Goal: Information Seeking & Learning: Get advice/opinions

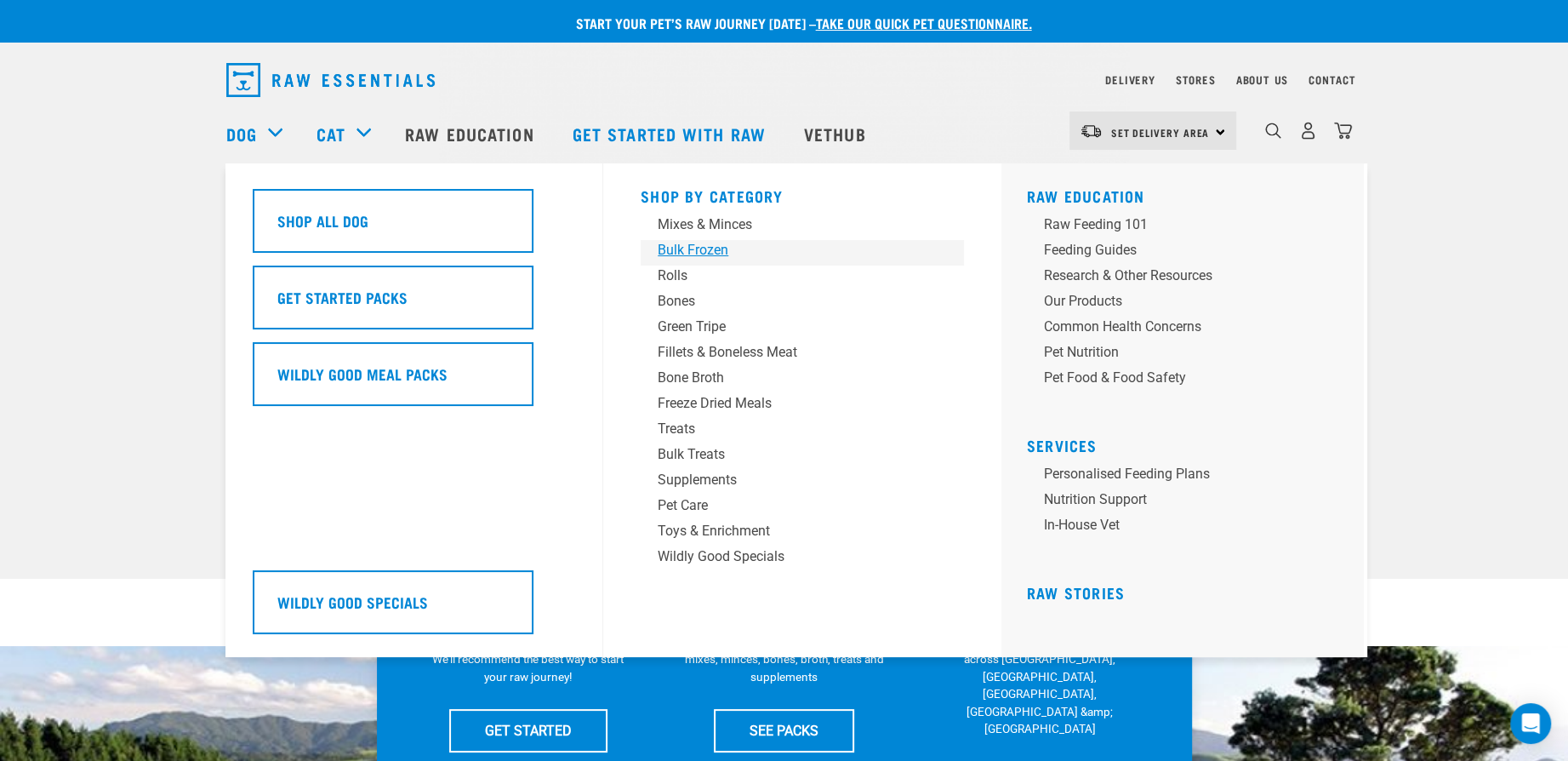
click at [683, 253] on div "Bulk Frozen" at bounding box center [790, 251] width 265 height 21
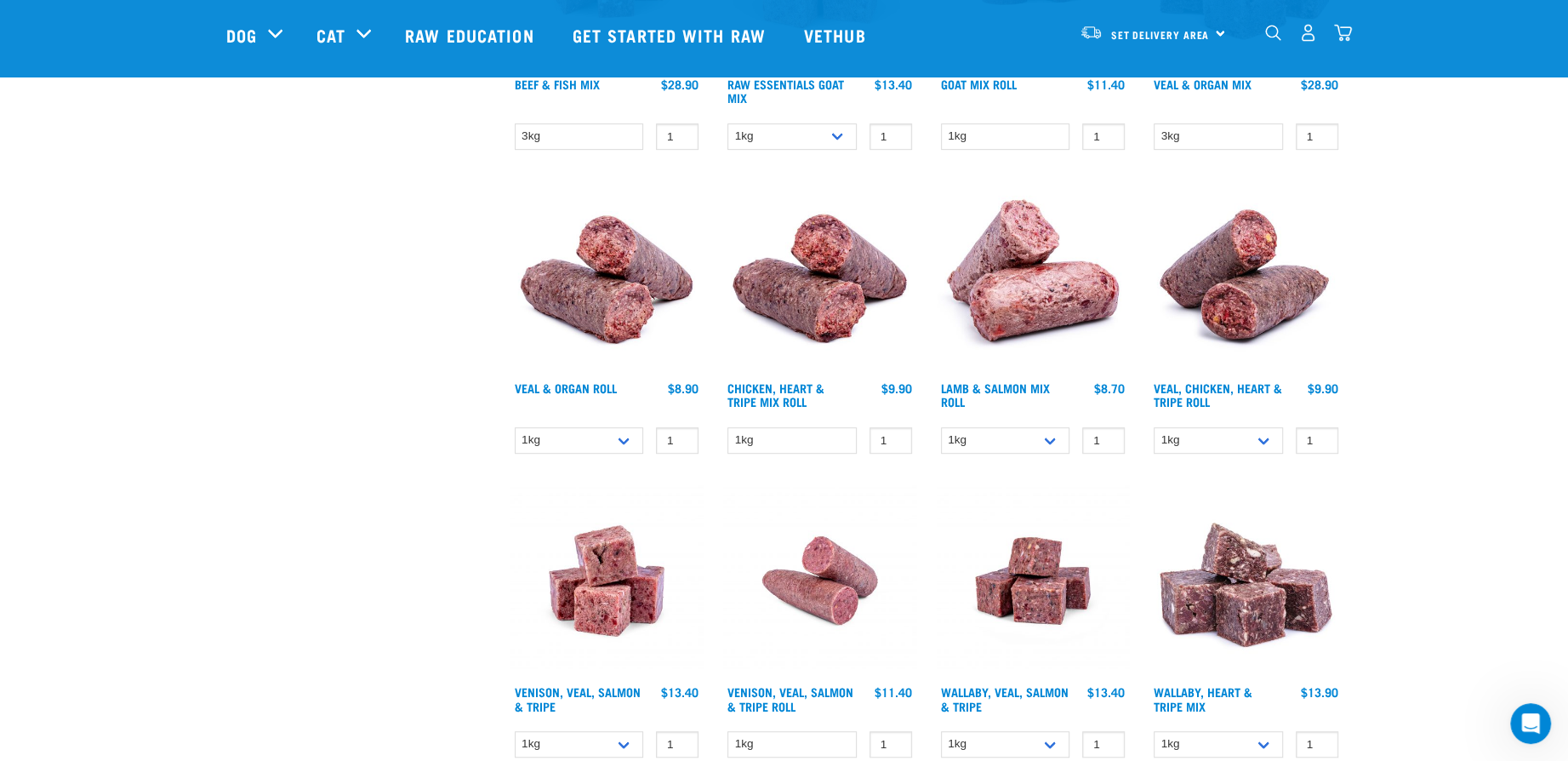
scroll to position [681, 0]
click at [634, 441] on select "1kg Bulk (10kg)" at bounding box center [580, 441] width 129 height 26
select select "920"
click at [515, 428] on select "1kg Bulk (10kg)" at bounding box center [580, 441] width 129 height 26
drag, startPoint x: 994, startPoint y: 440, endPoint x: 993, endPoint y: 449, distance: 9.1
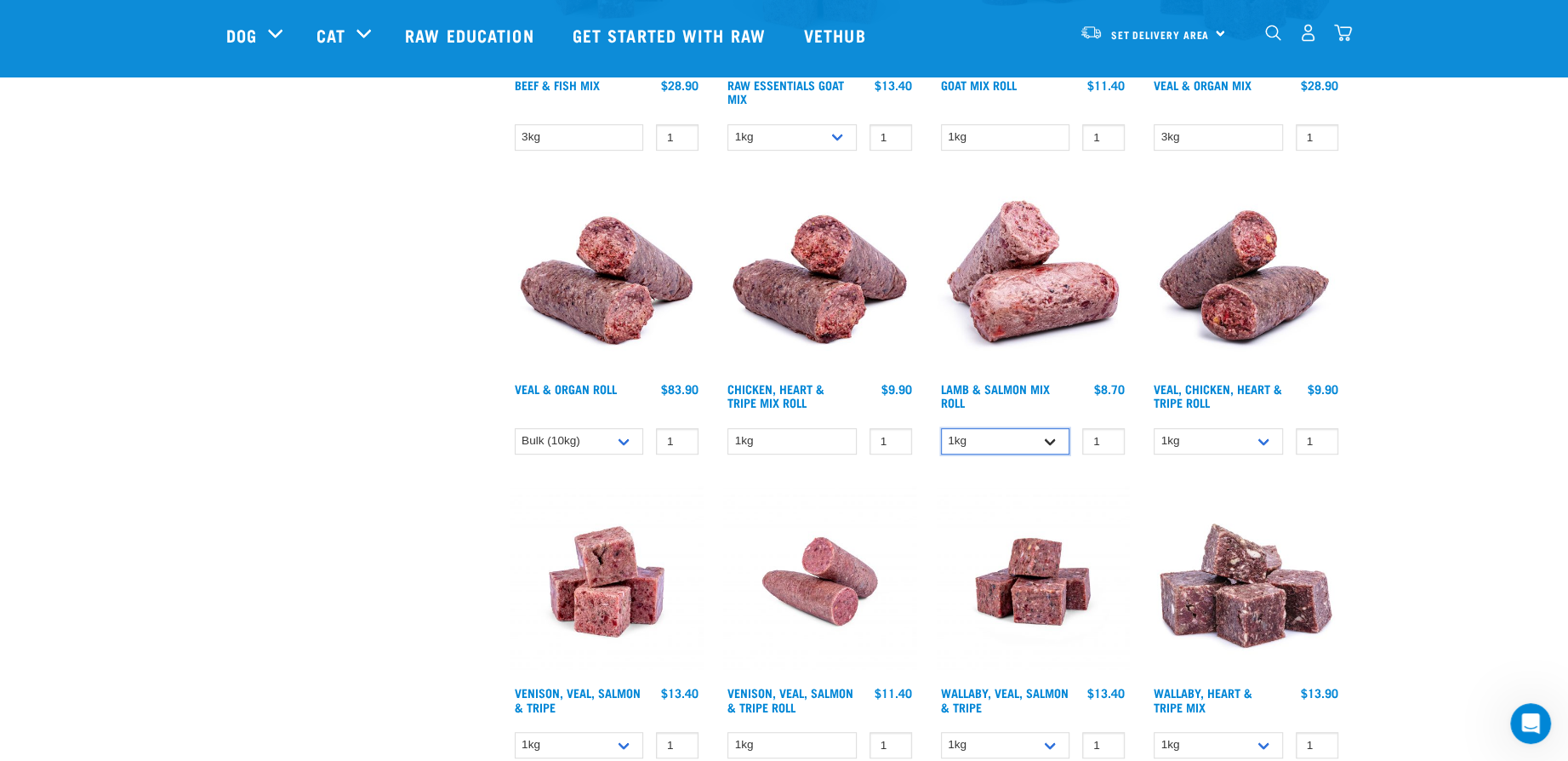
click at [994, 440] on select "1kg Bulk (10kg)" at bounding box center [1006, 441] width 129 height 26
select select "913"
click at [942, 428] on select "1kg Bulk (10kg)" at bounding box center [1006, 441] width 129 height 26
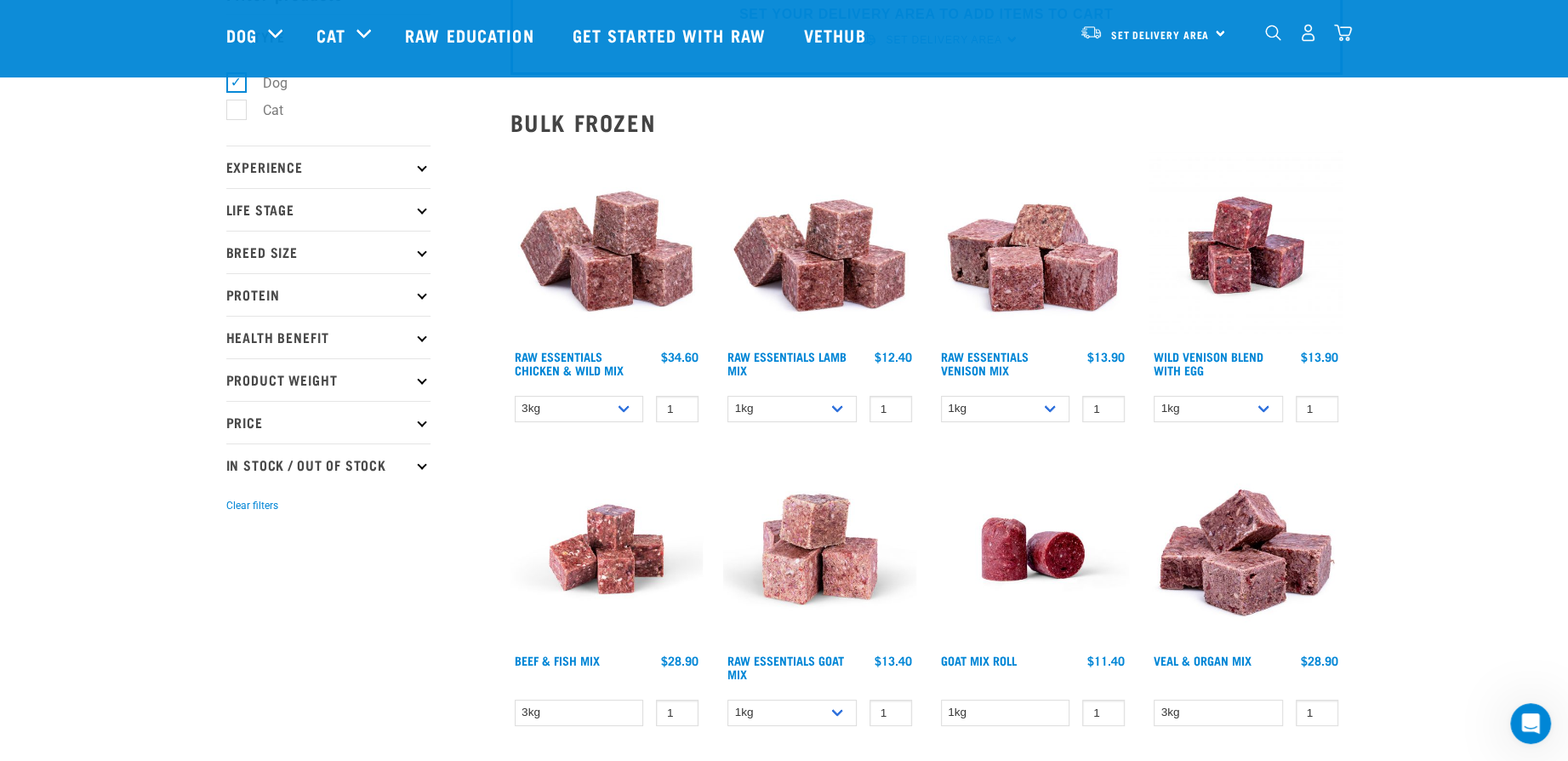
scroll to position [85, 0]
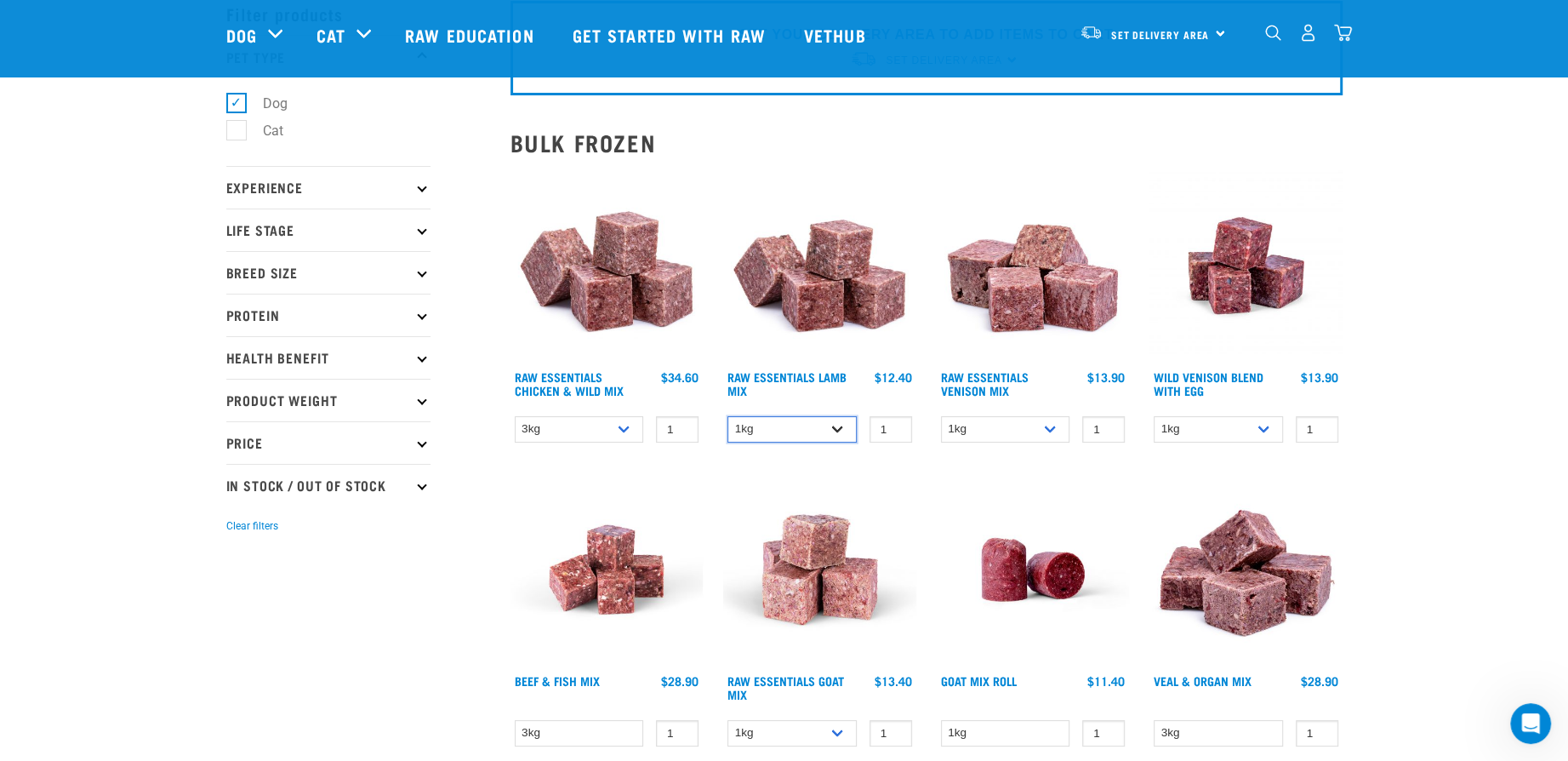
click at [786, 428] on select "1kg 3kg Bulk (10kg)" at bounding box center [792, 430] width 129 height 26
select select "341961"
click at [728, 417] on select "1kg 3kg Bulk (10kg)" at bounding box center [792, 430] width 129 height 26
click at [594, 422] on select "3kg Bulk (10kg) Bulk (20kg)" at bounding box center [580, 430] width 129 height 26
select select "14881"
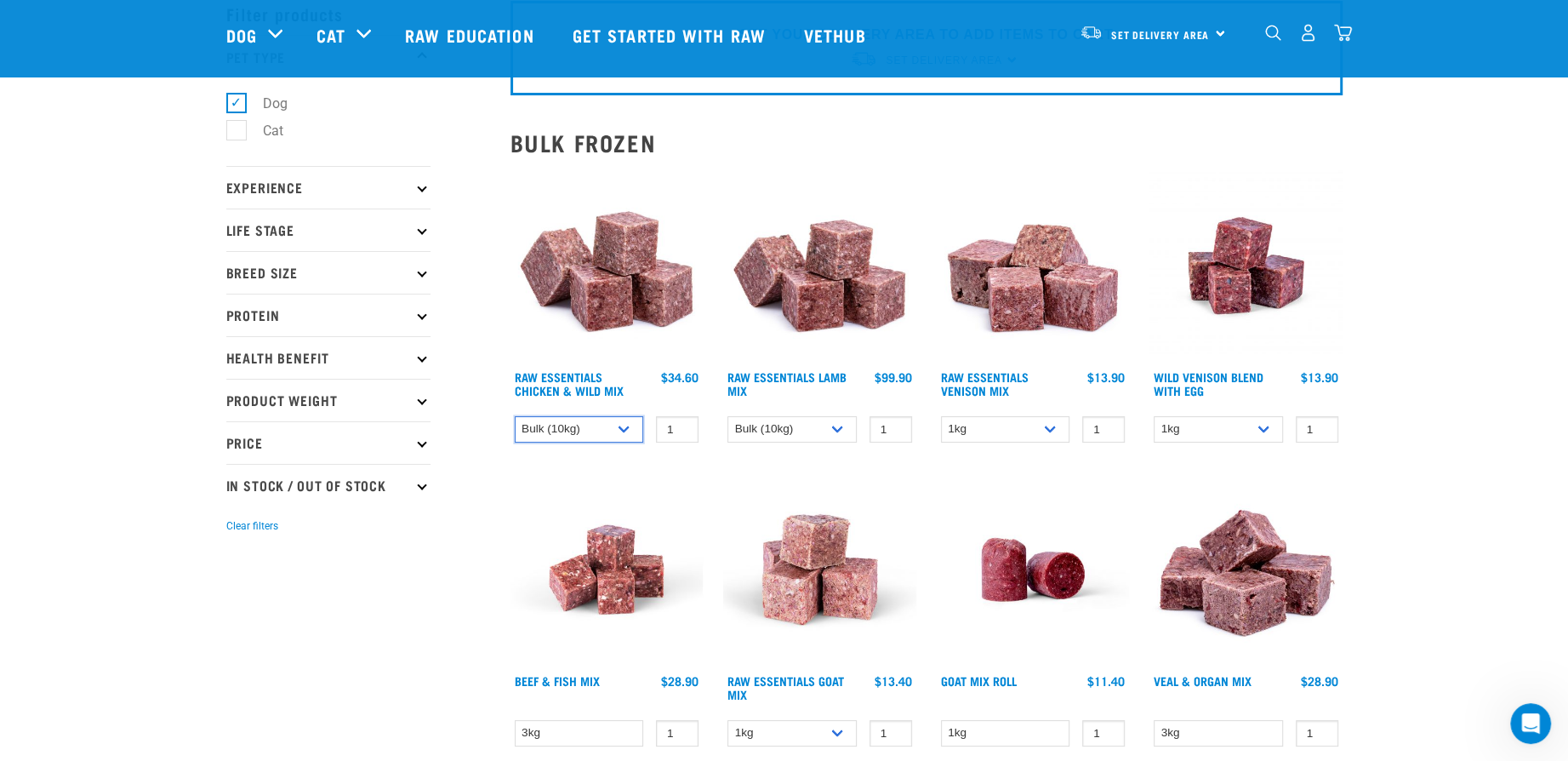
click at [515, 417] on select "3kg Bulk (10kg) Bulk (20kg)" at bounding box center [580, 430] width 129 height 26
click at [724, 475] on img at bounding box center [820, 571] width 193 height 193
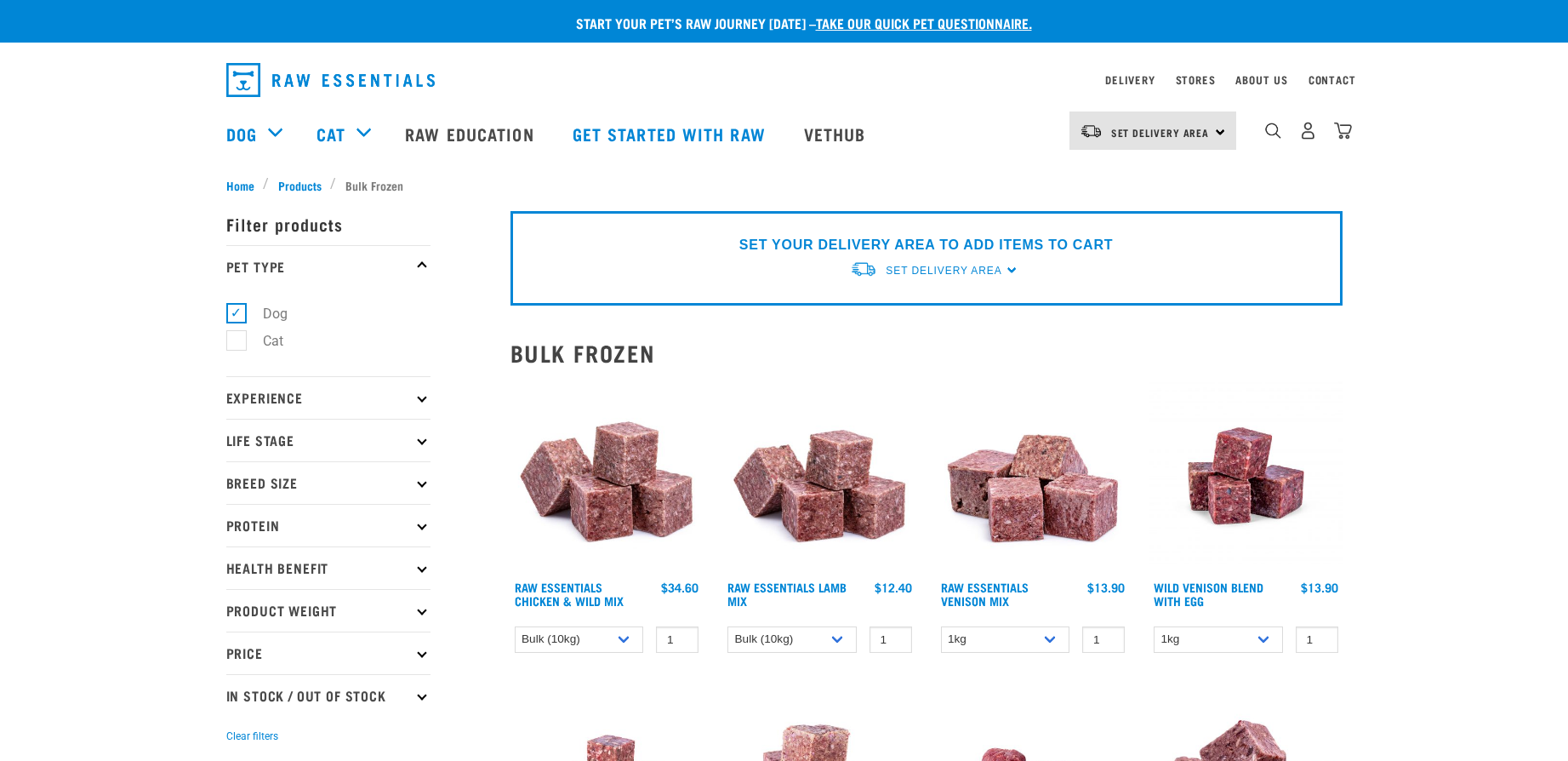
select select "14881"
select select "341961"
select select "920"
select select "913"
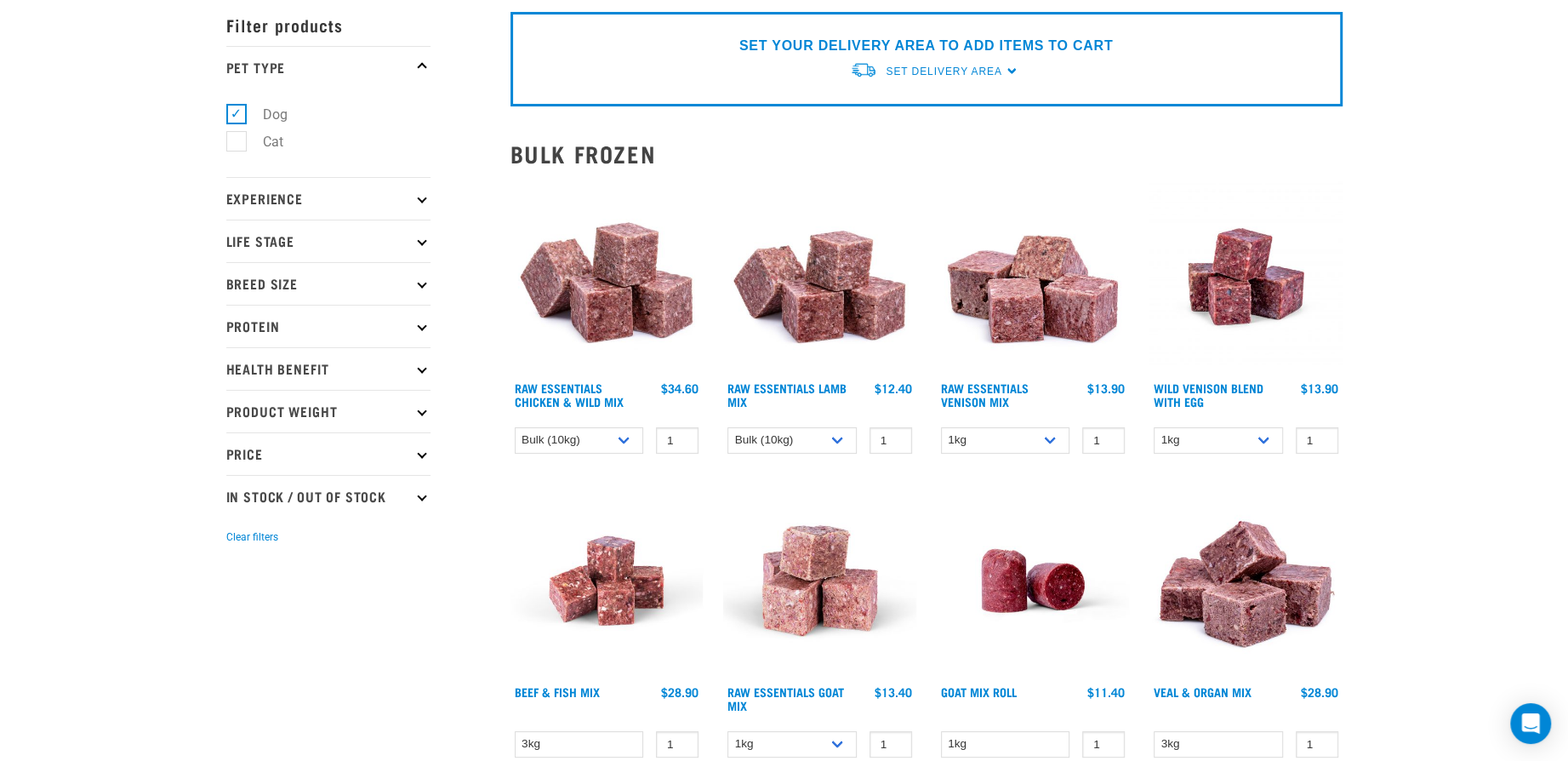
click at [748, 487] on img at bounding box center [820, 581] width 193 height 193
click at [800, 439] on select "1kg 3kg Bulk (10kg)" at bounding box center [792, 441] width 129 height 26
select select "24"
click at [728, 428] on select "1kg 3kg Bulk (10kg)" at bounding box center [792, 441] width 129 height 26
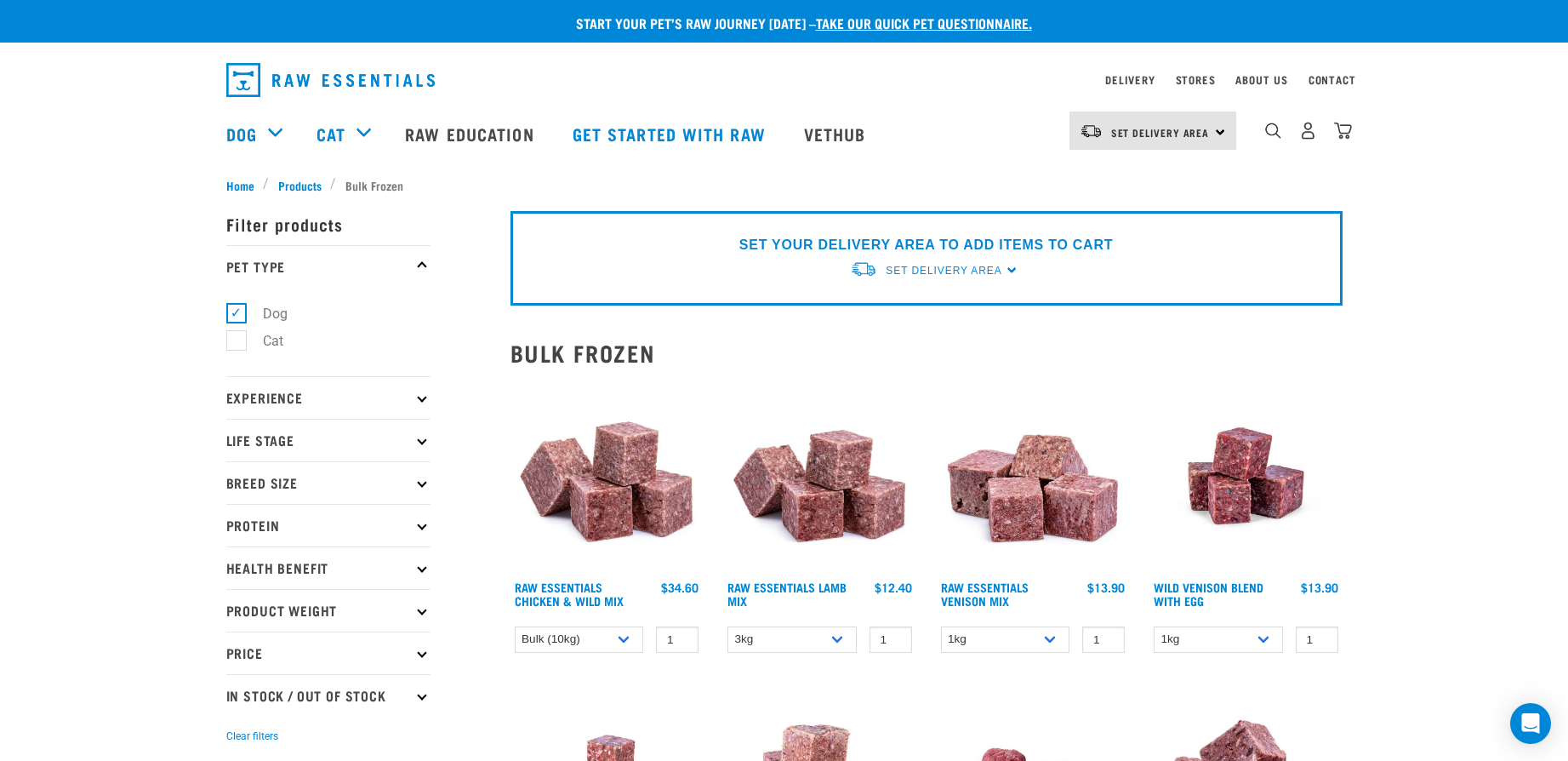
select select "14881"
select select "24"
select select "920"
select select "913"
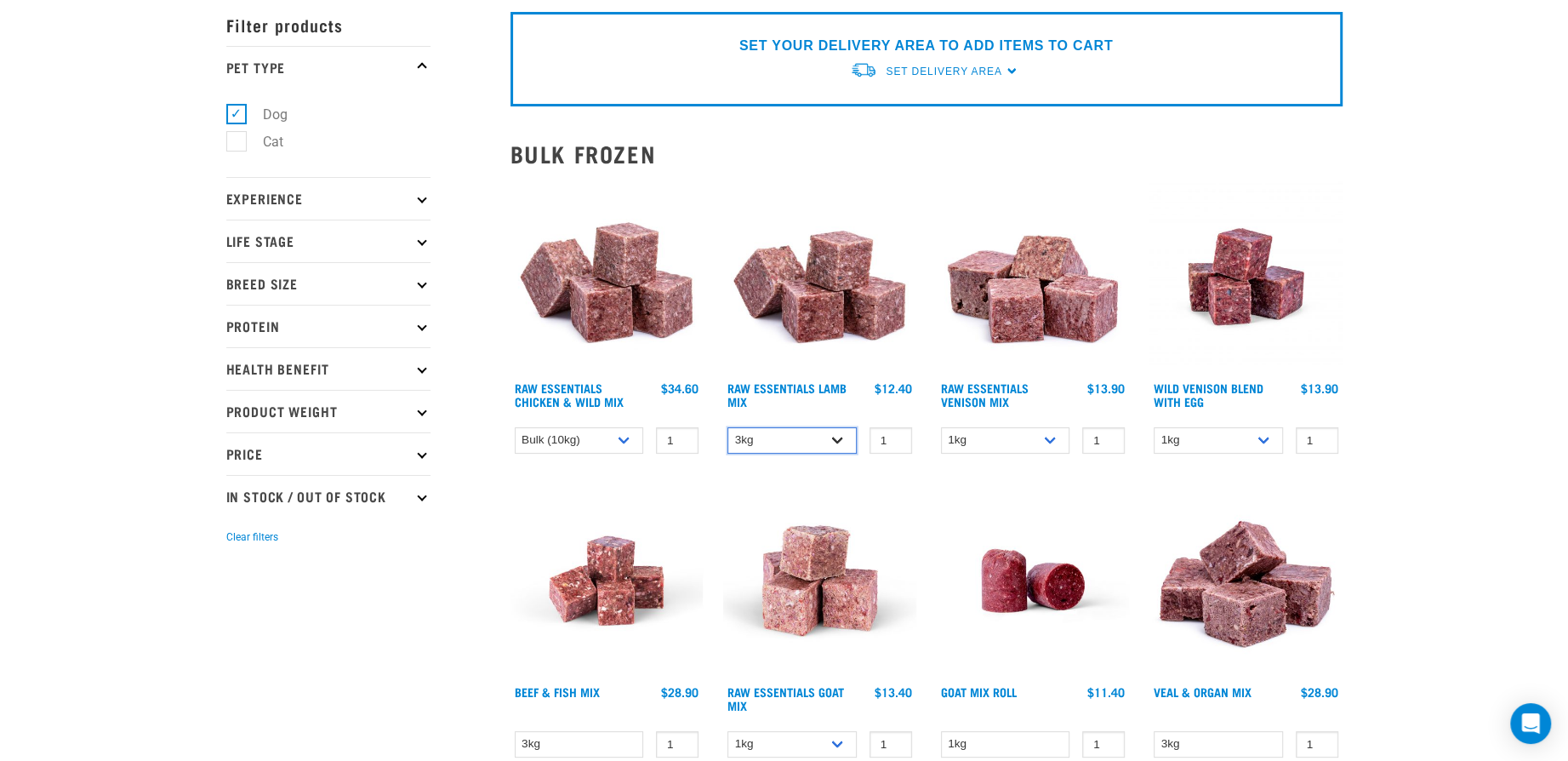
click at [759, 431] on select "1kg 3kg Bulk (10kg)" at bounding box center [792, 441] width 129 height 26
select select "341961"
click at [728, 428] on select "1kg 3kg Bulk (10kg)" at bounding box center [792, 441] width 129 height 26
click at [529, 431] on select "3kg Bulk (10kg) Bulk (20kg)" at bounding box center [580, 441] width 129 height 26
click at [515, 428] on select "3kg Bulk (10kg) Bulk (20kg)" at bounding box center [580, 441] width 129 height 26
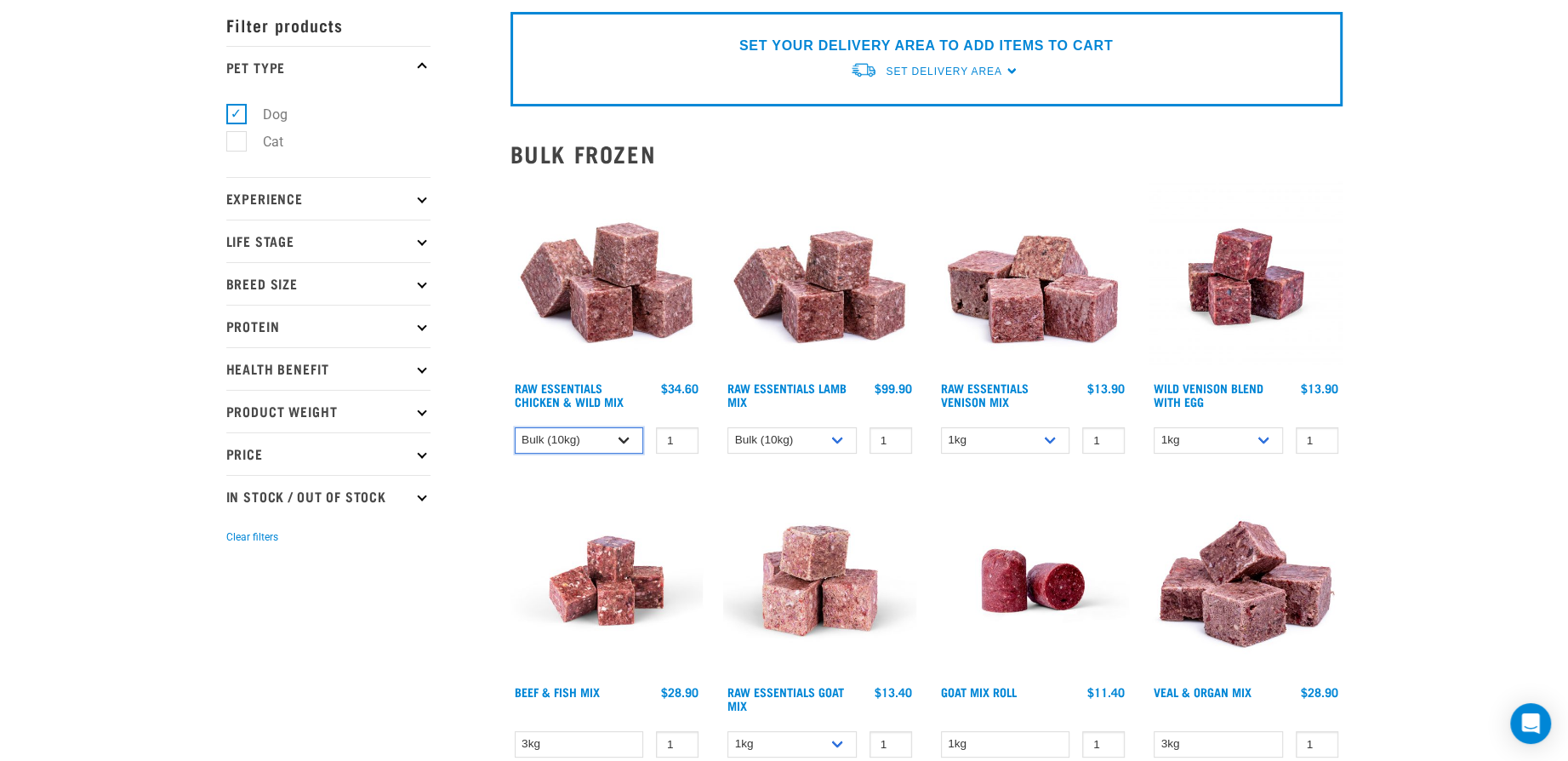
click at [575, 428] on select "3kg Bulk (10kg) Bulk (20kg)" at bounding box center [580, 441] width 129 height 26
click at [515, 428] on select "3kg Bulk (10kg) Bulk (20kg)" at bounding box center [580, 441] width 129 height 26
drag, startPoint x: 560, startPoint y: 432, endPoint x: 550, endPoint y: 454, distance: 24.2
click at [560, 432] on select "3kg Bulk (10kg) Bulk (20kg)" at bounding box center [580, 441] width 129 height 26
click at [515, 428] on select "3kg Bulk (10kg) Bulk (20kg)" at bounding box center [580, 441] width 129 height 26
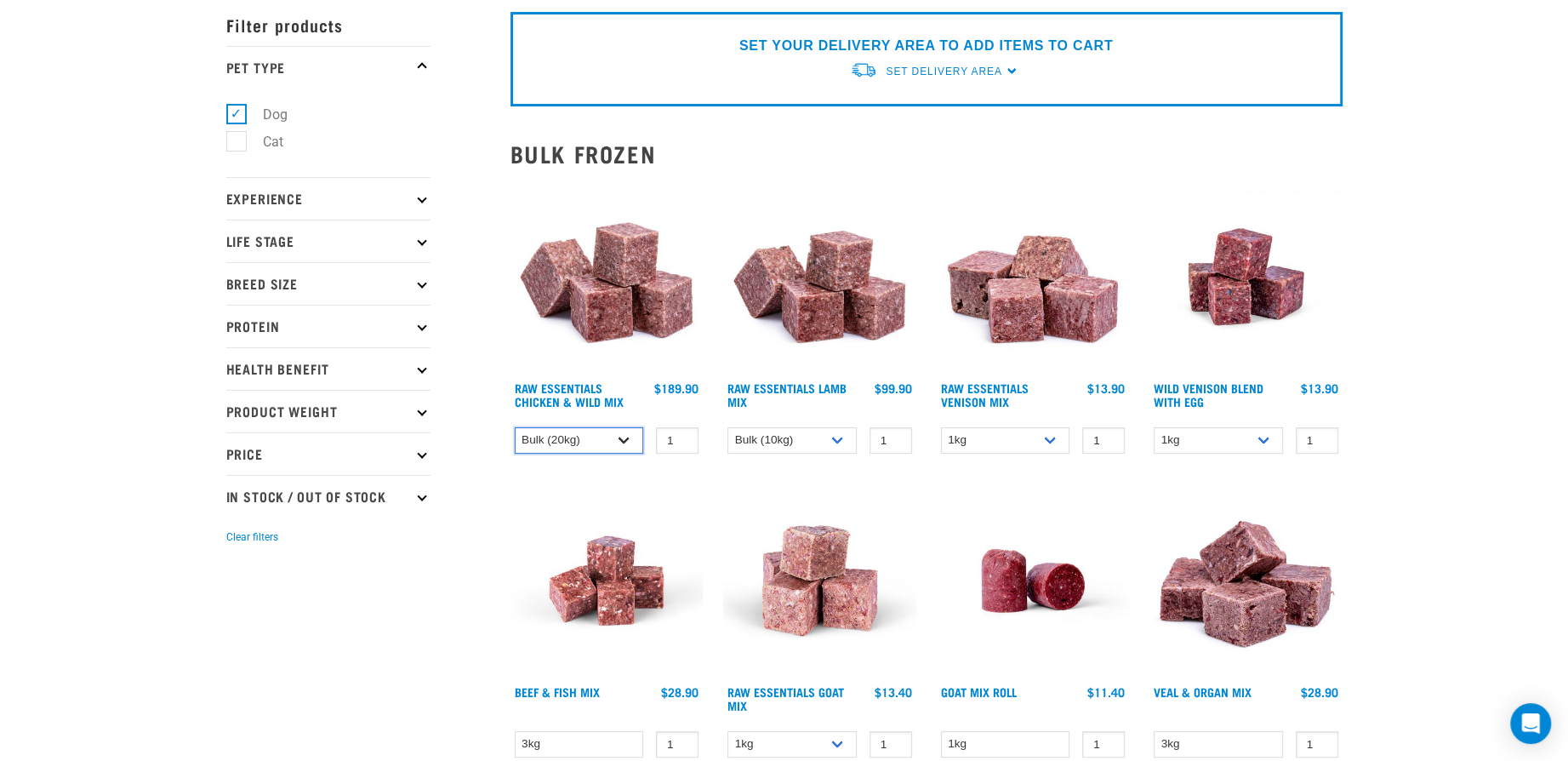
click at [558, 442] on select "3kg Bulk (10kg) Bulk (20kg)" at bounding box center [580, 441] width 129 height 26
click at [515, 428] on select "3kg Bulk (10kg) Bulk (20kg)" at bounding box center [580, 441] width 129 height 26
click at [582, 433] on select "3kg Bulk (10kg) Bulk (20kg)" at bounding box center [580, 441] width 129 height 26
select select "731"
click at [515, 428] on select "3kg Bulk (10kg) Bulk (20kg)" at bounding box center [580, 441] width 129 height 26
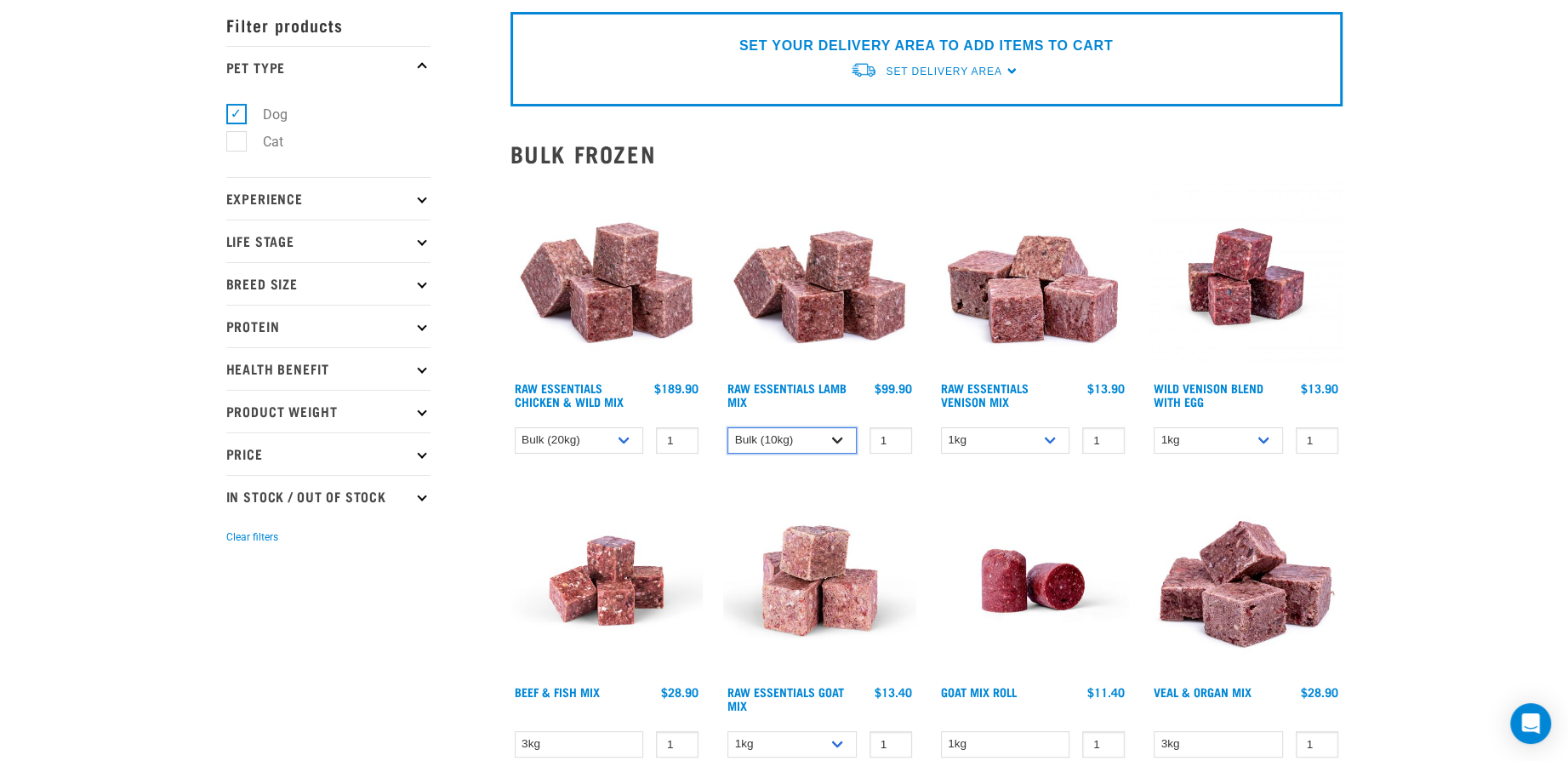
click at [773, 435] on select "1kg 3kg Bulk (10kg)" at bounding box center [792, 441] width 129 height 26
select select "758"
click at [728, 428] on select "1kg 3kg Bulk (10kg)" at bounding box center [792, 441] width 129 height 26
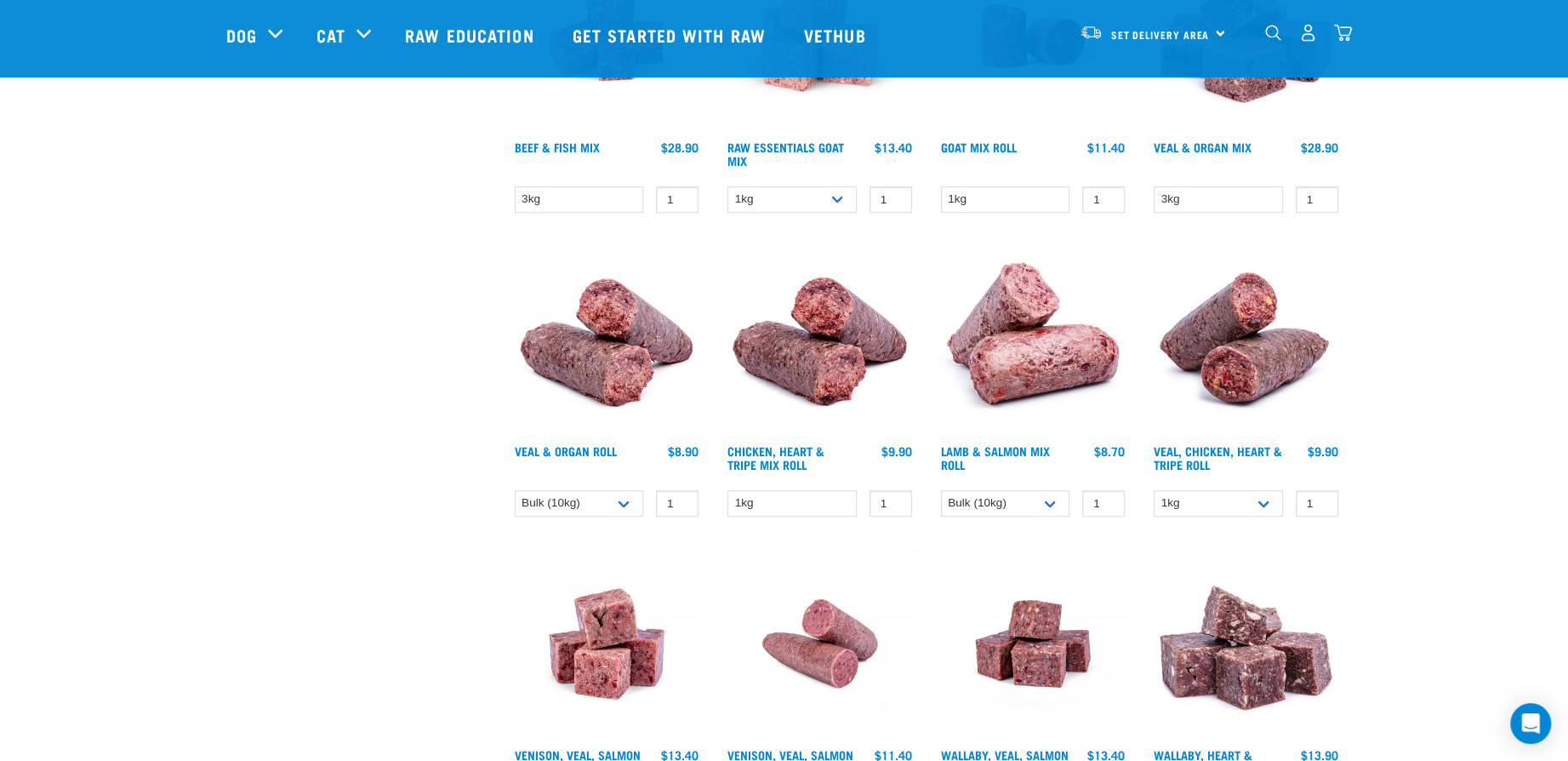
scroll to position [625, 0]
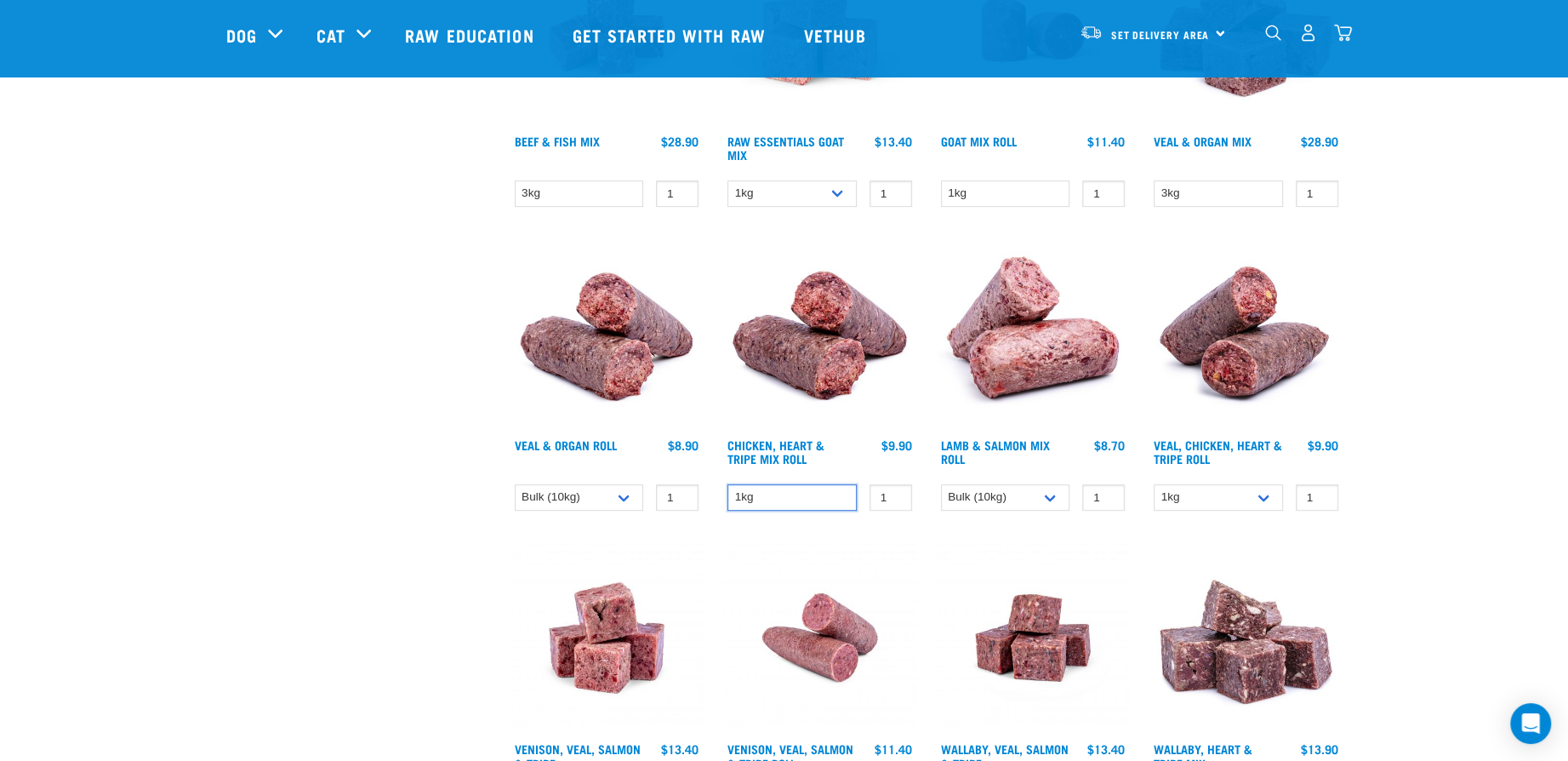
click at [795, 506] on select "1kg" at bounding box center [792, 497] width 129 height 26
click at [905, 556] on img at bounding box center [820, 638] width 193 height 193
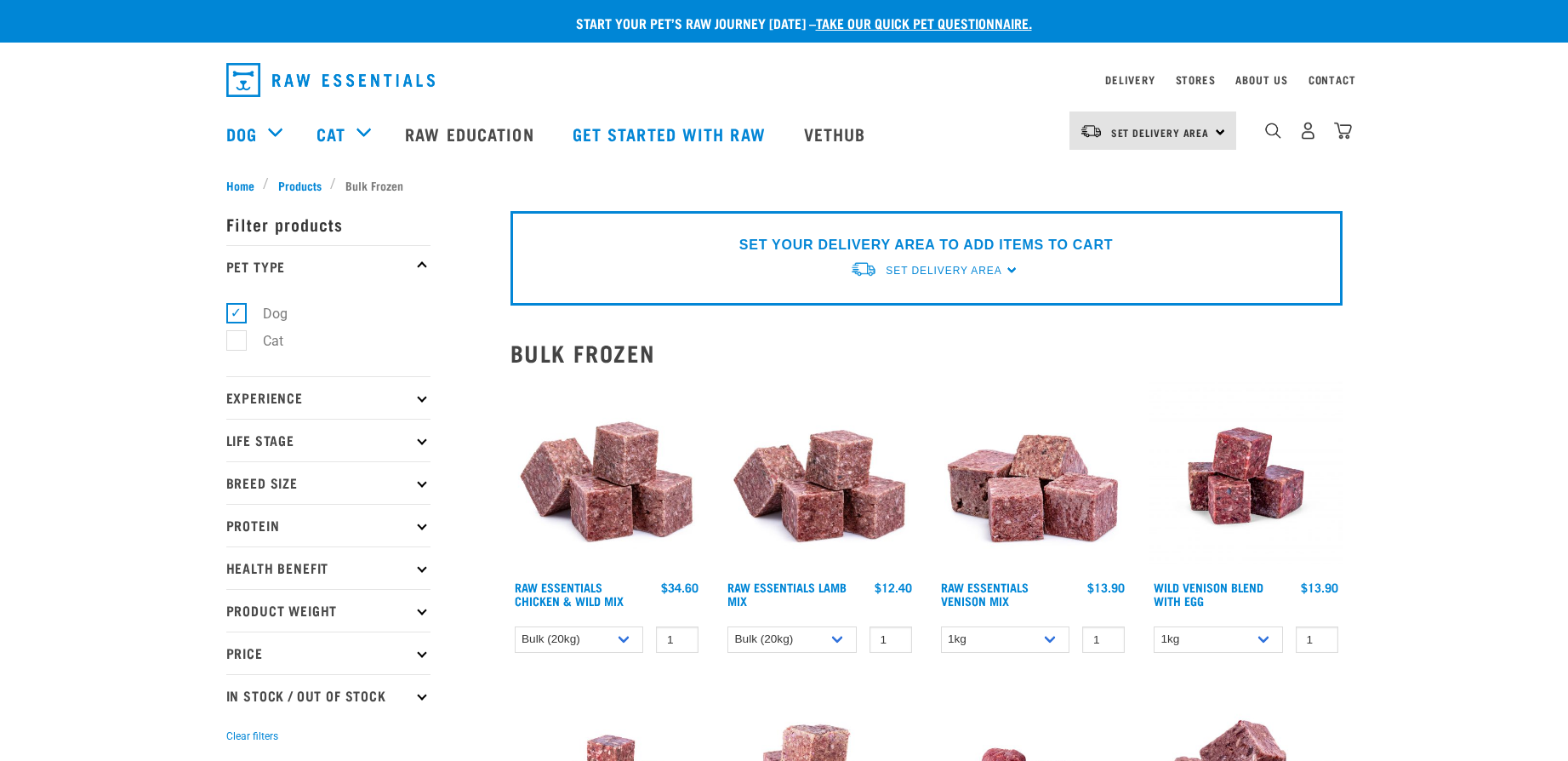
select select "731"
select select "758"
select select "920"
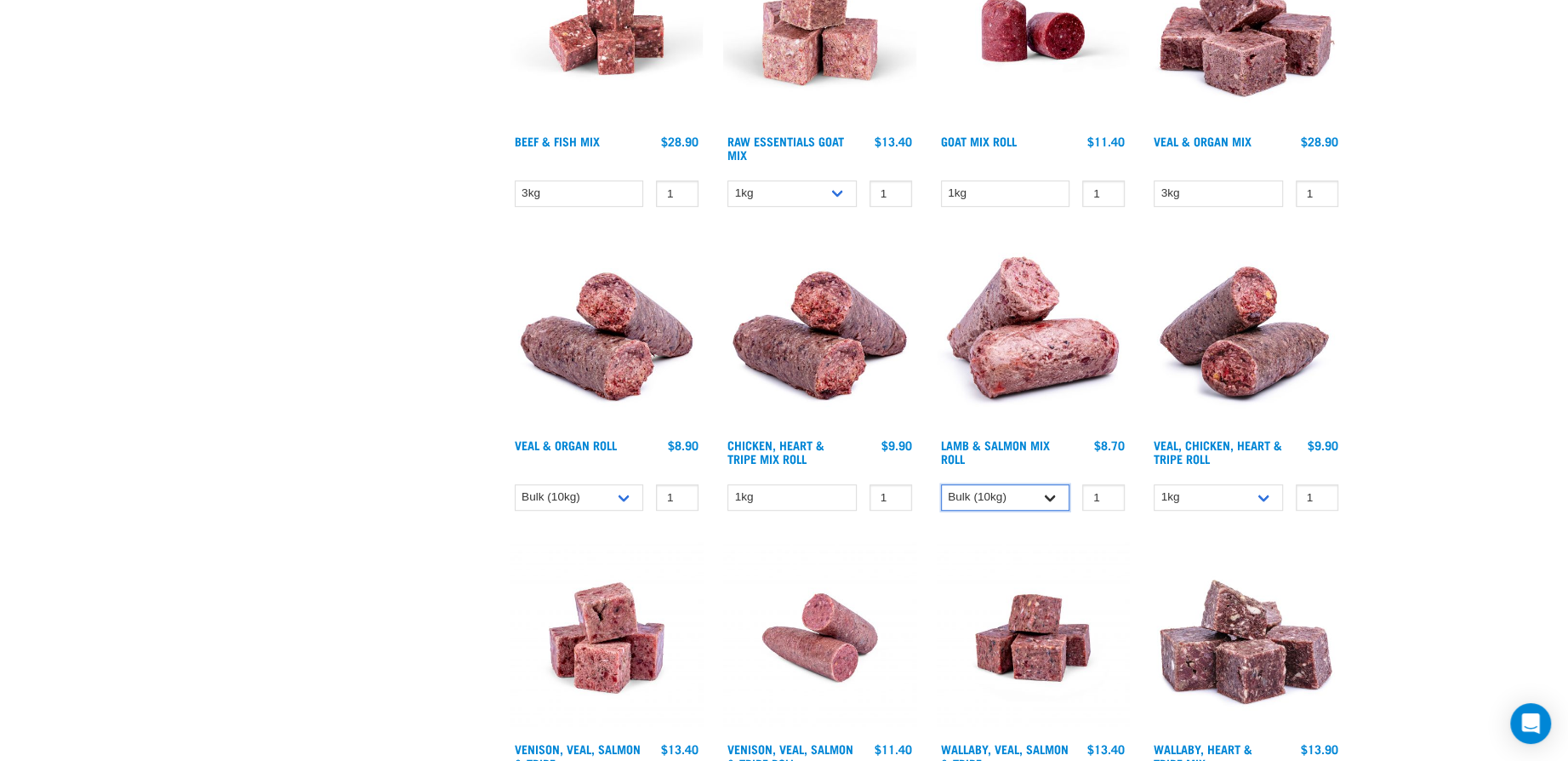
click at [1008, 499] on select "1kg Bulk (10kg)" at bounding box center [1006, 497] width 129 height 26
click at [942, 484] on select "1kg Bulk (10kg)" at bounding box center [1006, 497] width 129 height 26
drag, startPoint x: 1014, startPoint y: 485, endPoint x: 1013, endPoint y: 494, distance: 9.1
click at [1014, 485] on select "1kg Bulk (10kg)" at bounding box center [1006, 497] width 129 height 26
select select "913"
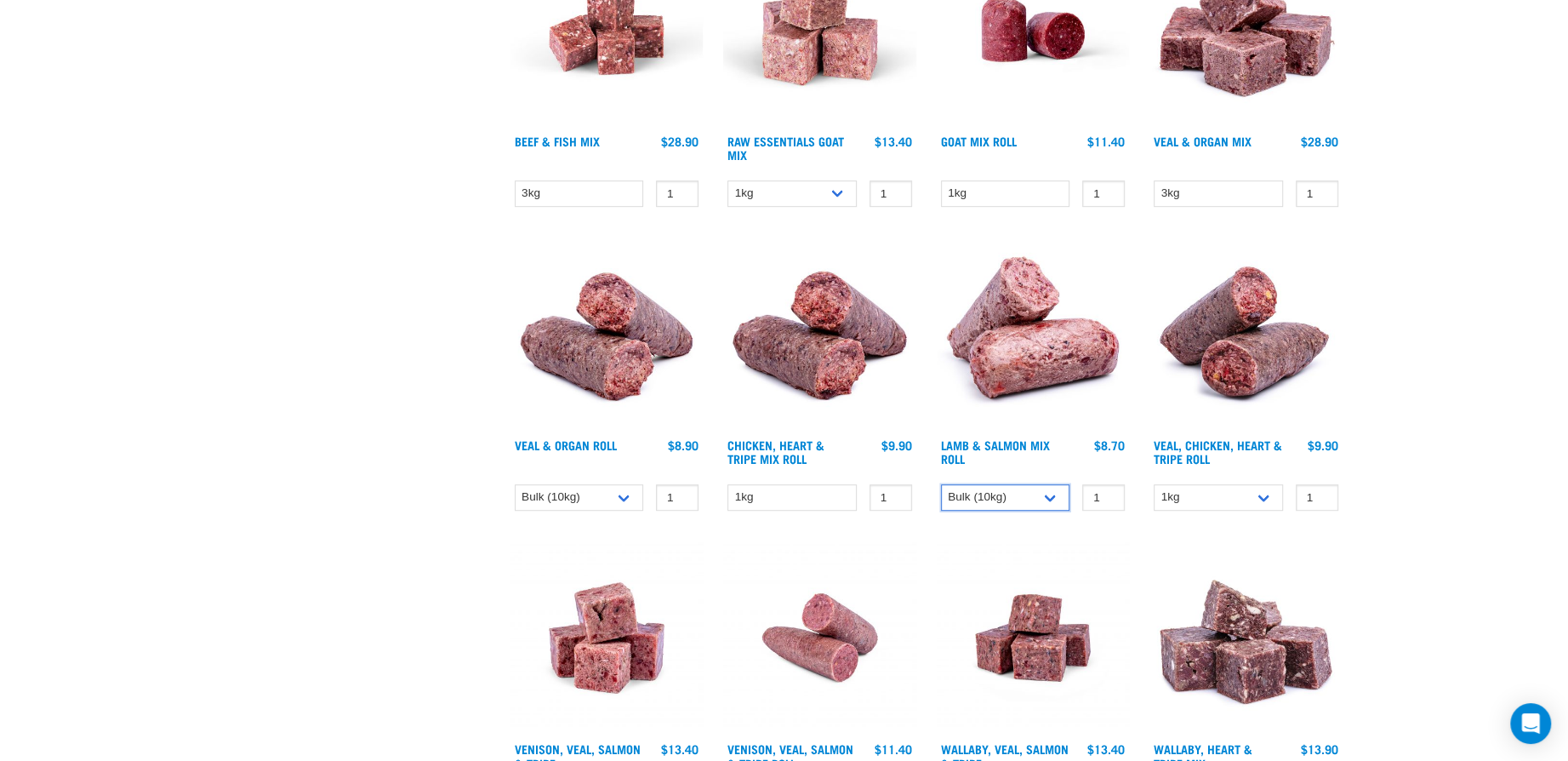
click at [942, 484] on select "1kg Bulk (10kg)" at bounding box center [1006, 497] width 129 height 26
drag, startPoint x: 565, startPoint y: 492, endPoint x: 572, endPoint y: 498, distance: 9.2
click at [565, 492] on select "1kg Bulk (10kg)" at bounding box center [580, 497] width 129 height 26
click at [515, 484] on select "1kg Bulk (10kg)" at bounding box center [580, 497] width 129 height 26
click at [565, 490] on select "1kg Bulk (10kg)" at bounding box center [580, 497] width 129 height 26
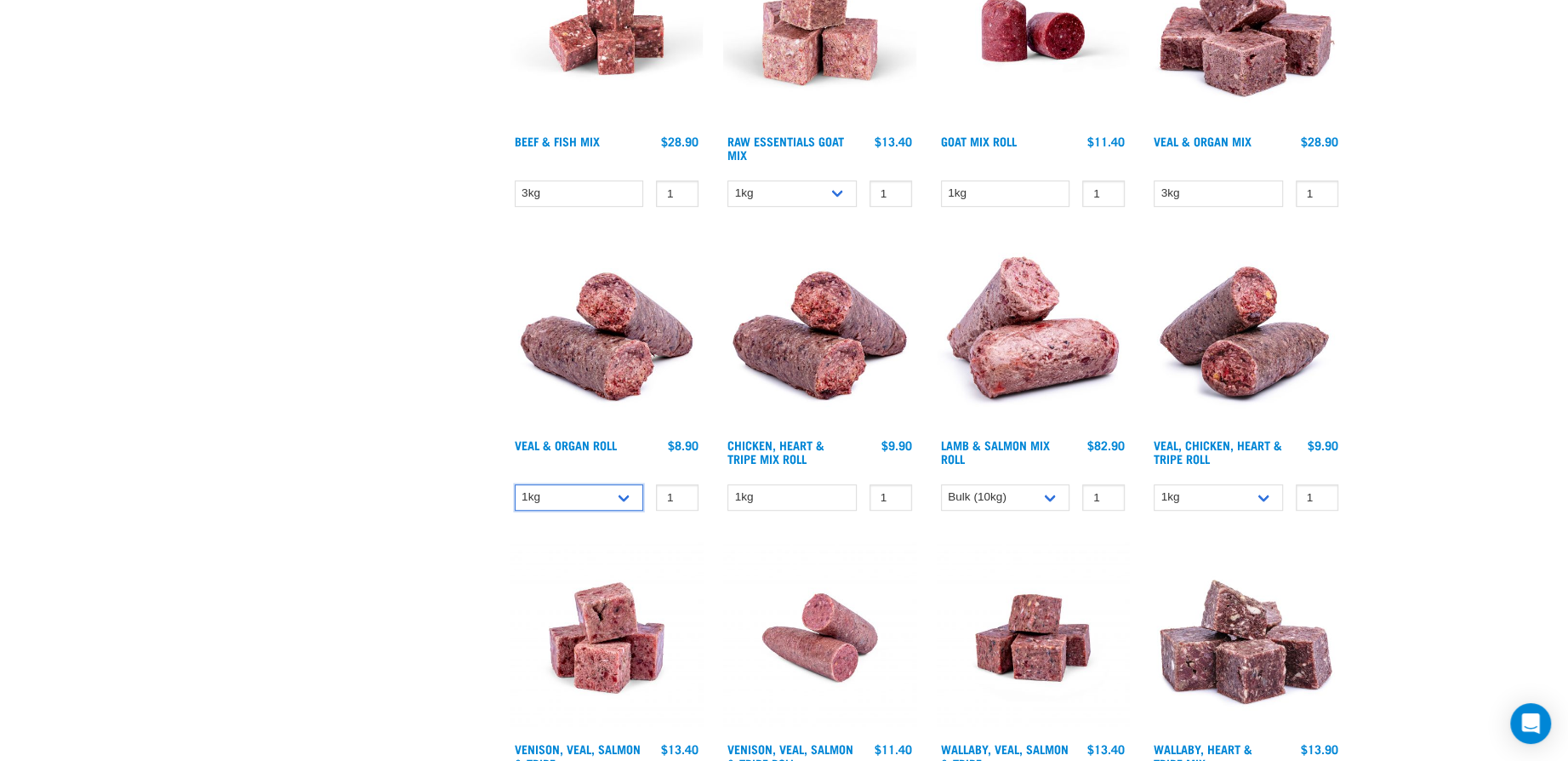
click at [515, 484] on select "1kg Bulk (10kg)" at bounding box center [580, 497] width 129 height 26
drag, startPoint x: 574, startPoint y: 484, endPoint x: 556, endPoint y: 508, distance: 30.0
click at [574, 484] on select "1kg Bulk (10kg)" at bounding box center [580, 497] width 129 height 26
select select "920"
click at [515, 484] on select "1kg Bulk (10kg)" at bounding box center [580, 497] width 129 height 26
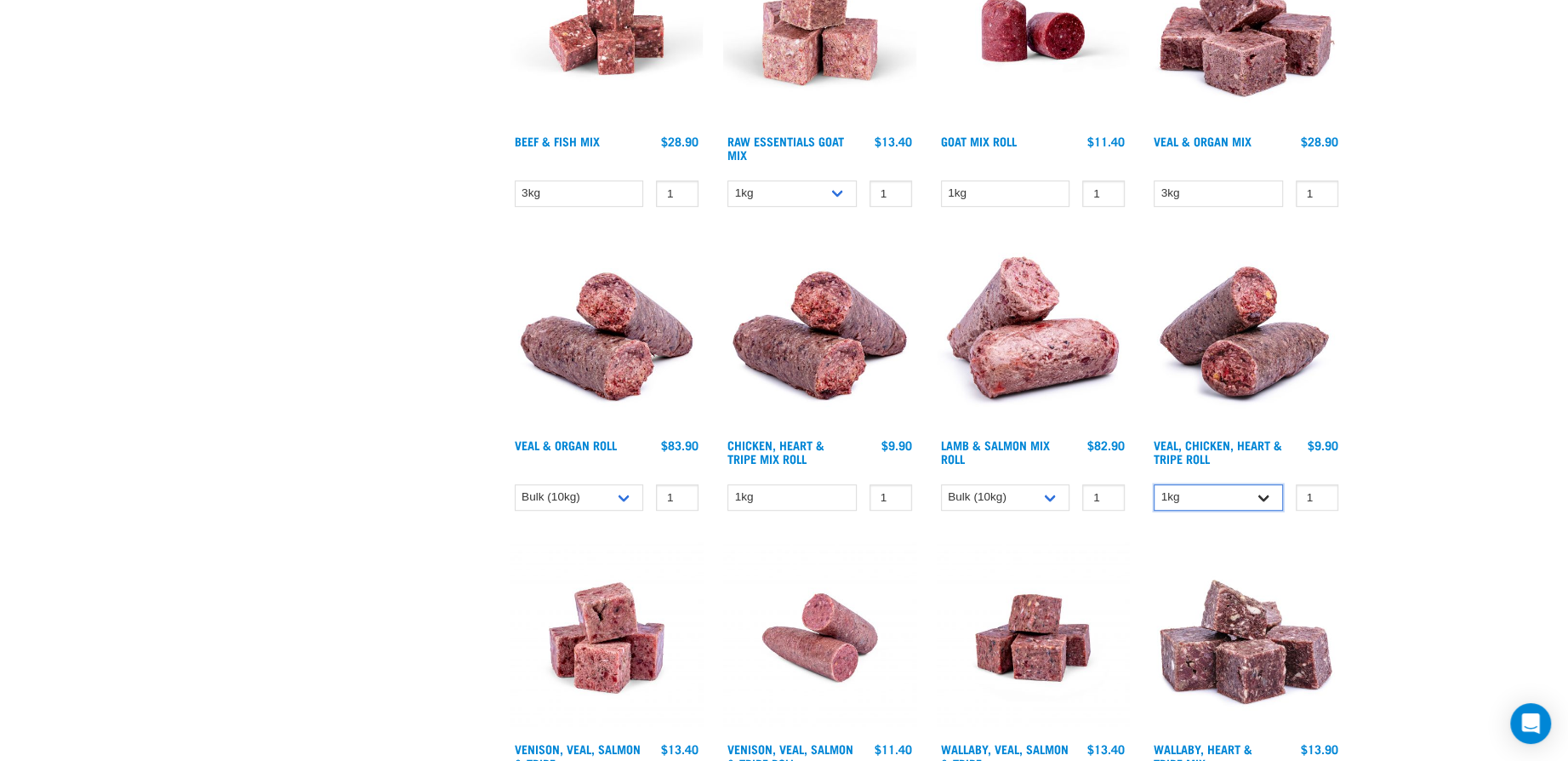
click at [1205, 487] on select "1kg Bulk (10kg)" at bounding box center [1218, 497] width 129 height 26
select select "176976"
click at [1153, 484] on select "1kg Bulk (10kg)" at bounding box center [1218, 497] width 129 height 26
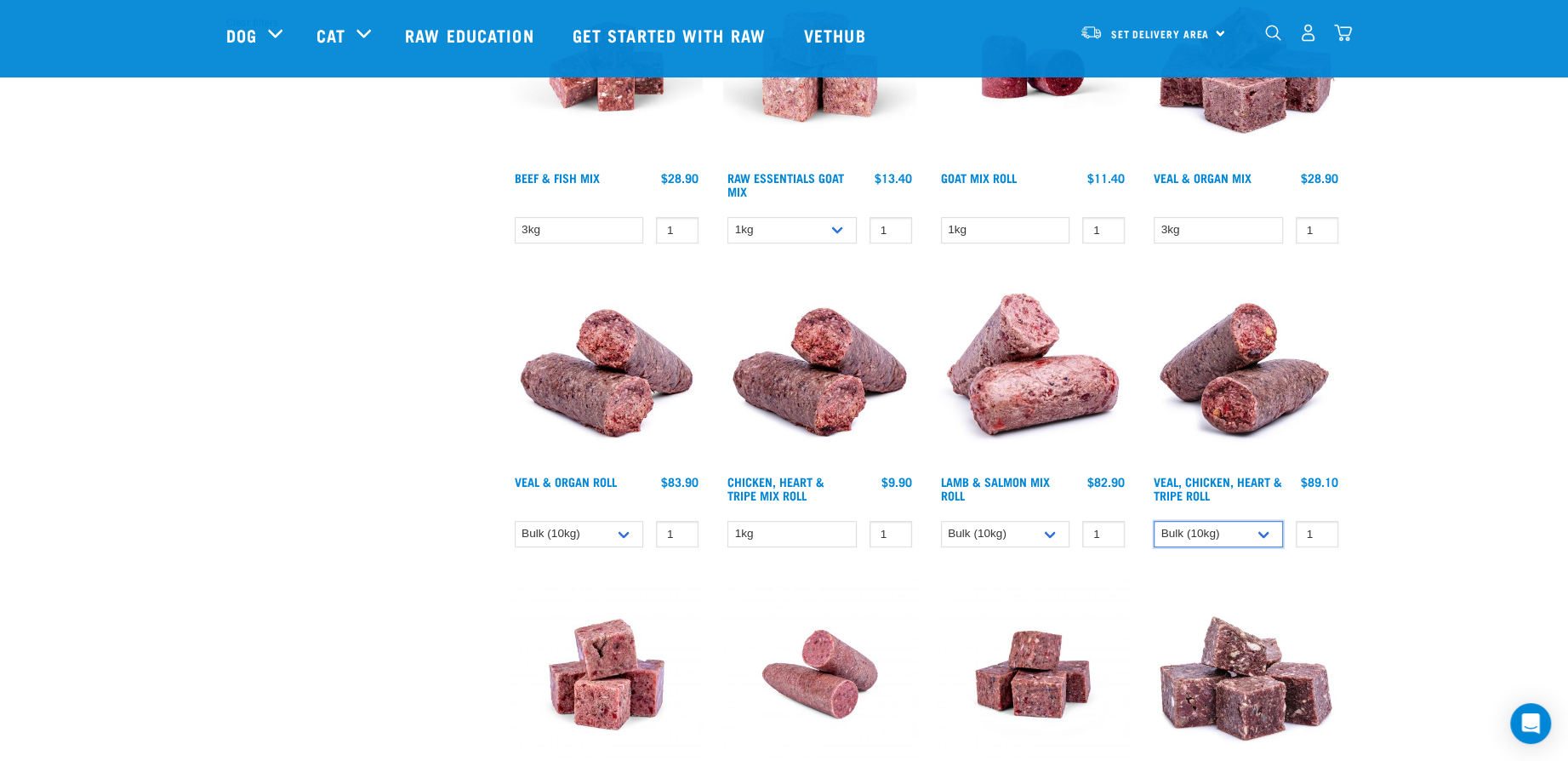
scroll to position [580, 0]
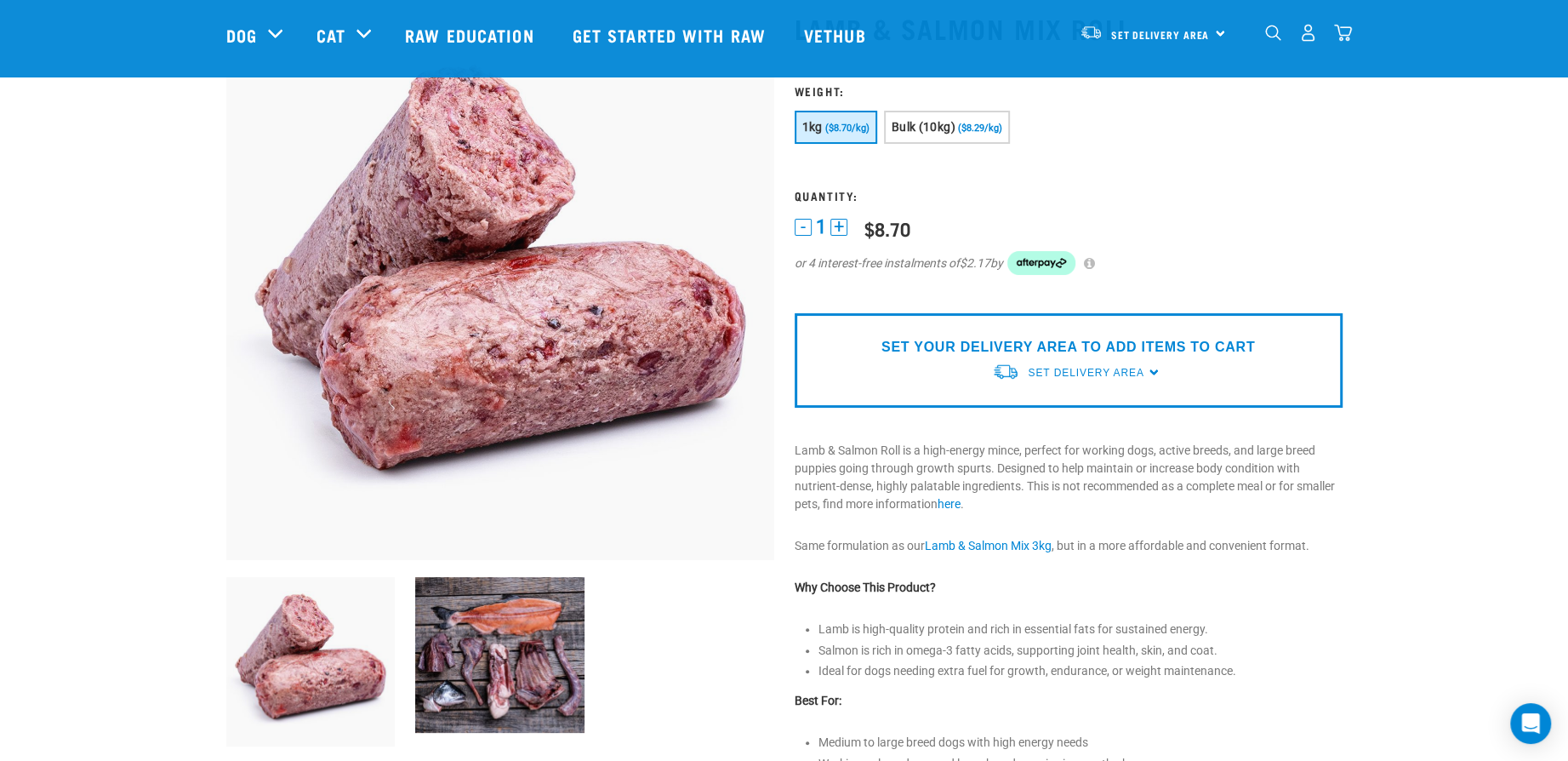
scroll to position [341, 0]
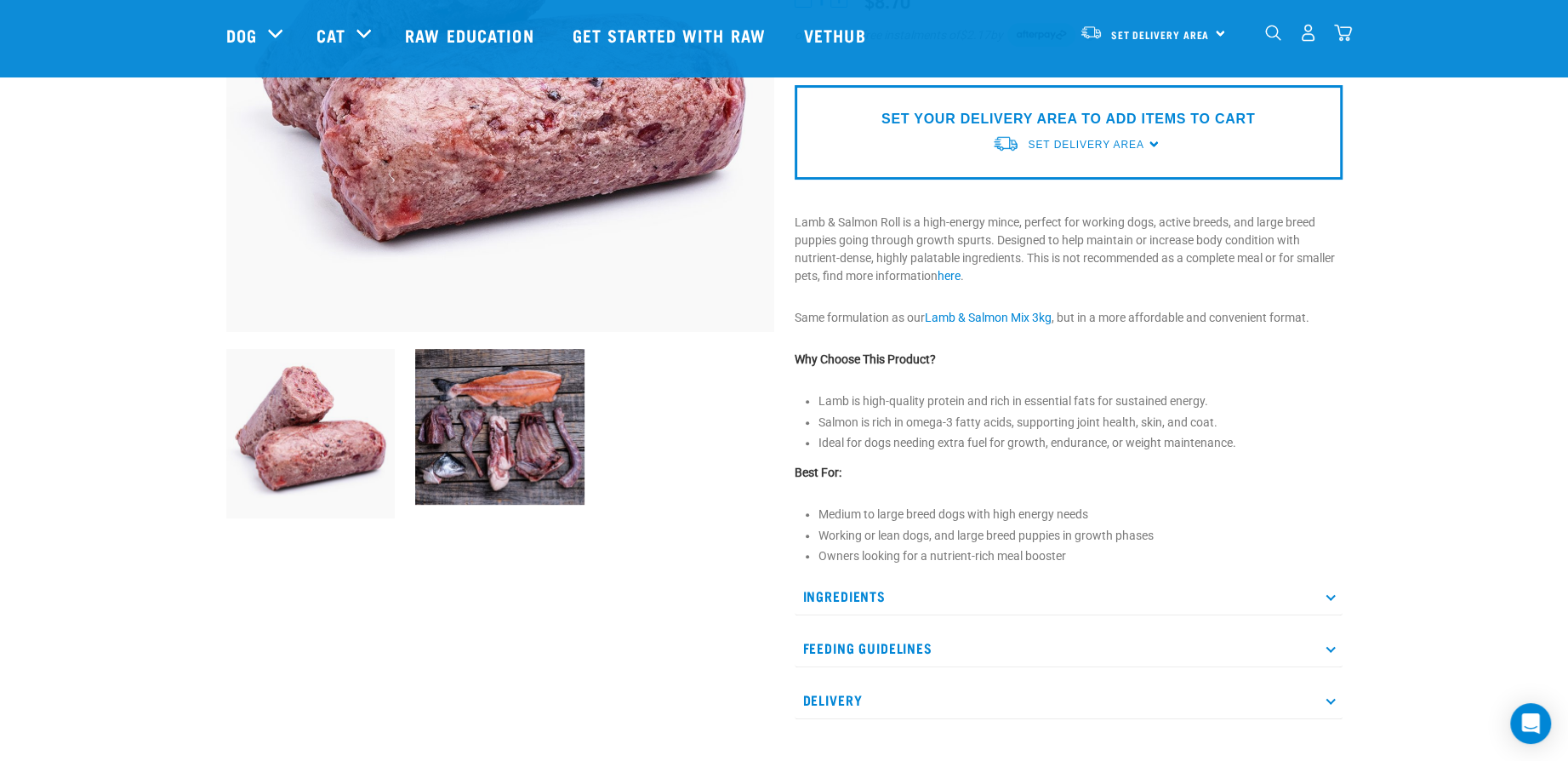
click at [897, 644] on p "Feeding Guidelines" at bounding box center [1069, 648] width 548 height 38
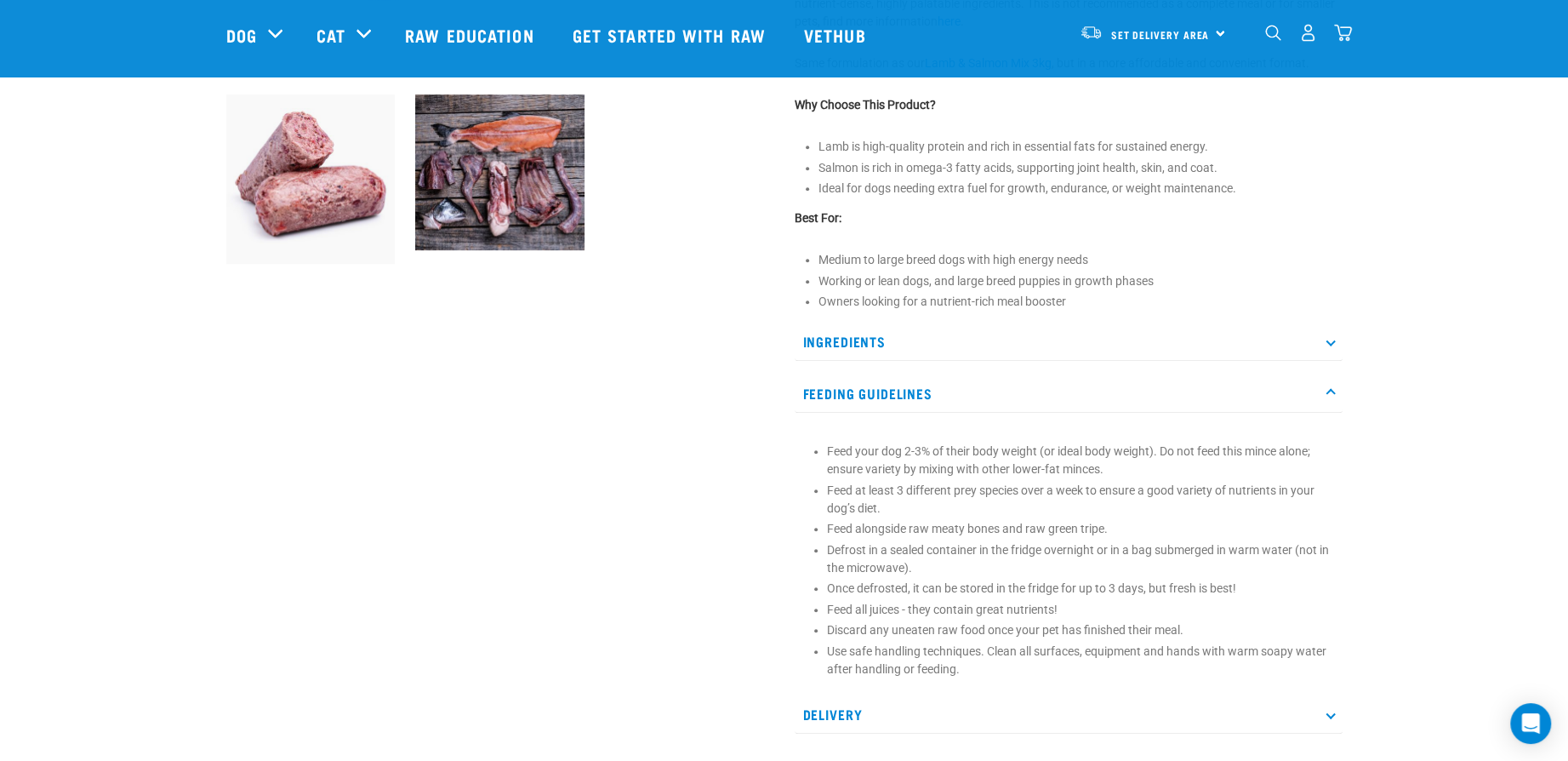
scroll to position [596, 0]
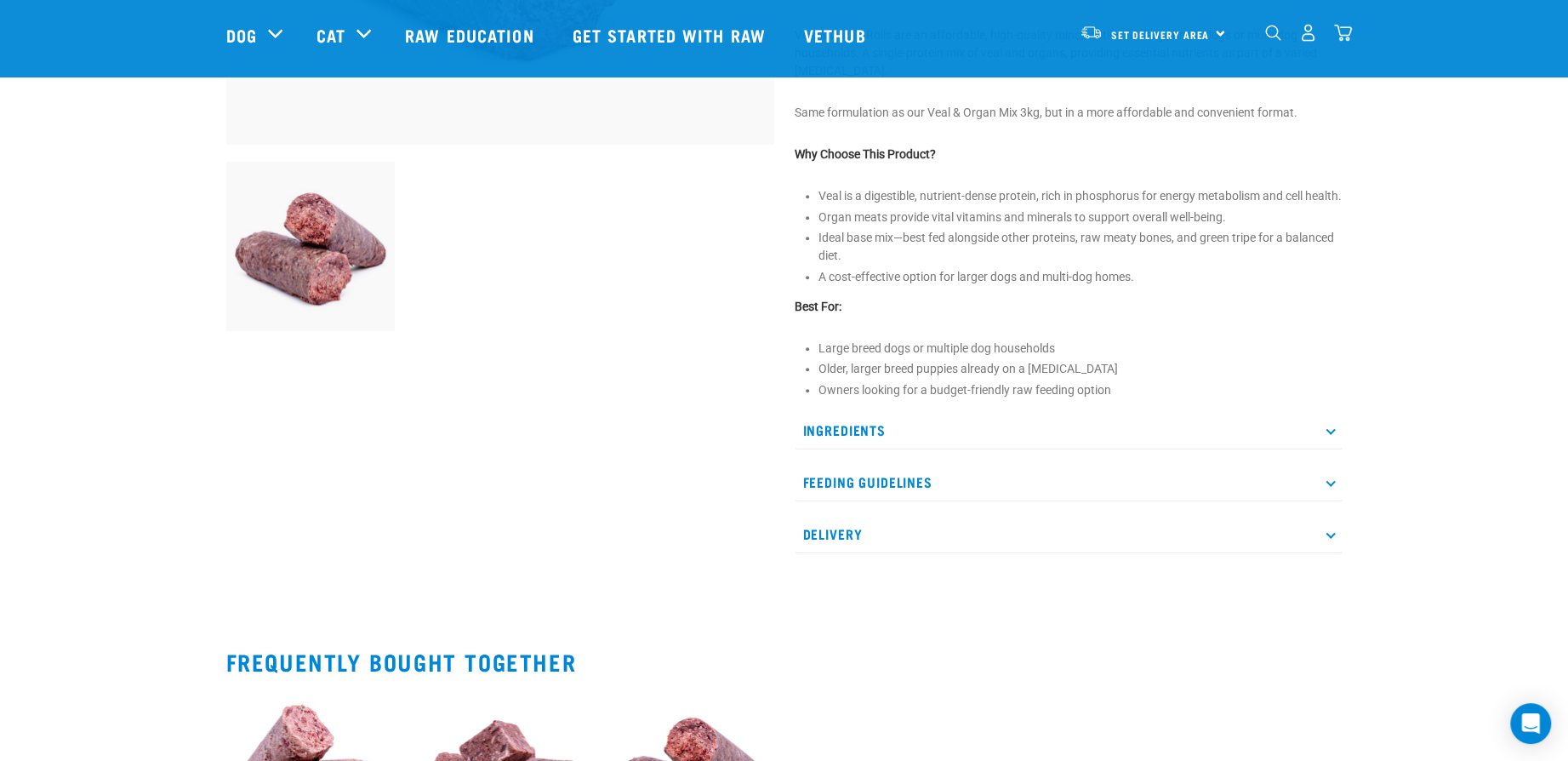
scroll to position [596, 0]
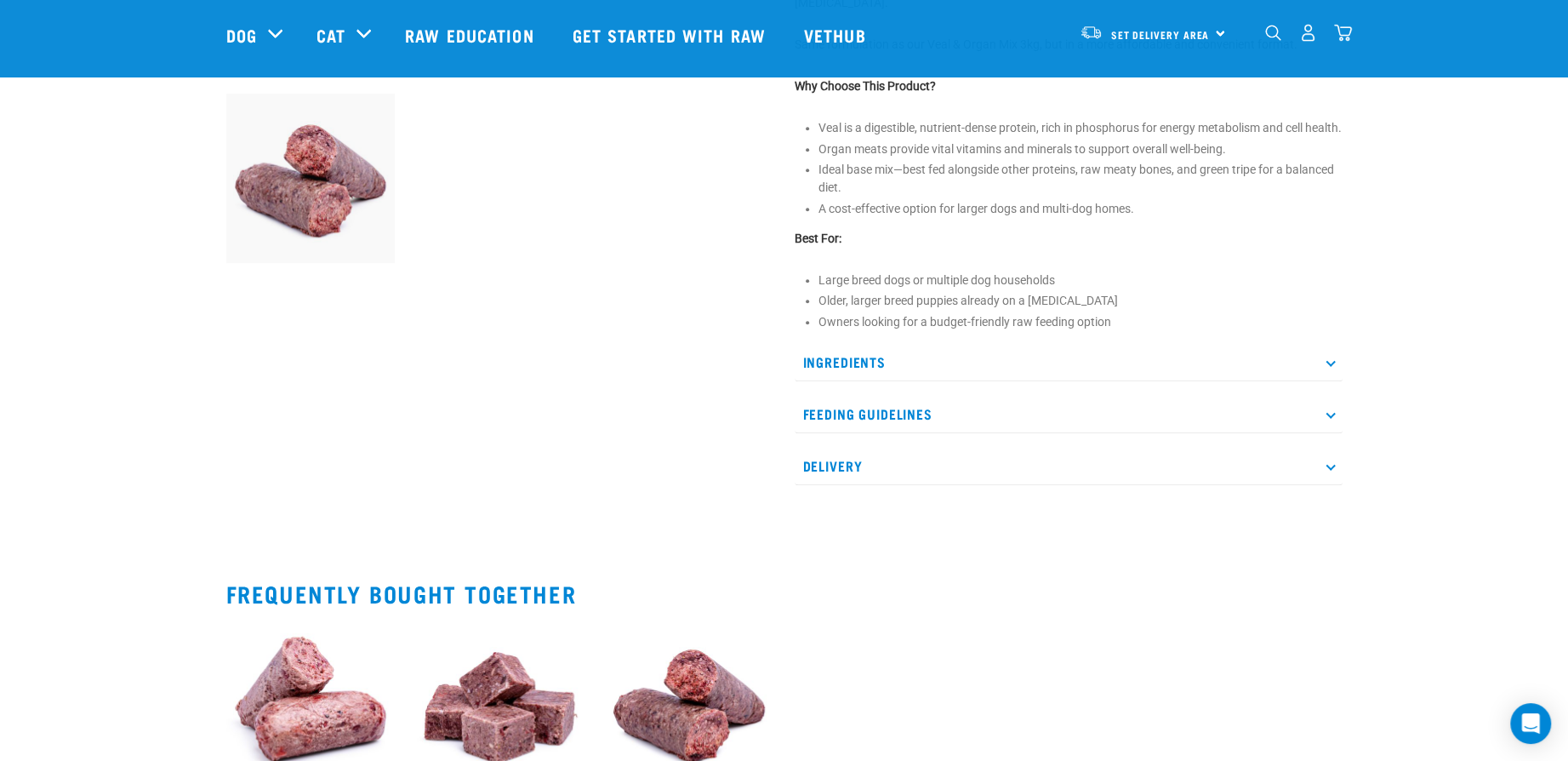
click at [859, 451] on div "Ingredients NZ Veal Brisket (bone-in) NZ Veal Organs Our veal comes from [DEMOG…" at bounding box center [1069, 415] width 548 height 143
click at [870, 434] on p "Feeding Guidelines" at bounding box center [1069, 414] width 548 height 38
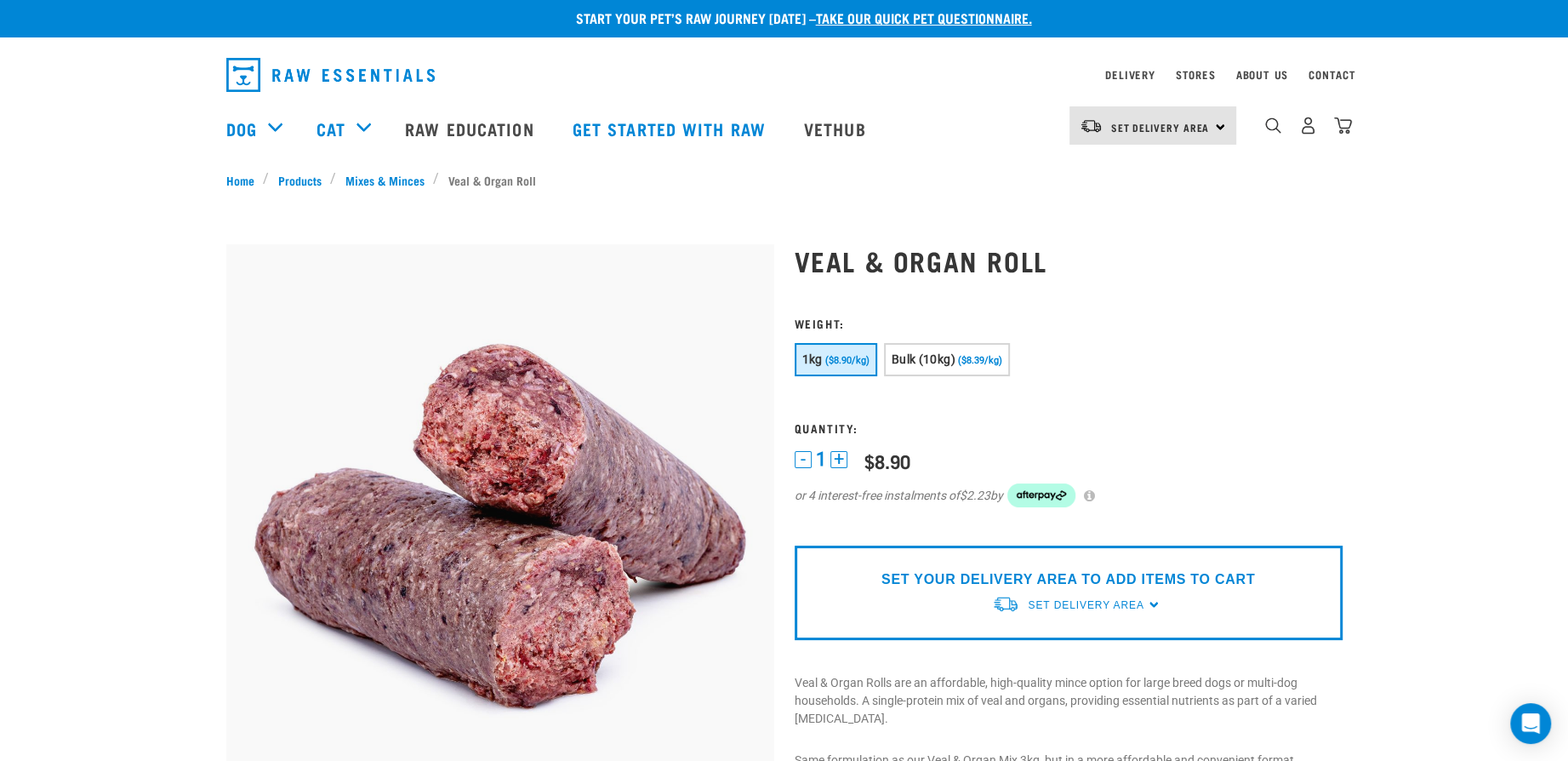
scroll to position [0, 0]
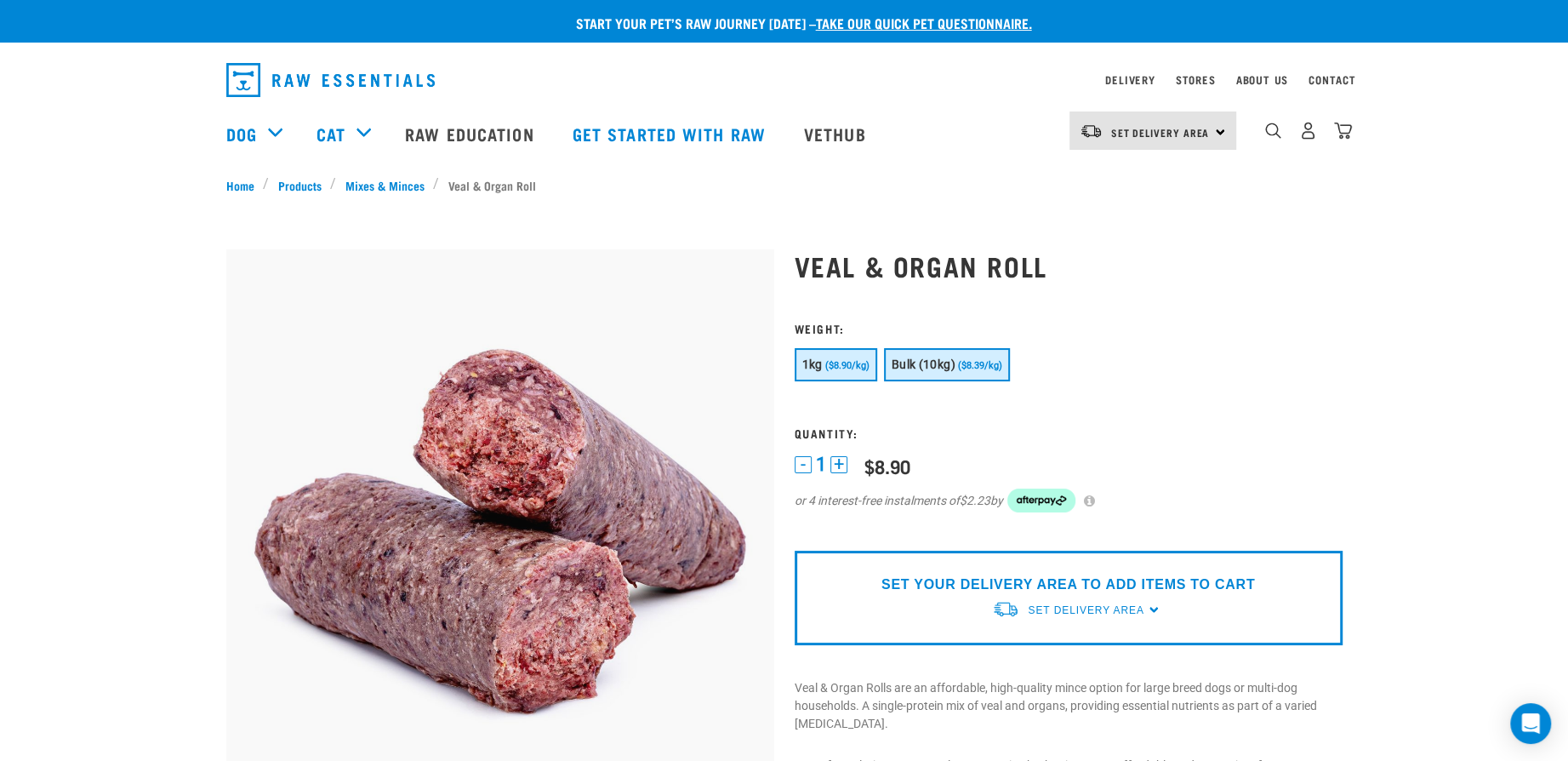
click at [942, 362] on span "Bulk (10kg)" at bounding box center [924, 364] width 64 height 14
click at [914, 21] on link "take our quick pet questionnaire." at bounding box center [924, 23] width 216 height 8
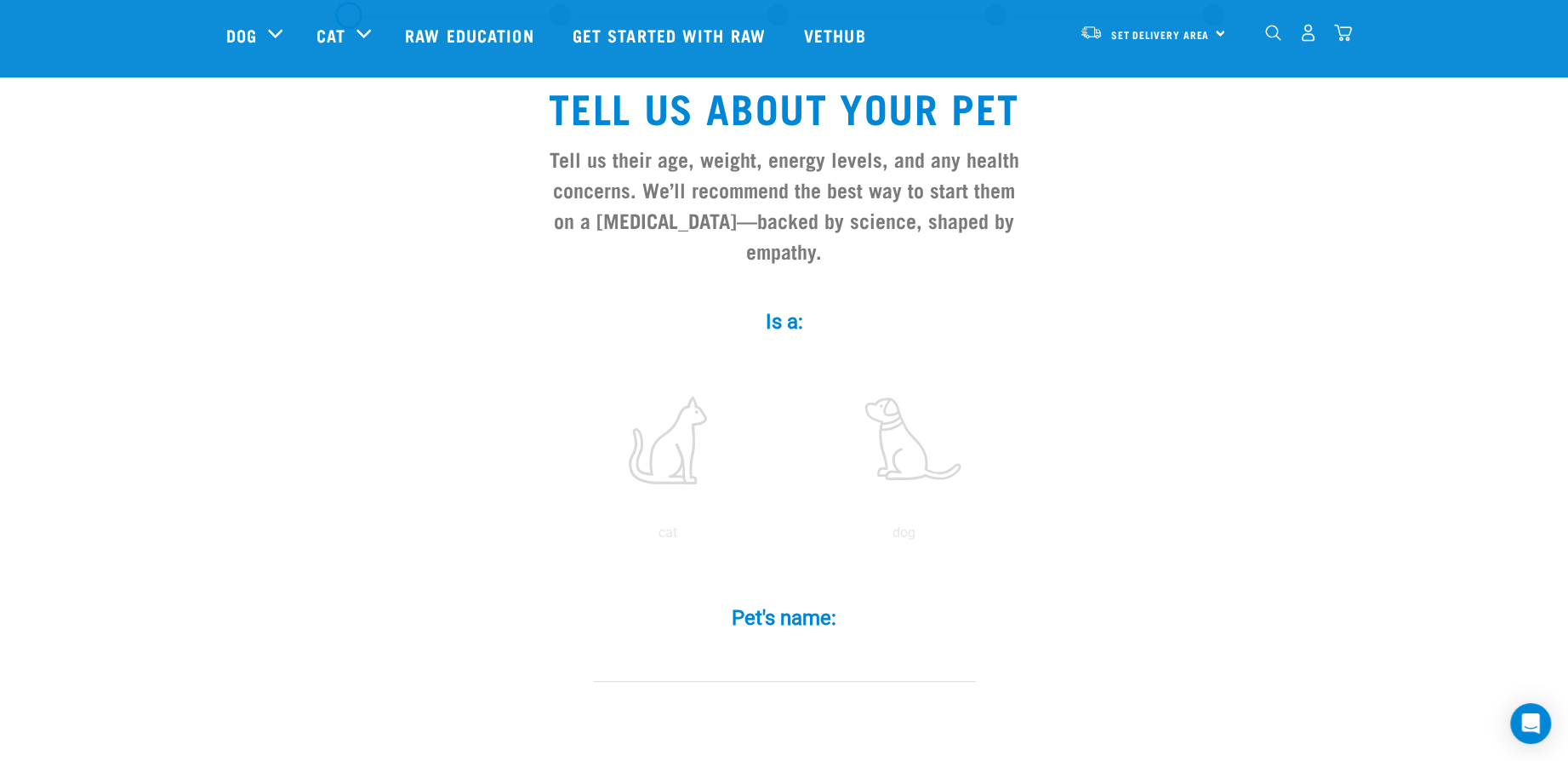
scroll to position [170, 0]
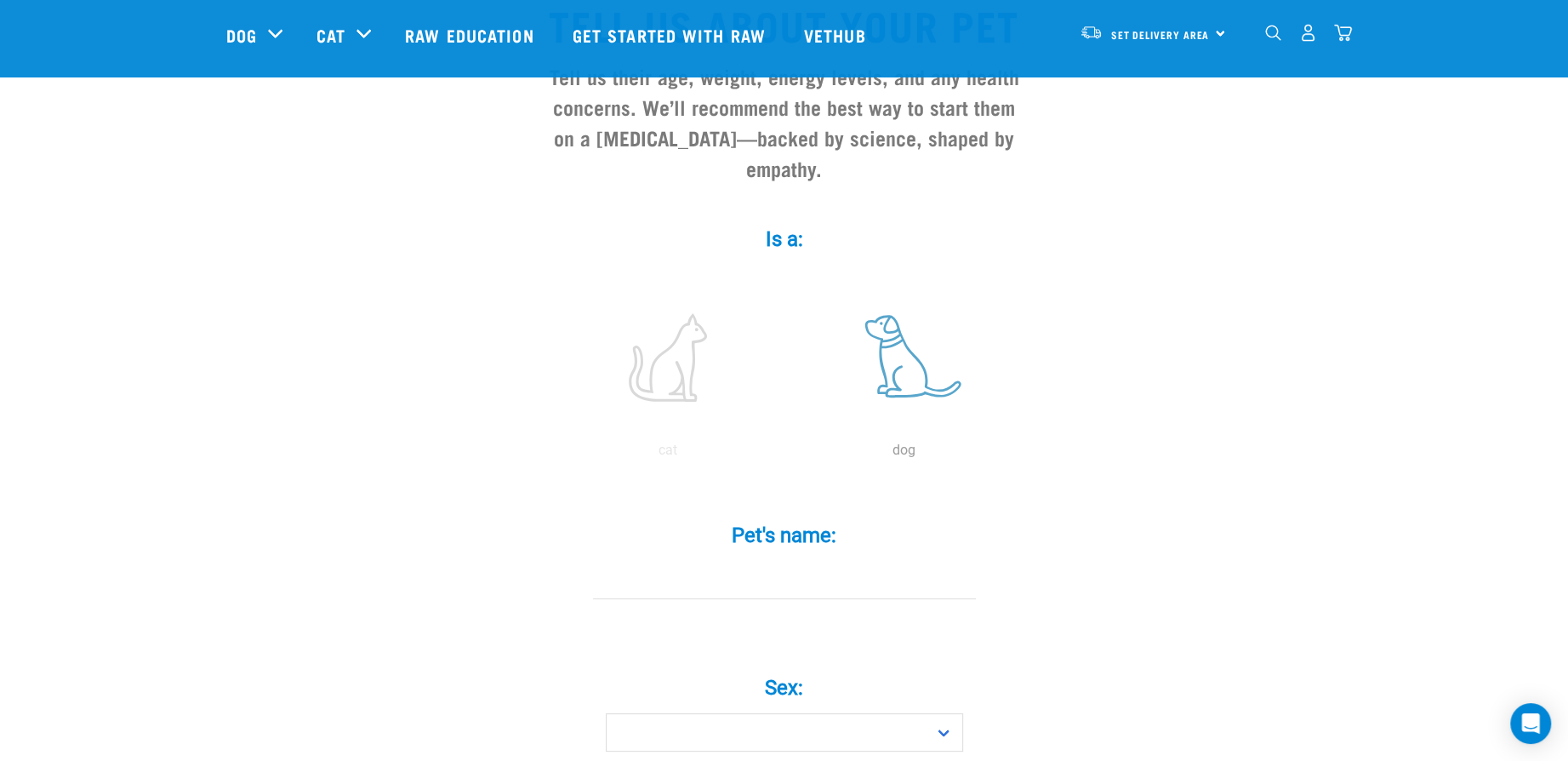
click at [902, 327] on label at bounding box center [904, 358] width 230 height 145
click at [786, 455] on input "radio" at bounding box center [786, 455] width 0 height 0
click at [765, 561] on input "Pet's name: *" at bounding box center [784, 580] width 383 height 38
type input "Blaze"
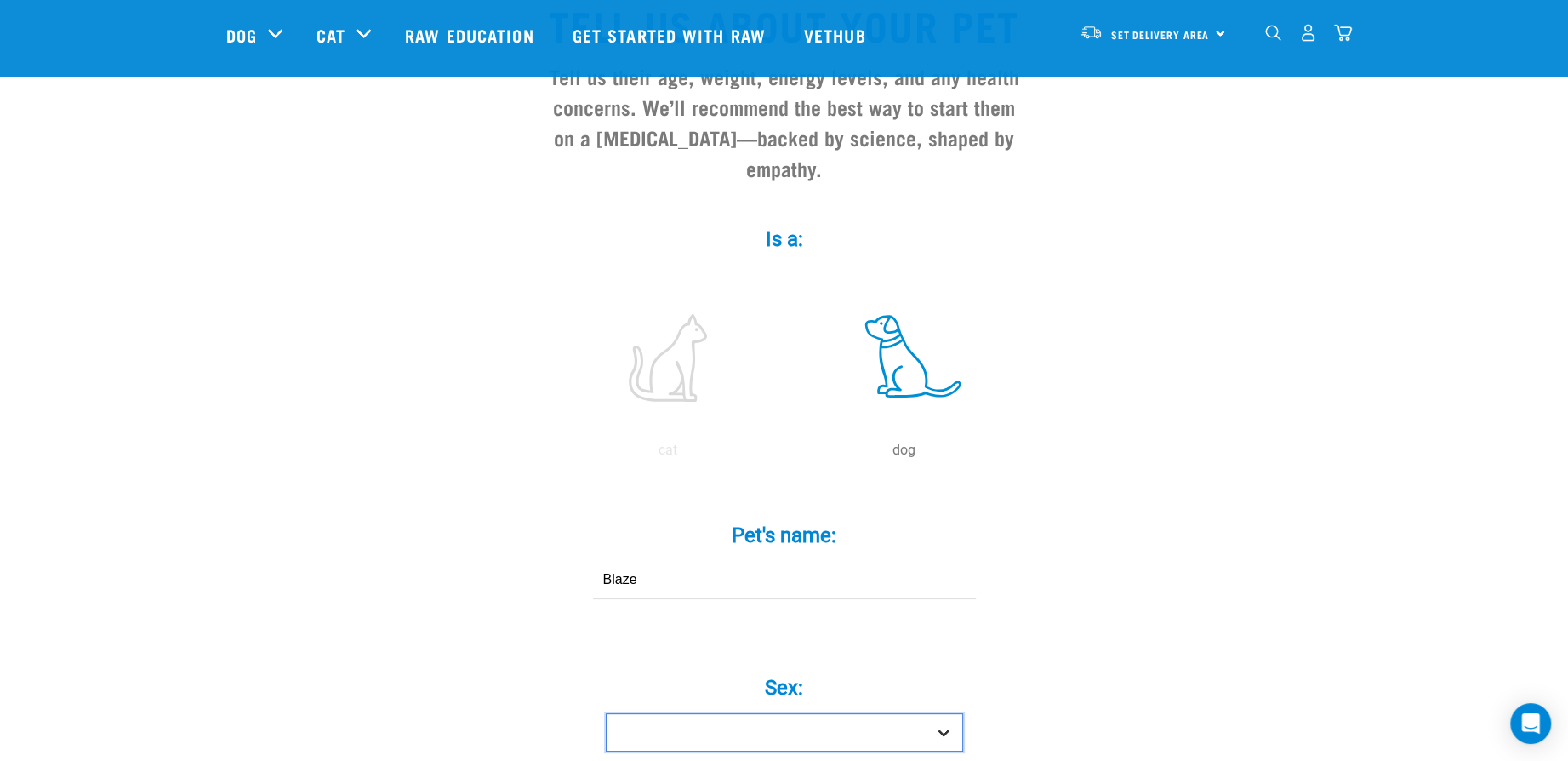
click at [778, 713] on select "Boy Girl" at bounding box center [784, 732] width 357 height 38
select select "boy"
click at [606, 713] on select "Boy Girl" at bounding box center [784, 732] width 357 height 38
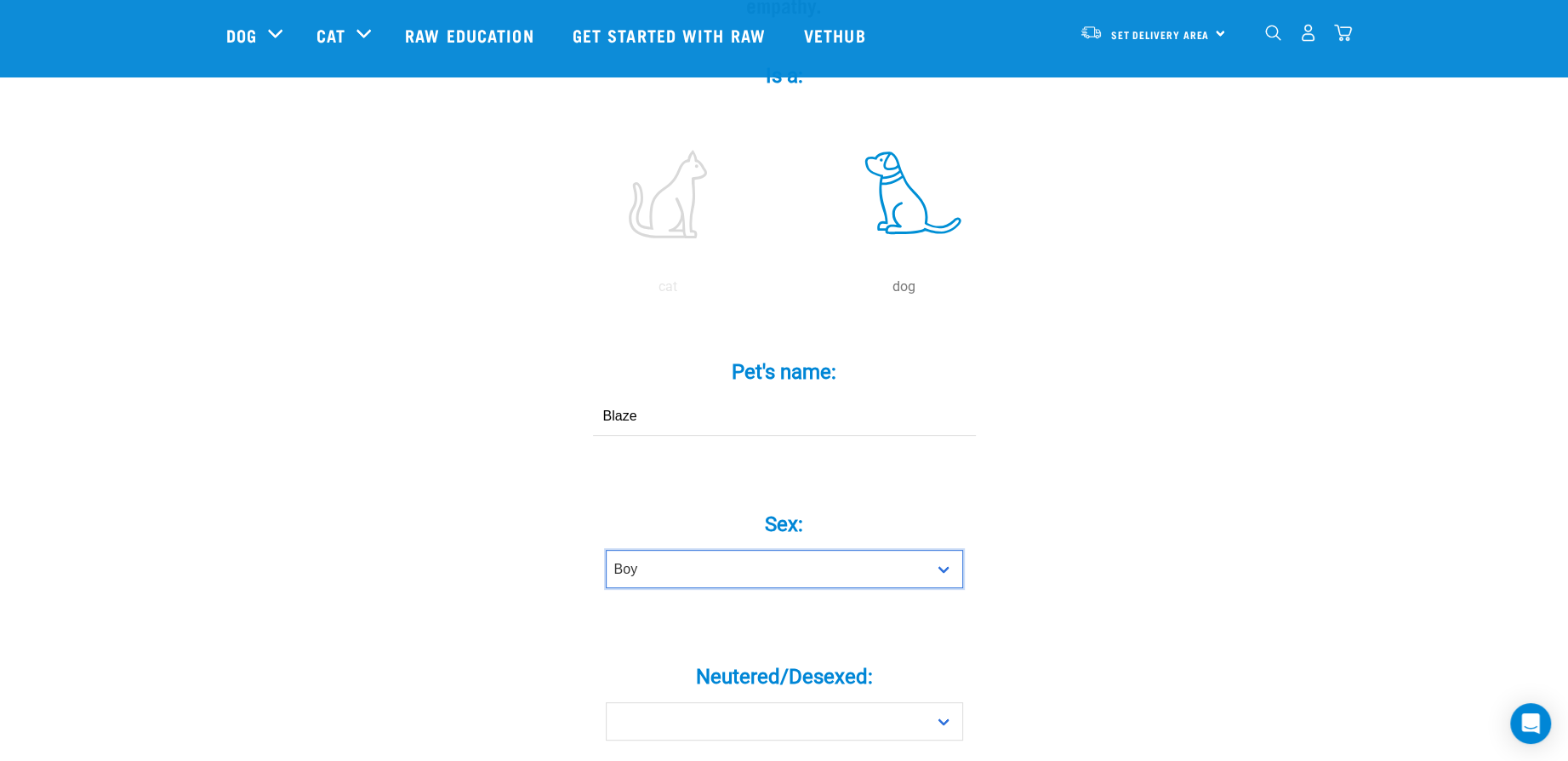
scroll to position [510, 0]
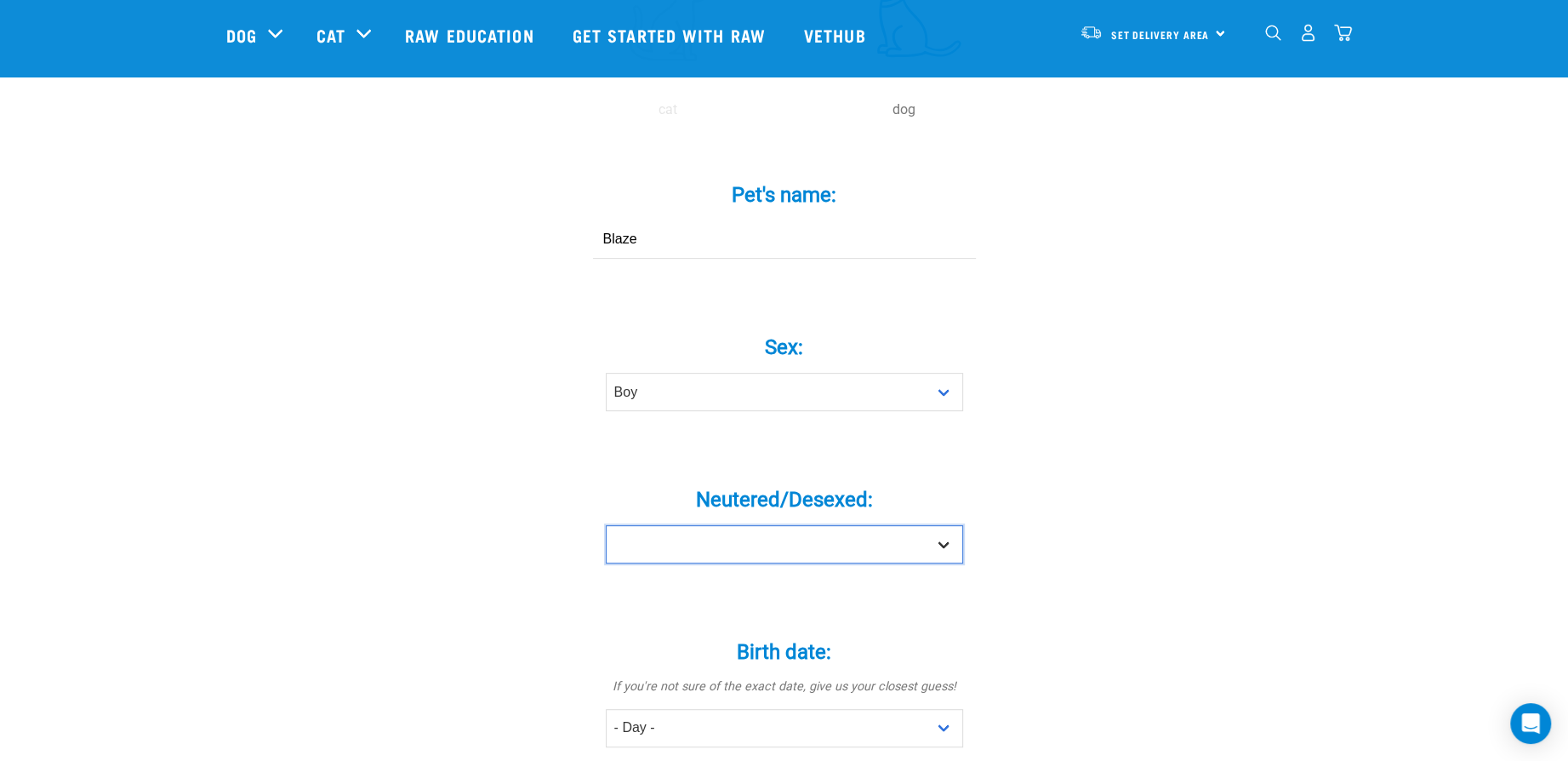
click at [822, 525] on select "Yes No" at bounding box center [784, 544] width 357 height 38
select select "yes"
click at [606, 525] on select "Yes No" at bounding box center [784, 544] width 357 height 38
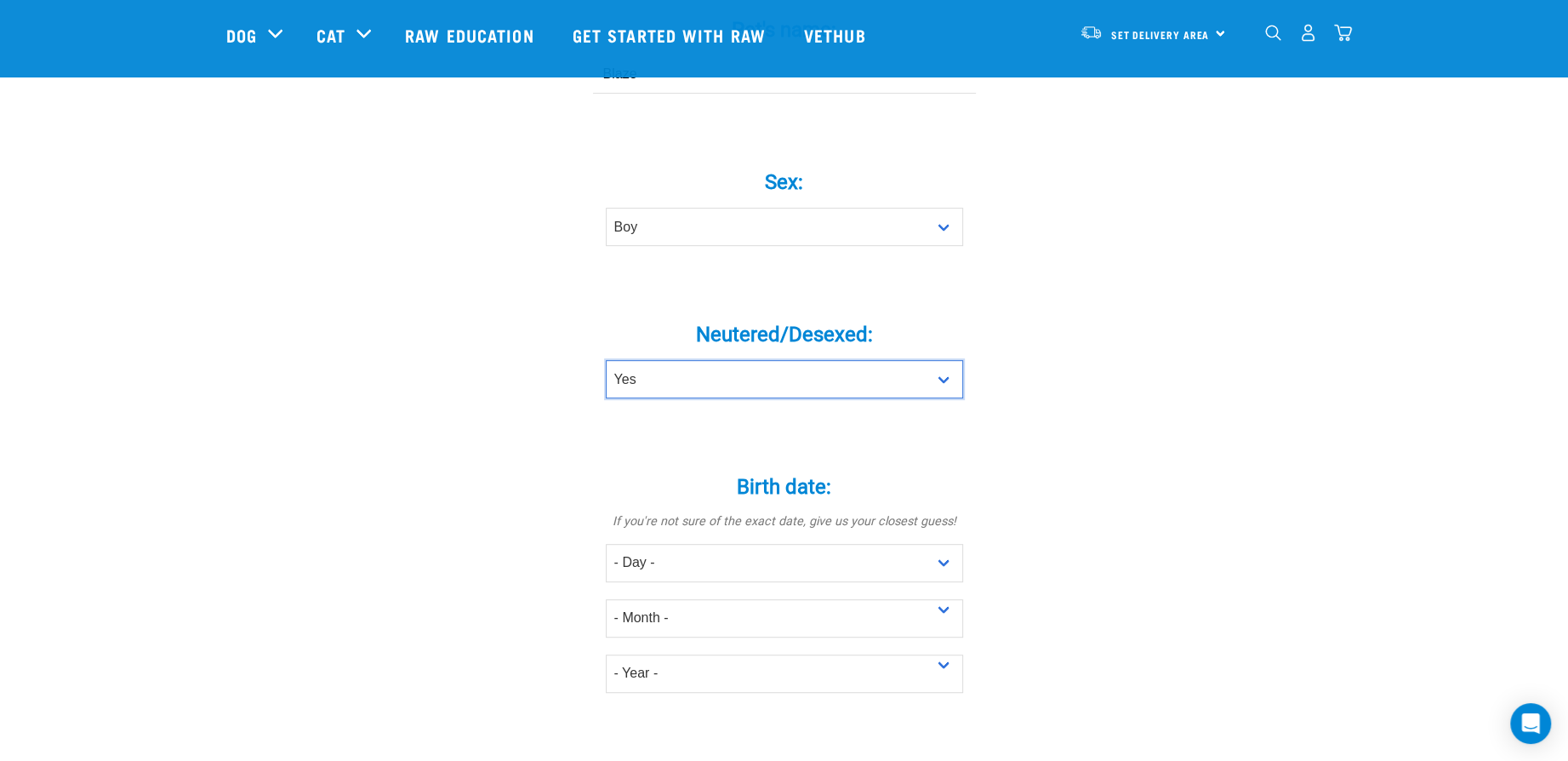
scroll to position [681, 0]
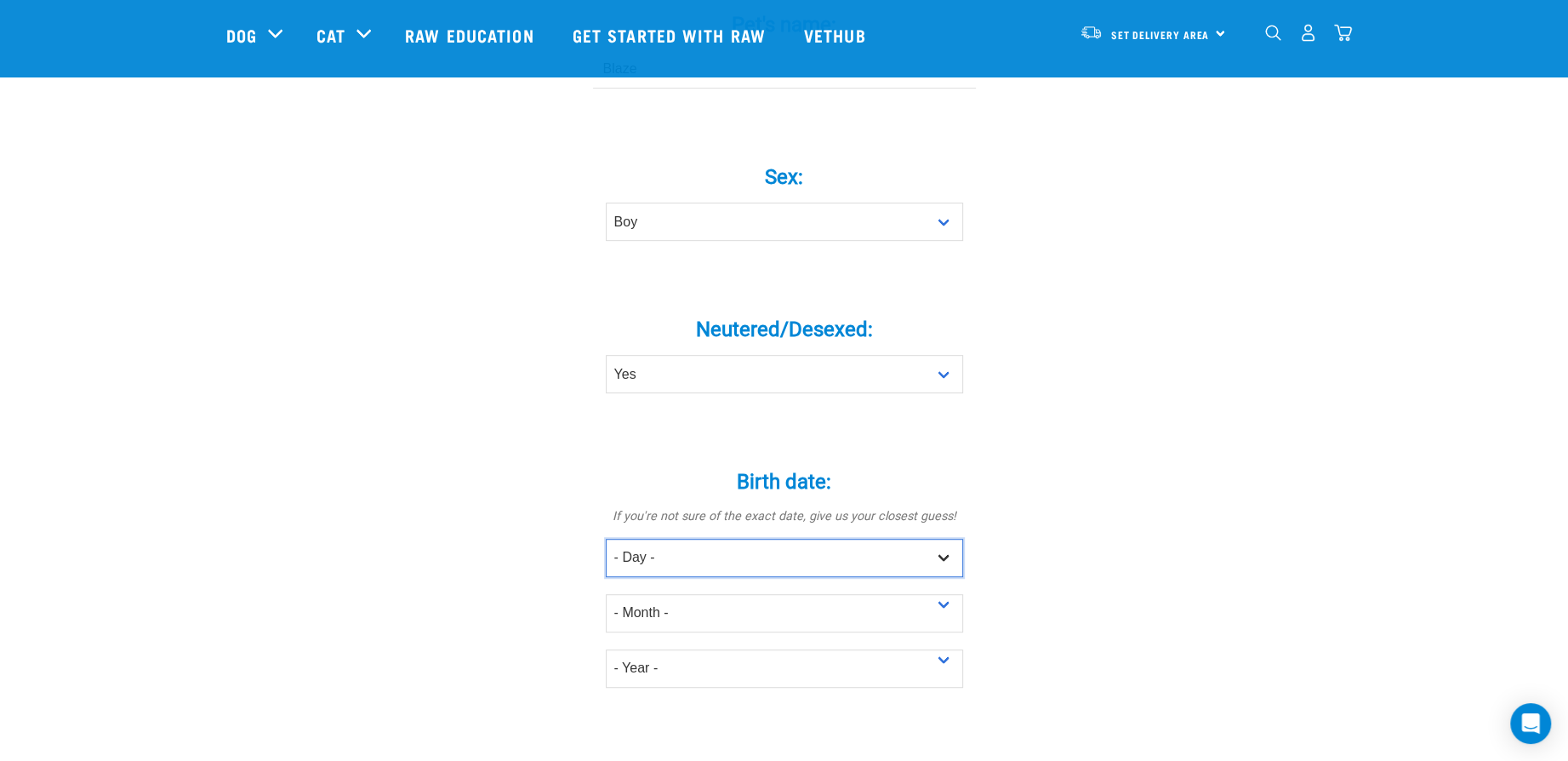
click at [693, 539] on select "- Day - 1 2 3 4 5 6 7 8 9 10 11 12 13 14 15 16 17 18 19 20 21 22 23 24 25 26 27" at bounding box center [784, 557] width 357 height 38
select select "23"
click at [606, 539] on select "- Day - 1 2 3 4 5 6 7 8 9 10 11 12 13 14 15 16 17 18 19 20 21 22 23 24 25 26 27" at bounding box center [784, 557] width 357 height 38
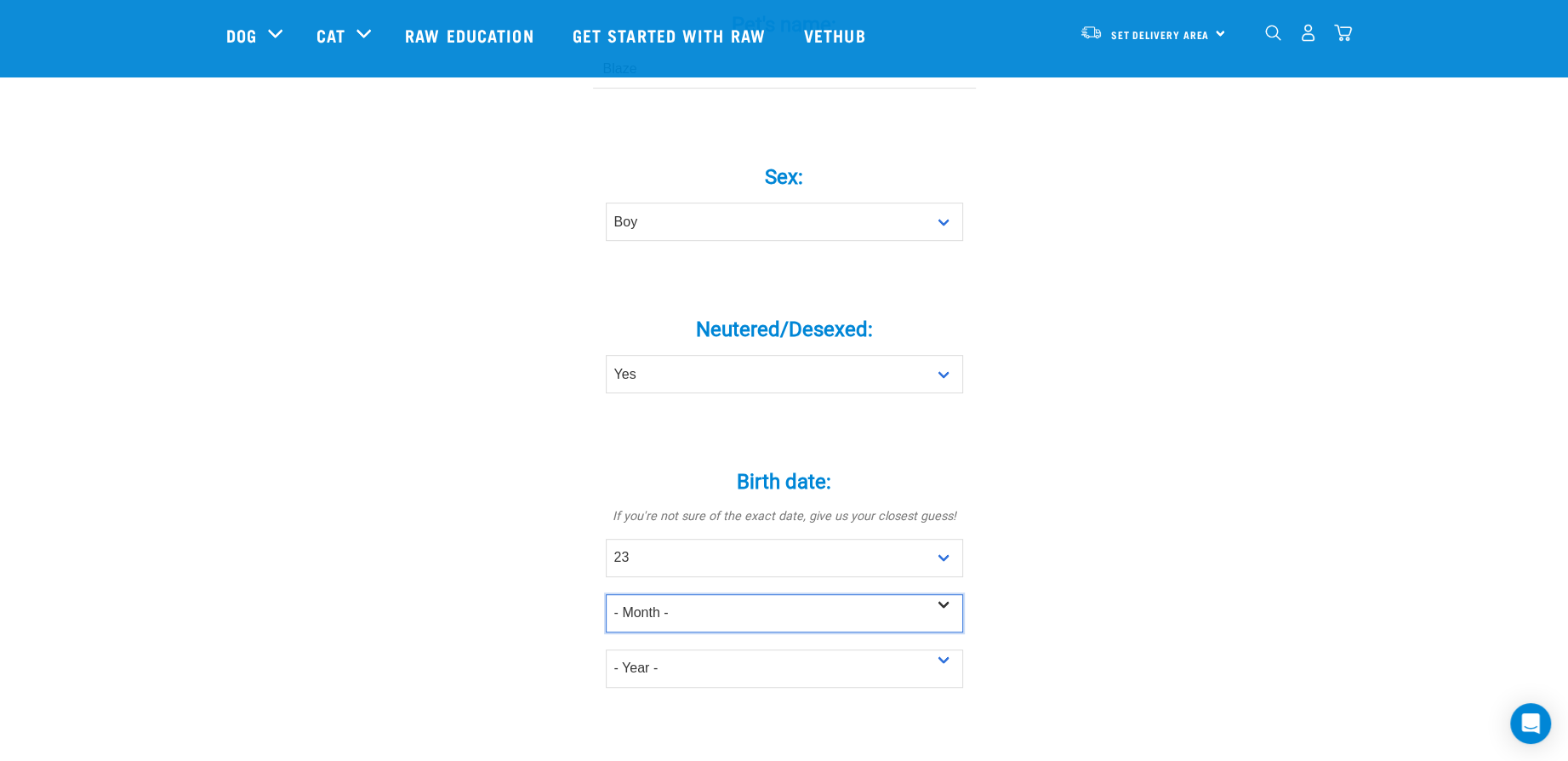
click at [659, 594] on select "- Month - January February March April May June July August September October N…" at bounding box center [784, 613] width 357 height 38
select select "May"
click at [606, 594] on select "- Month - January February March April May June July August September October N…" at bounding box center [784, 613] width 357 height 38
click at [661, 649] on select "- Year - 2025 2024 2023 2022 2021 2020 2019 2018 2017 2016 2015 2014 2013 2012" at bounding box center [784, 668] width 357 height 38
select select "2017"
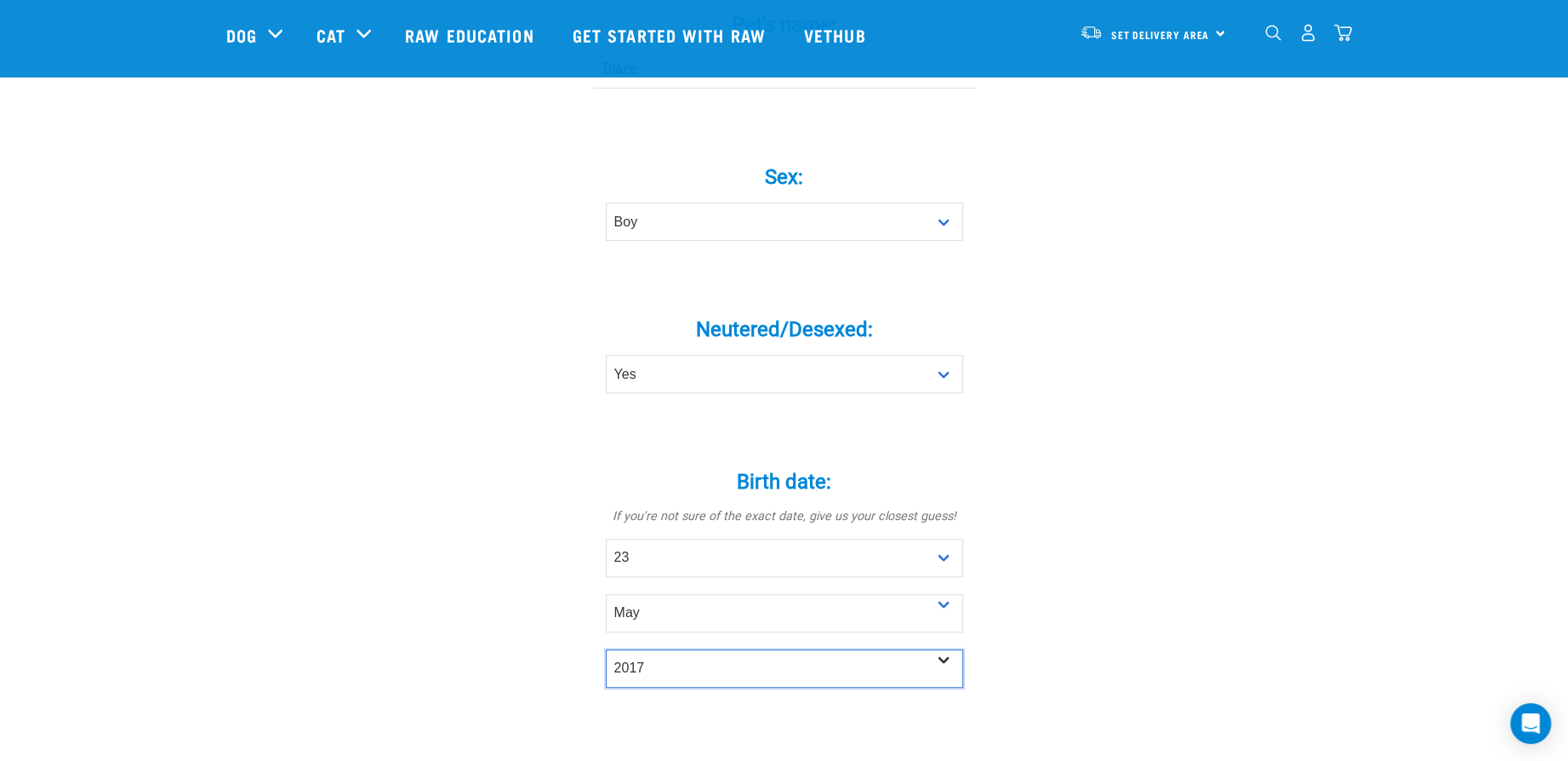
click at [606, 649] on select "- Year - 2025 2024 2023 2022 2021 2020 2019 2018 2017 2016 2015 2014 2013 2012" at bounding box center [784, 668] width 357 height 38
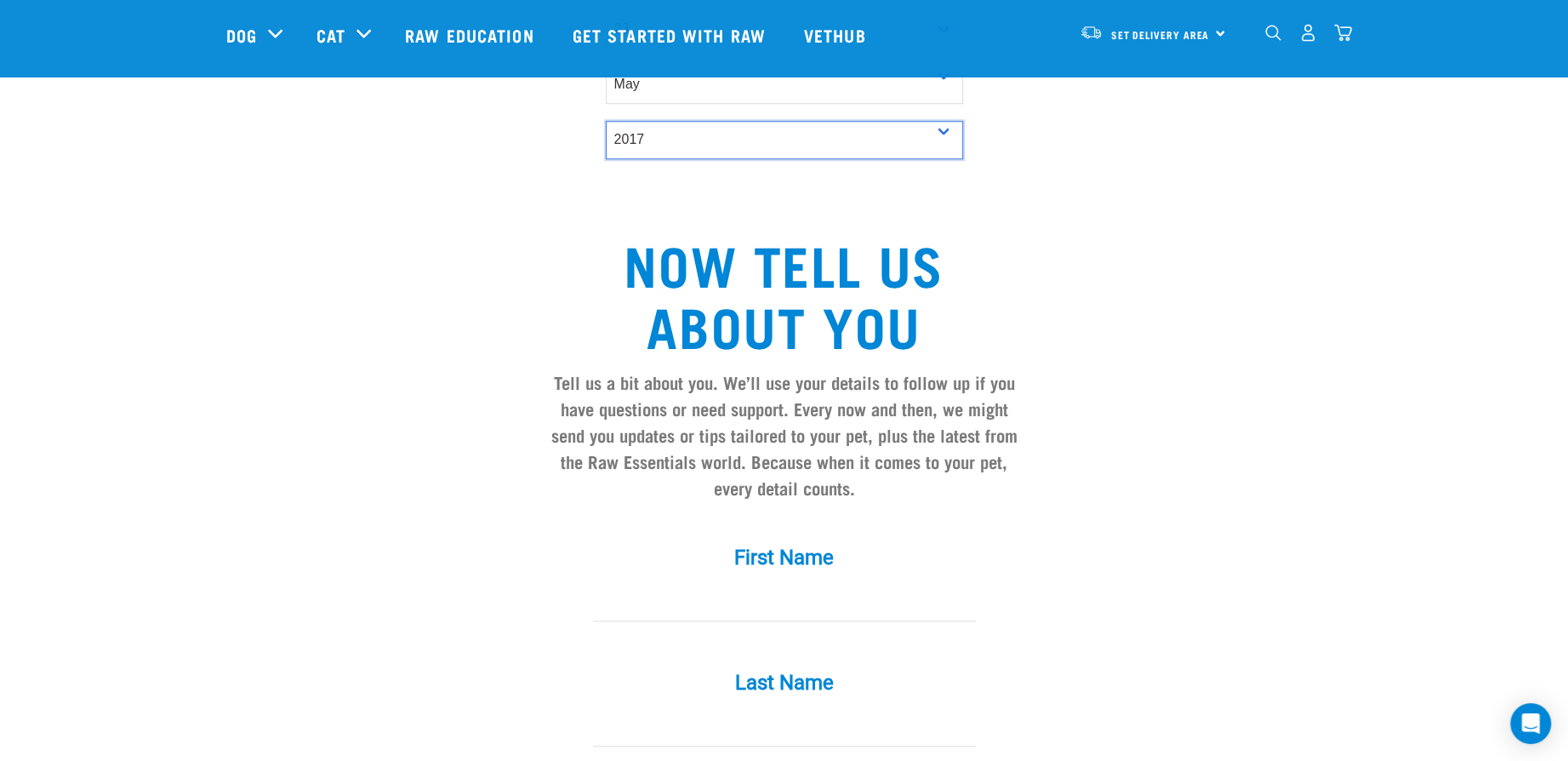
scroll to position [1362, 0]
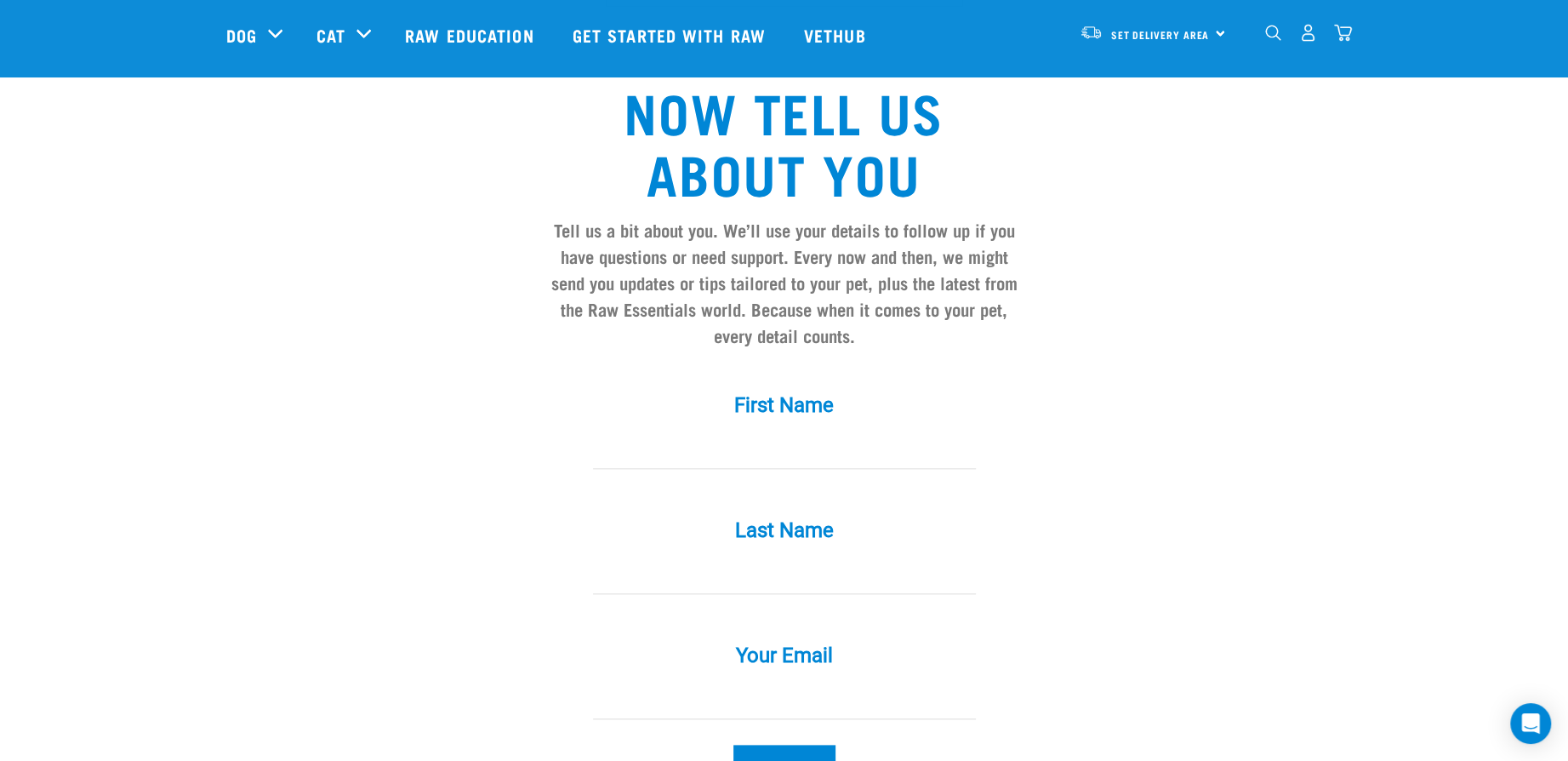
click at [775, 434] on input "First Name *" at bounding box center [784, 449] width 383 height 38
type input "Amber"
type input "Roche-Bush"
type input "Amber.Roche@tahuagroup.co.nz"
drag, startPoint x: 556, startPoint y: 661, endPoint x: 482, endPoint y: 662, distance: 74.0
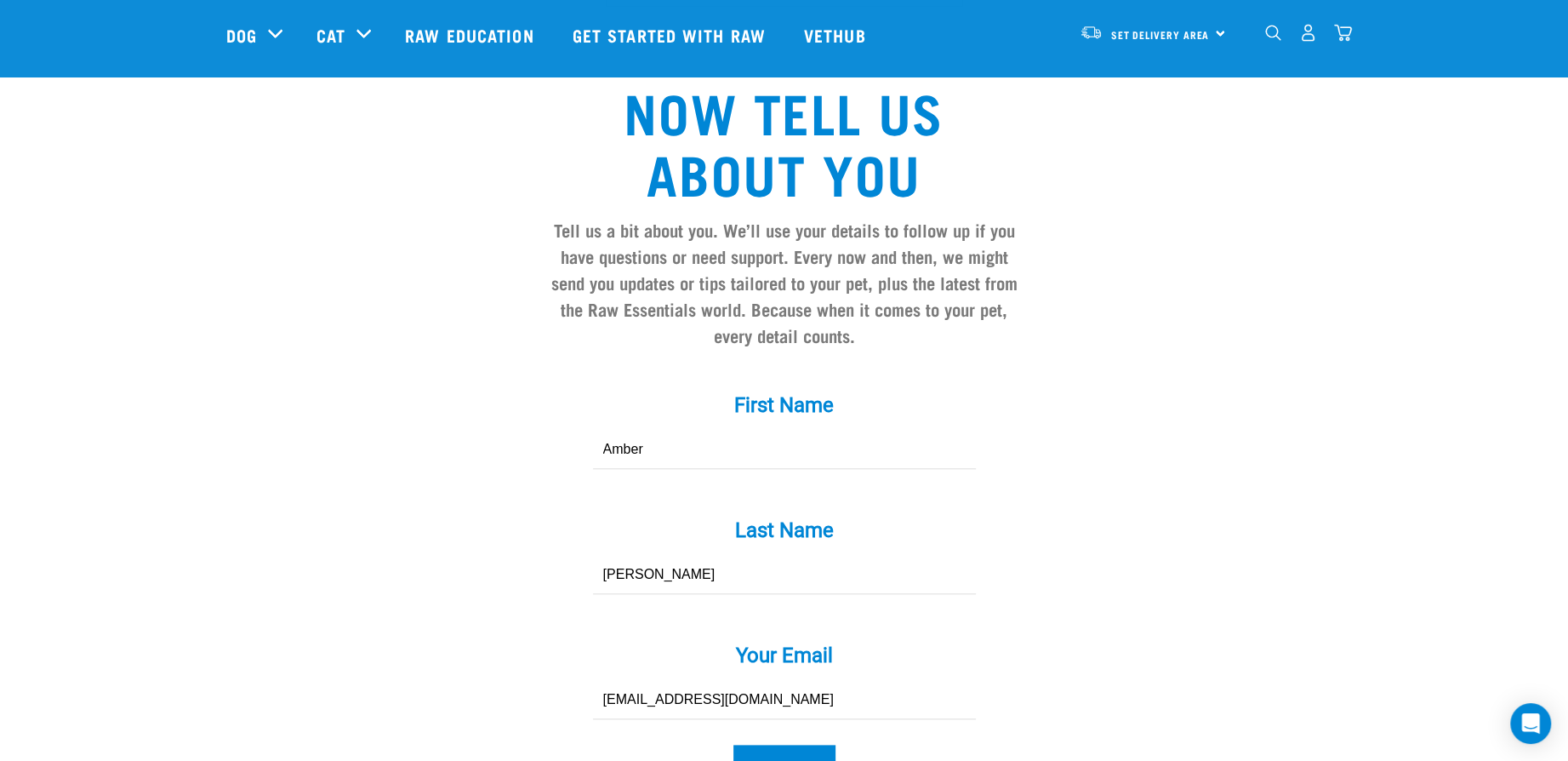
type input "[EMAIL_ADDRESS][DOMAIN_NAME]"
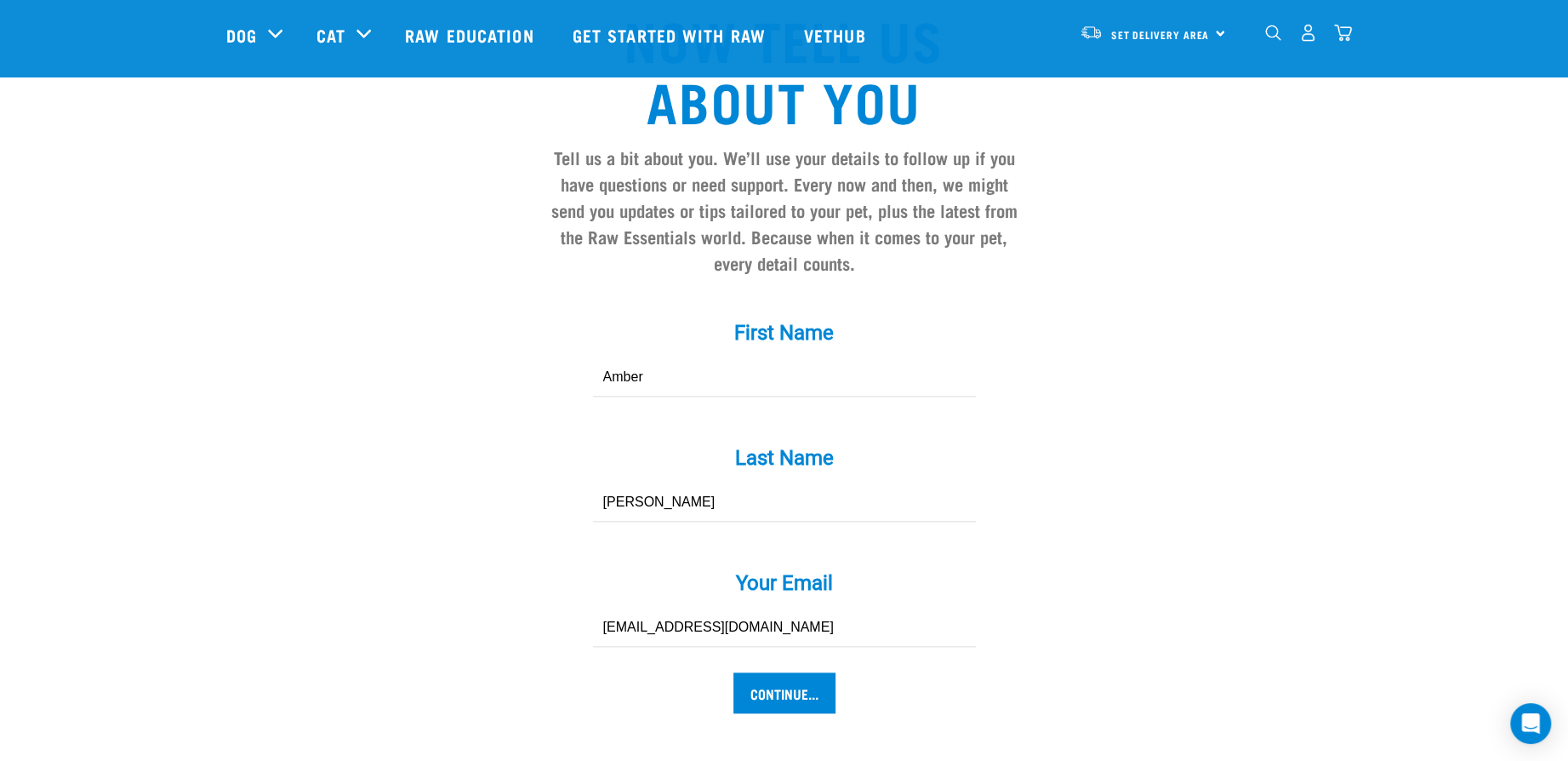
scroll to position [1532, 0]
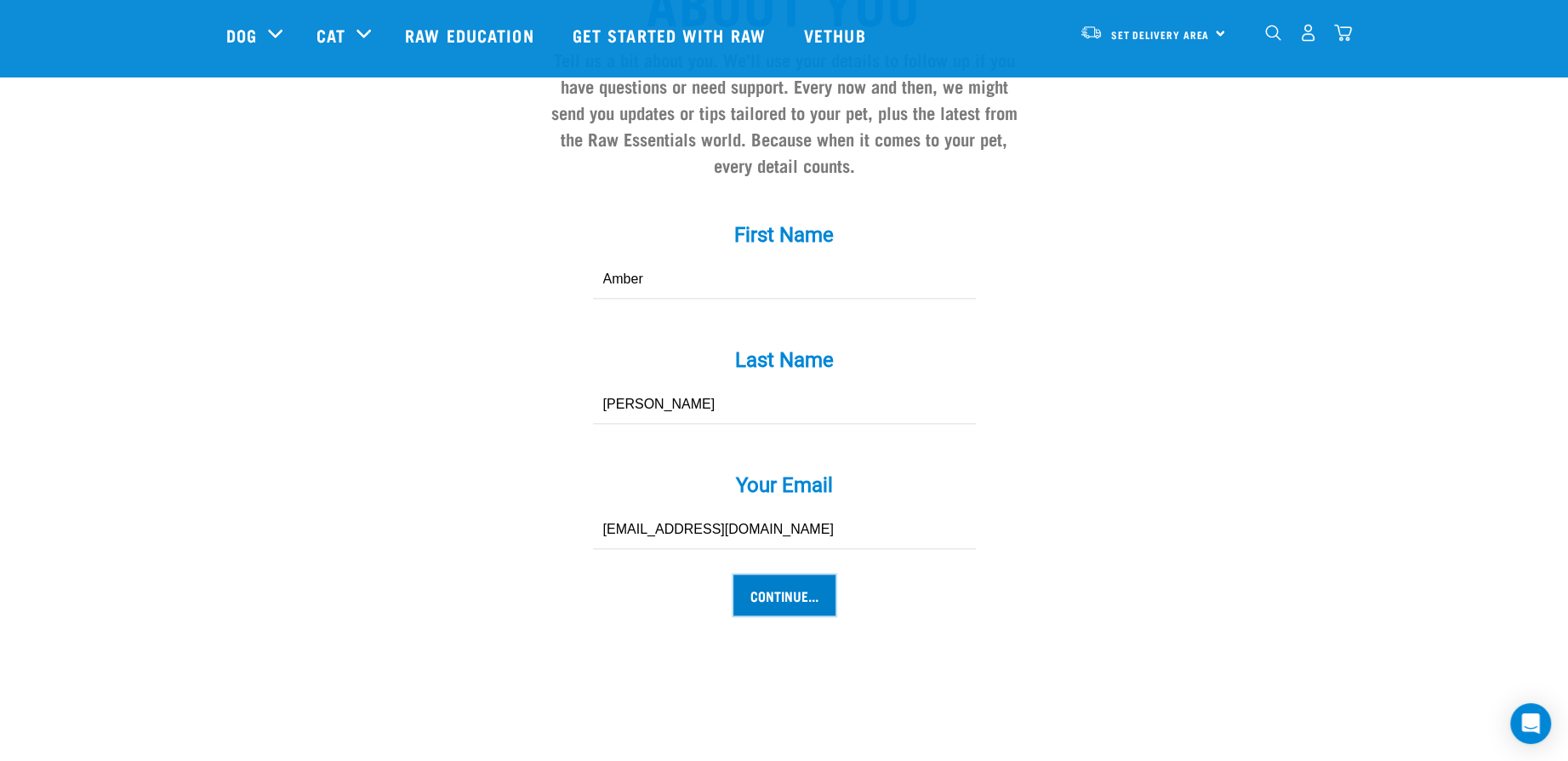
click at [803, 575] on input "Continue..." at bounding box center [784, 596] width 102 height 41
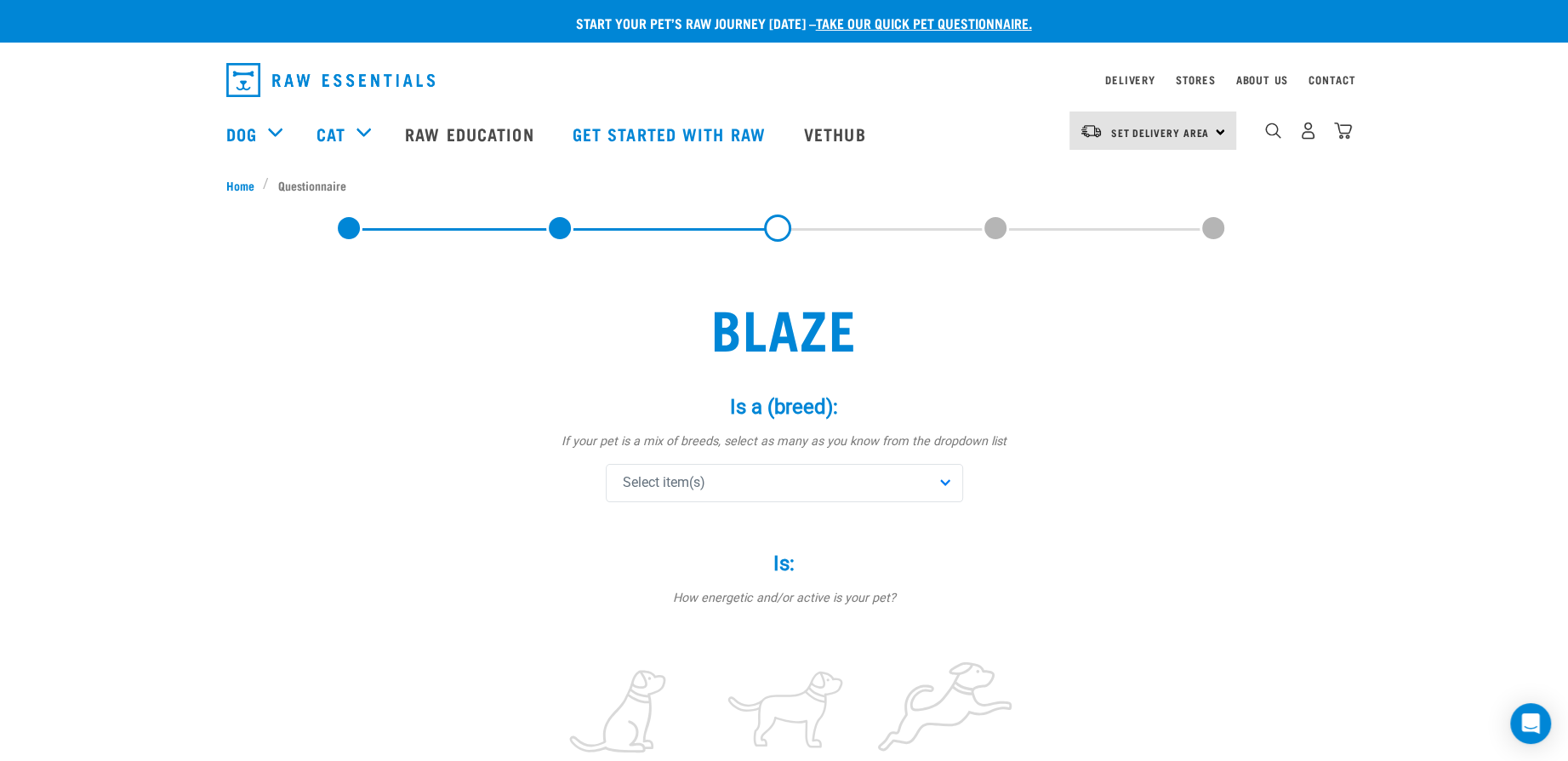
click at [785, 483] on div "Select item(s)" at bounding box center [784, 483] width 357 height 38
click at [751, 481] on div "Select item(s)" at bounding box center [784, 483] width 357 height 38
click at [721, 536] on input "text" at bounding box center [785, 529] width 349 height 38
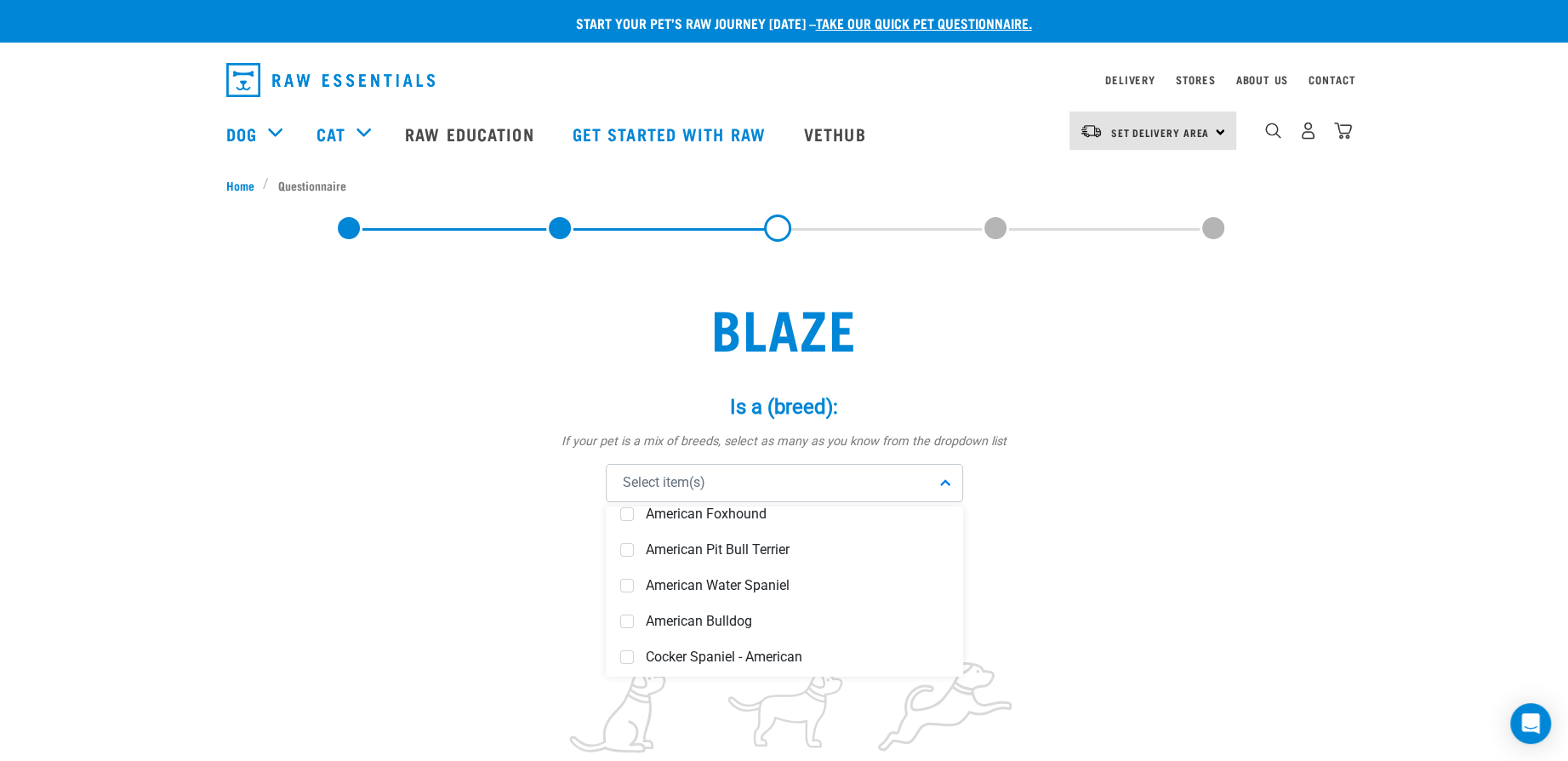
scroll to position [126, 0]
type input "american"
click at [722, 612] on span "American Bulldog" at bounding box center [797, 620] width 303 height 17
click at [765, 484] on div "American Bulldog" at bounding box center [784, 483] width 357 height 38
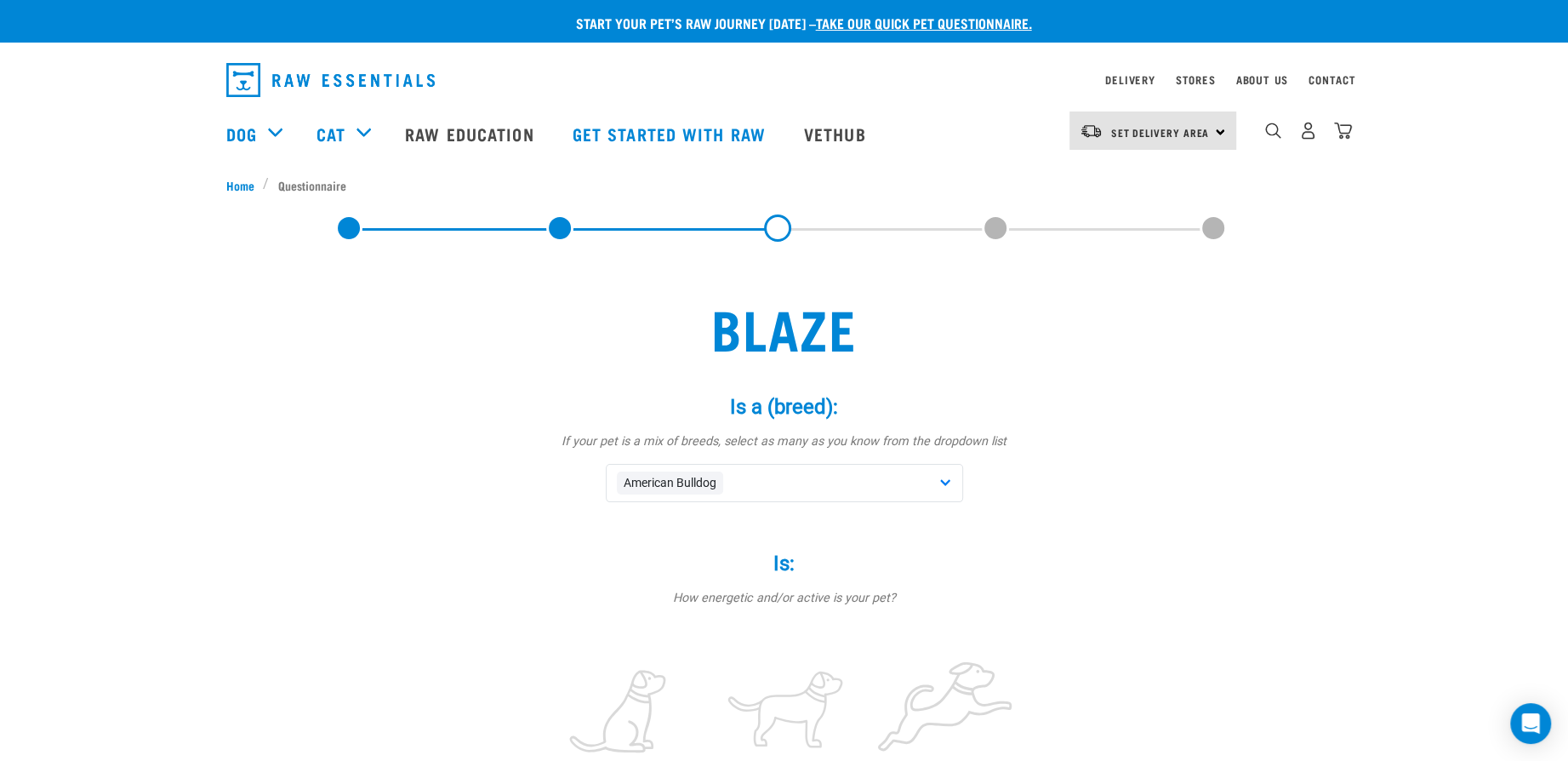
click at [769, 479] on div "American Bulldog" at bounding box center [784, 483] width 357 height 38
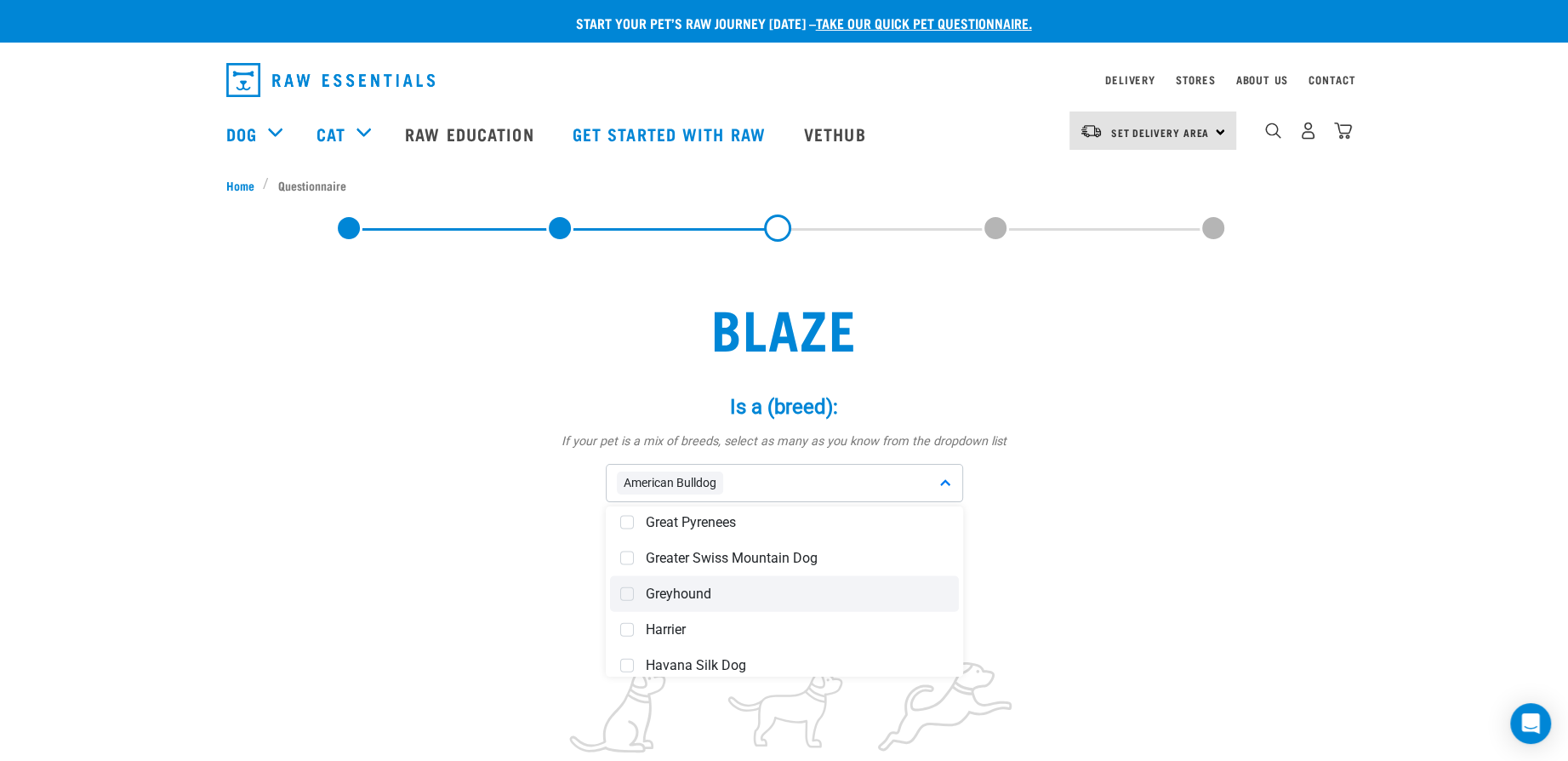
click at [681, 593] on span "Greyhound" at bounding box center [797, 594] width 303 height 17
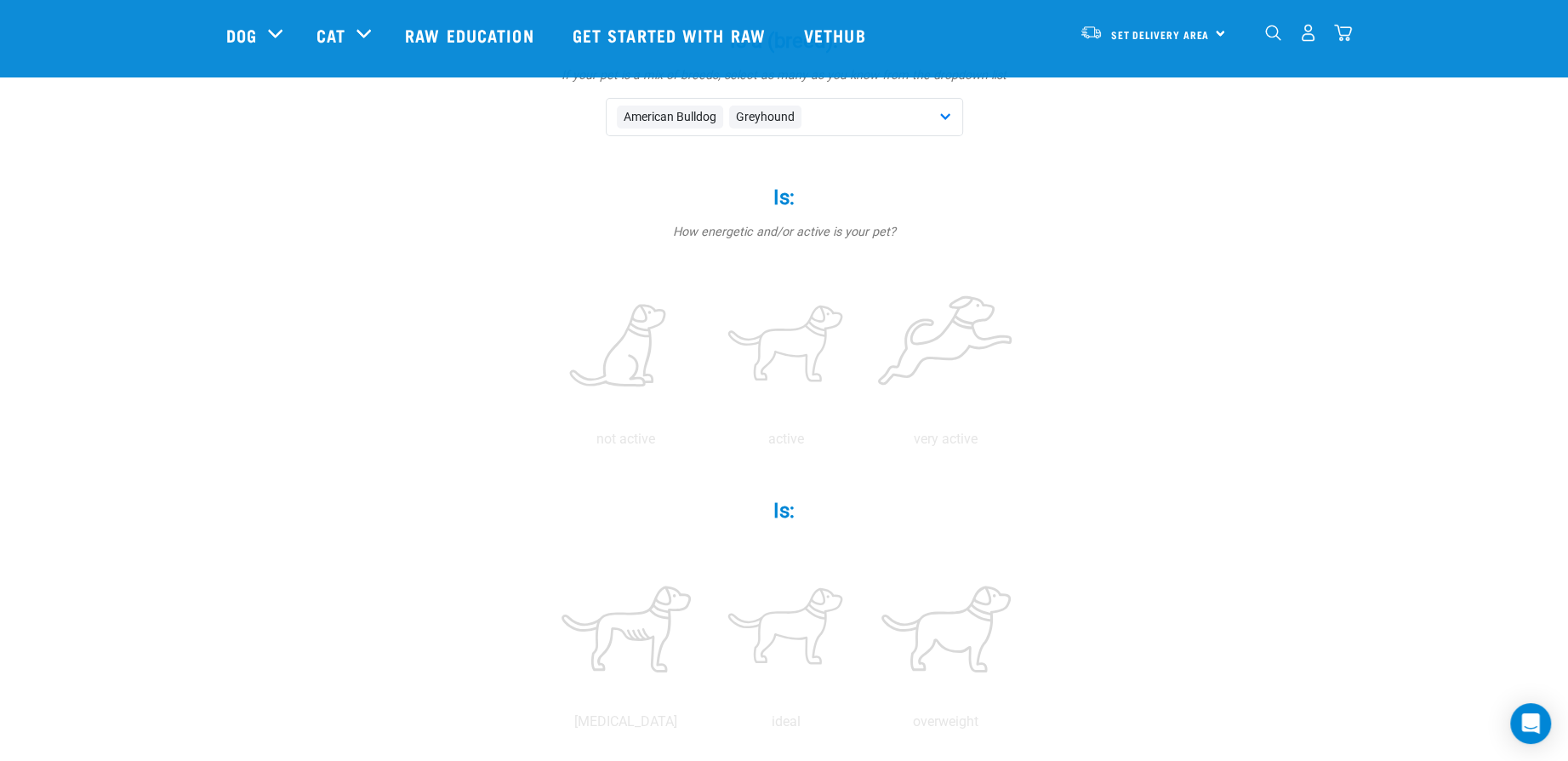
scroll to position [255, 0]
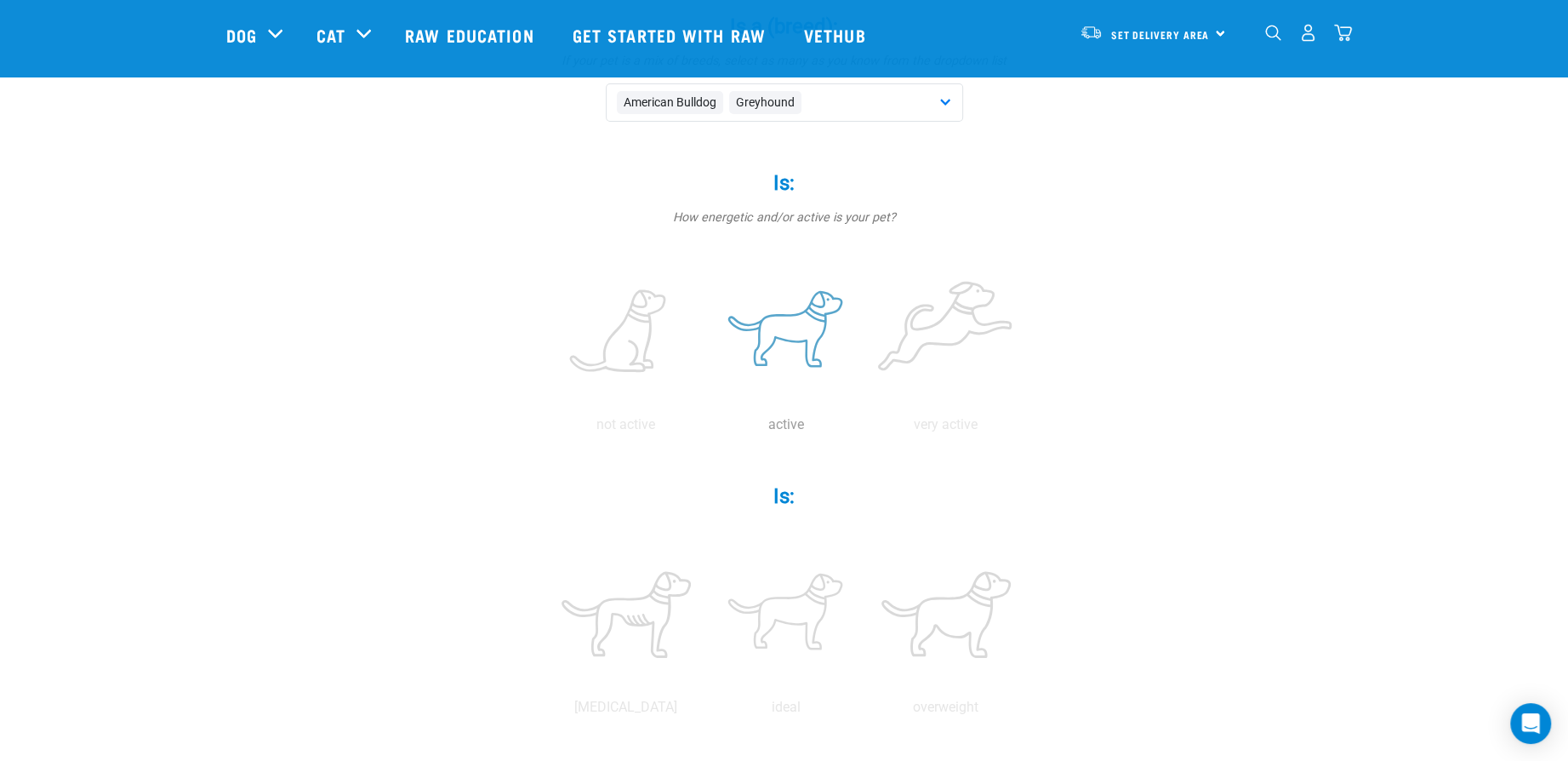
click at [791, 332] on label at bounding box center [786, 332] width 153 height 145
click at [706, 429] on input "radio" at bounding box center [706, 429] width 0 height 0
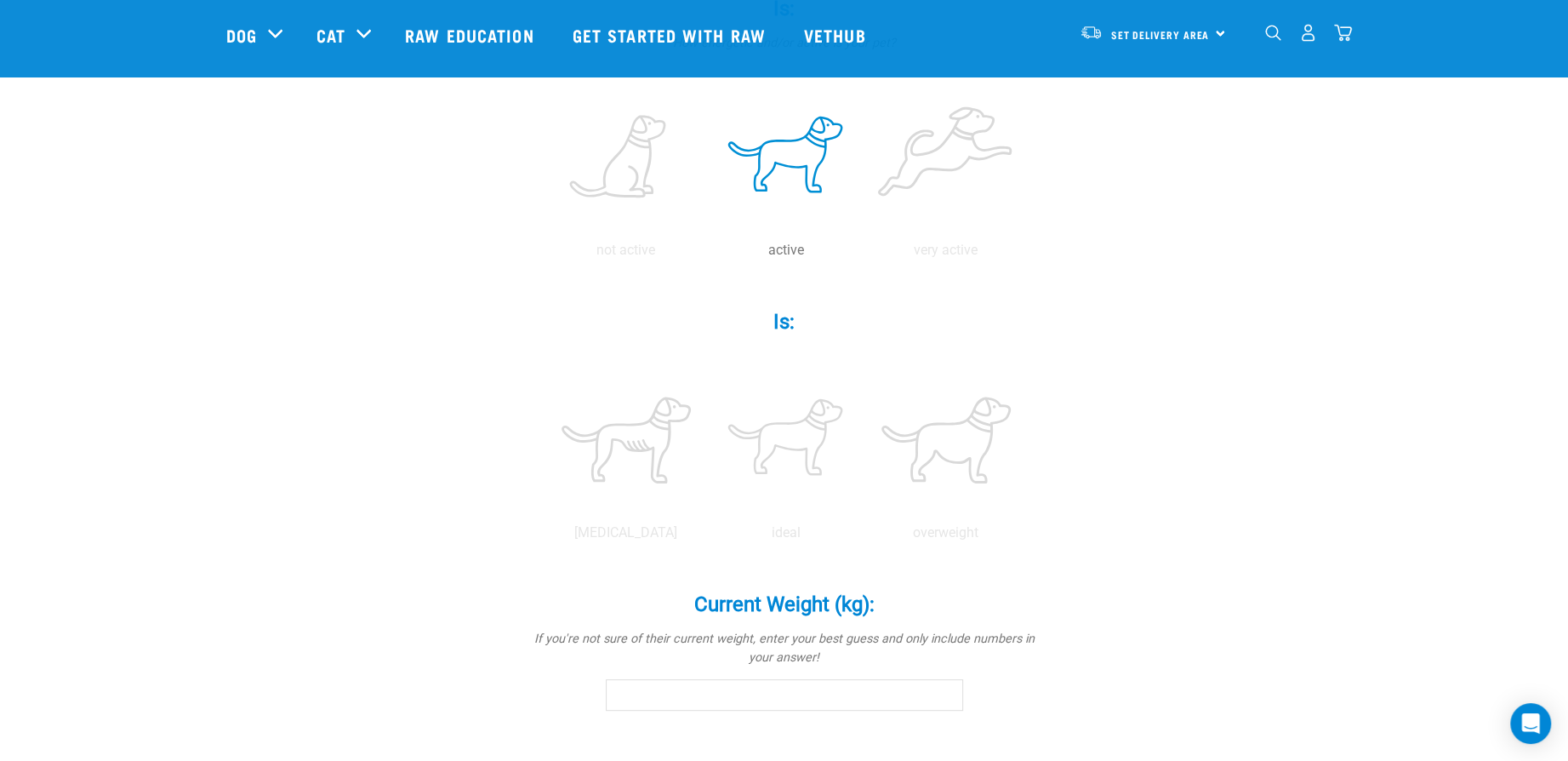
scroll to position [510, 0]
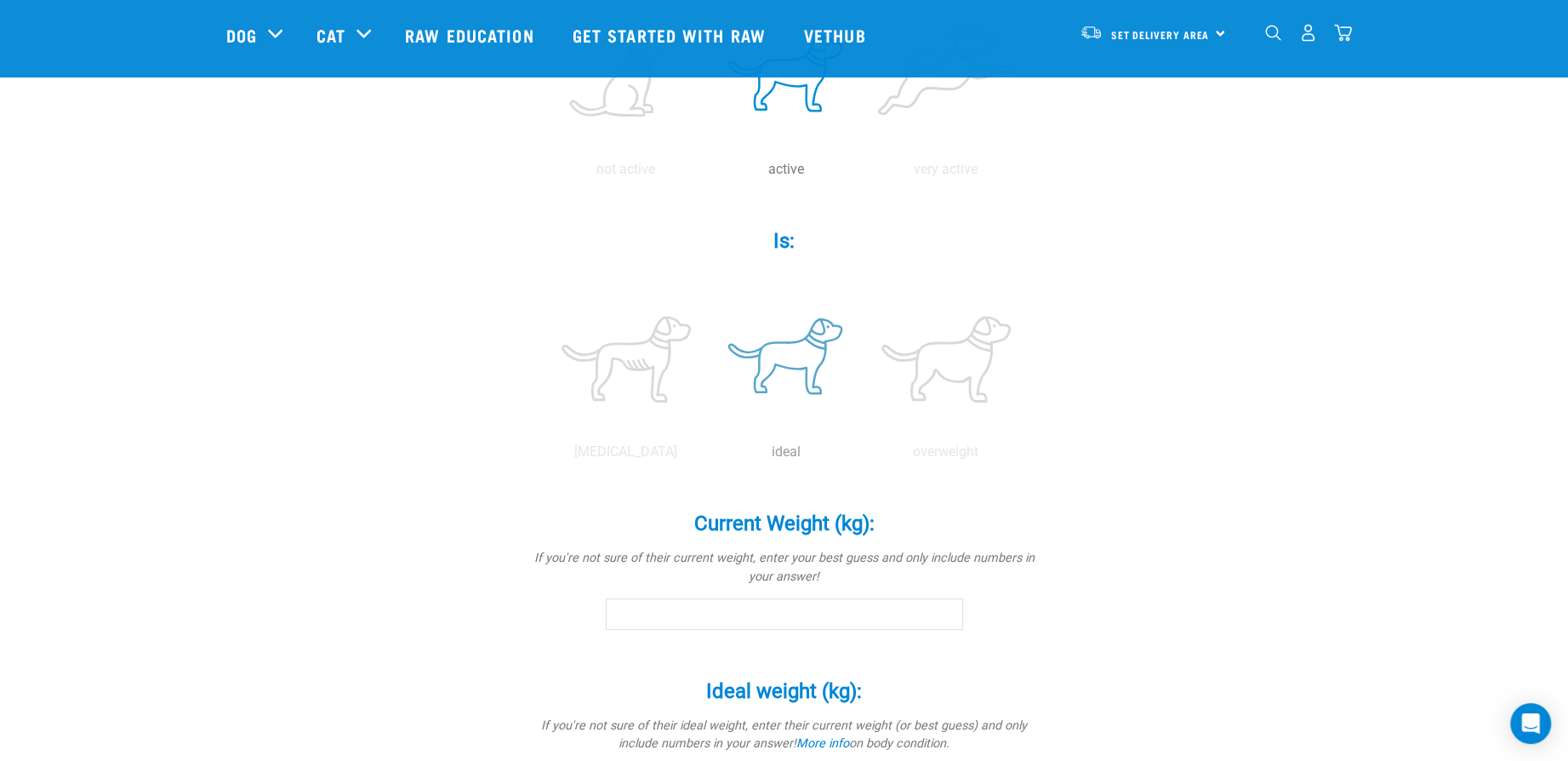
click at [791, 366] on label at bounding box center [786, 359] width 153 height 145
click at [706, 456] on input "radio" at bounding box center [706, 456] width 0 height 0
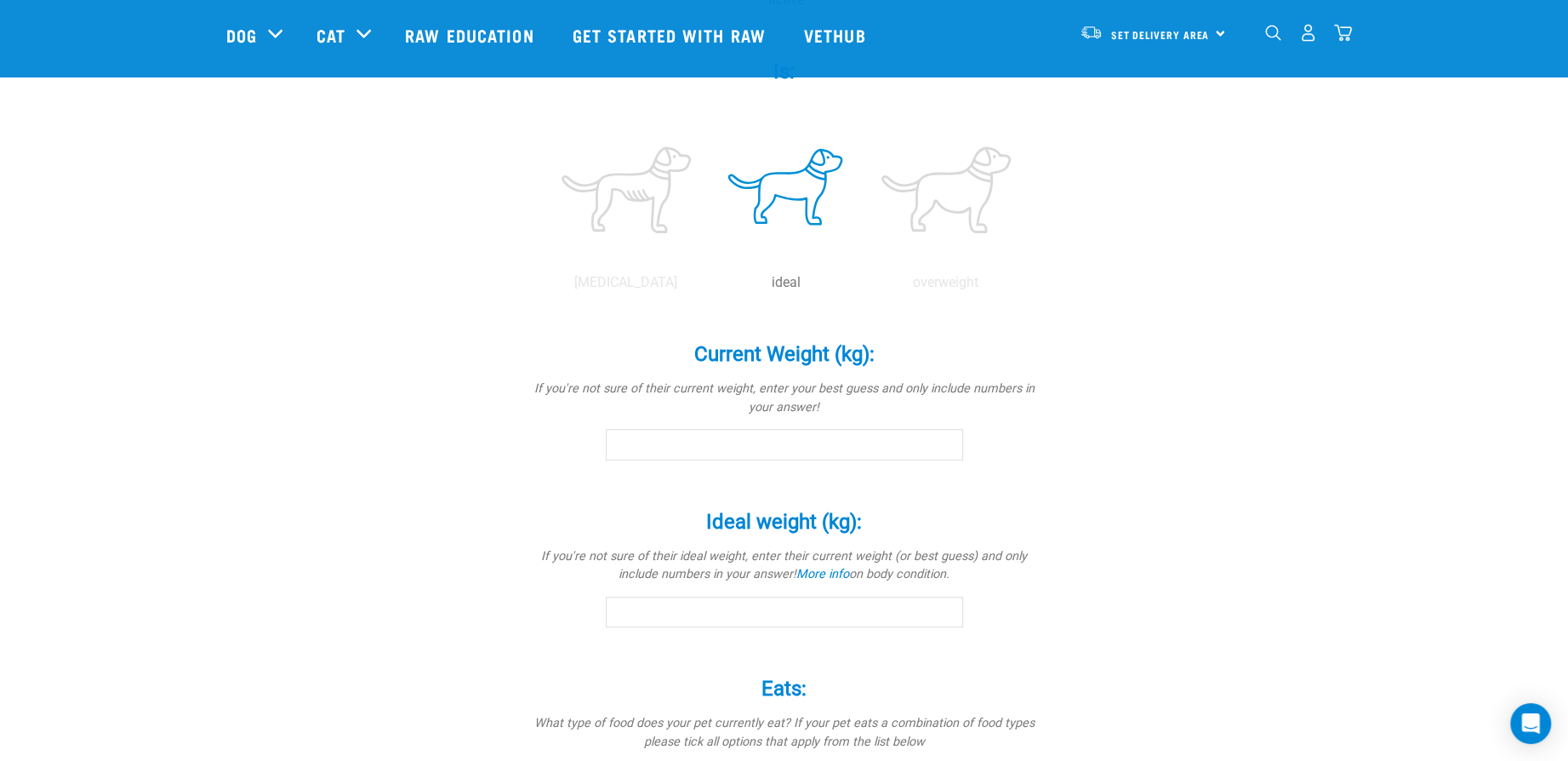
scroll to position [681, 0]
click at [677, 437] on input "Current Weight (kg): *" at bounding box center [784, 443] width 357 height 31
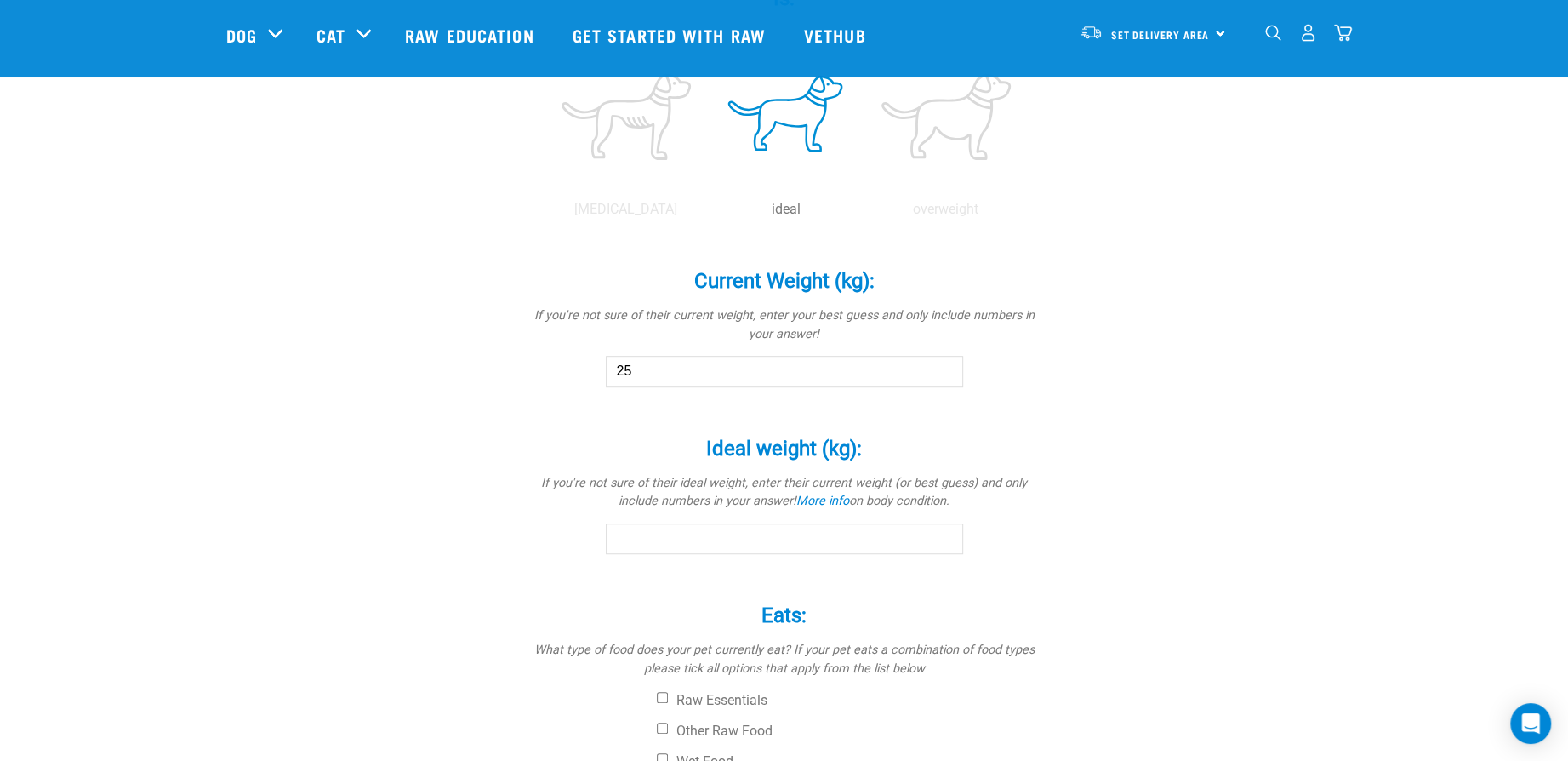
scroll to position [851, 0]
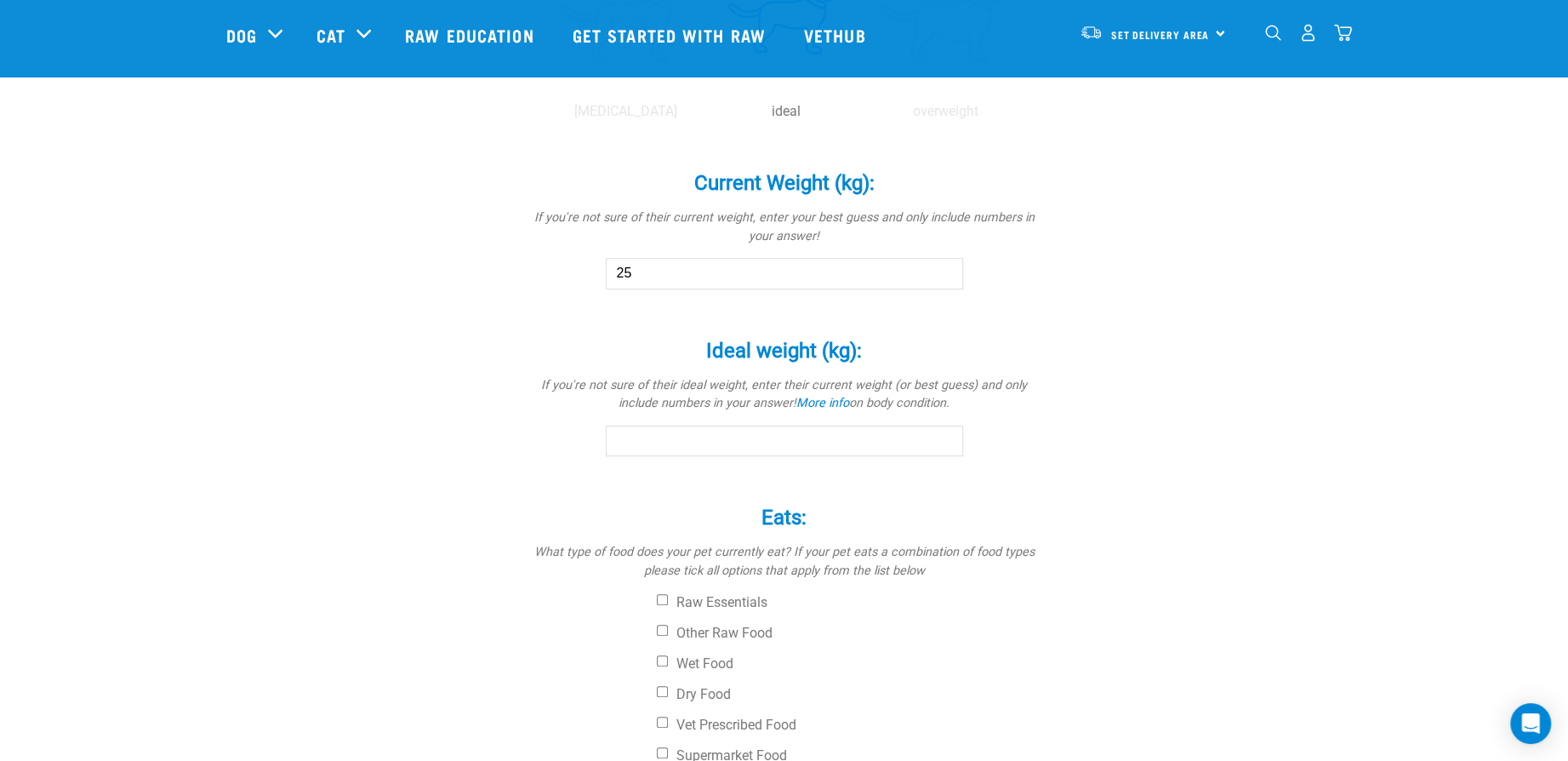
type input "25"
click at [817, 433] on input "Ideal weight (kg): *" at bounding box center [784, 441] width 357 height 31
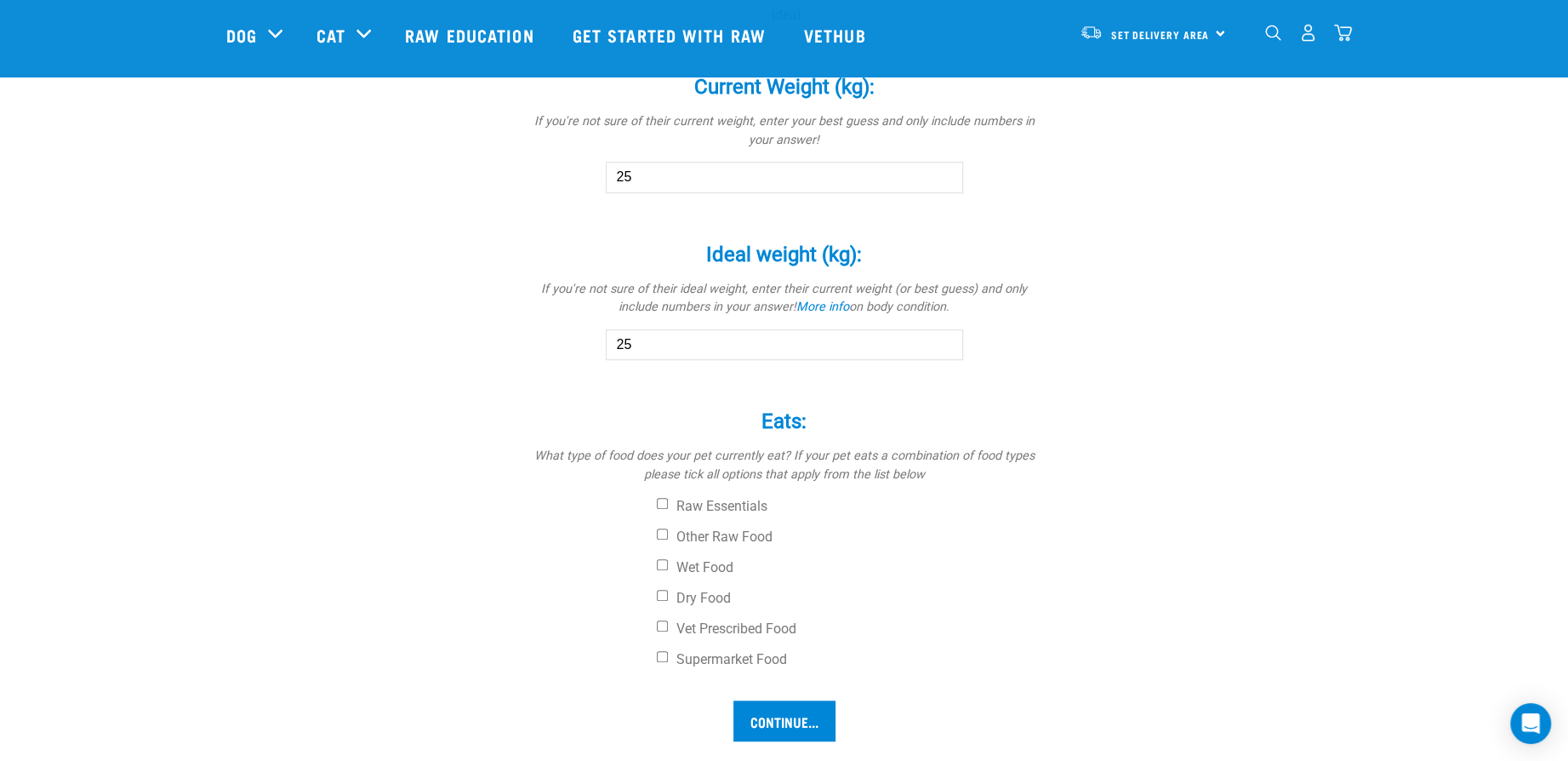
scroll to position [1107, 0]
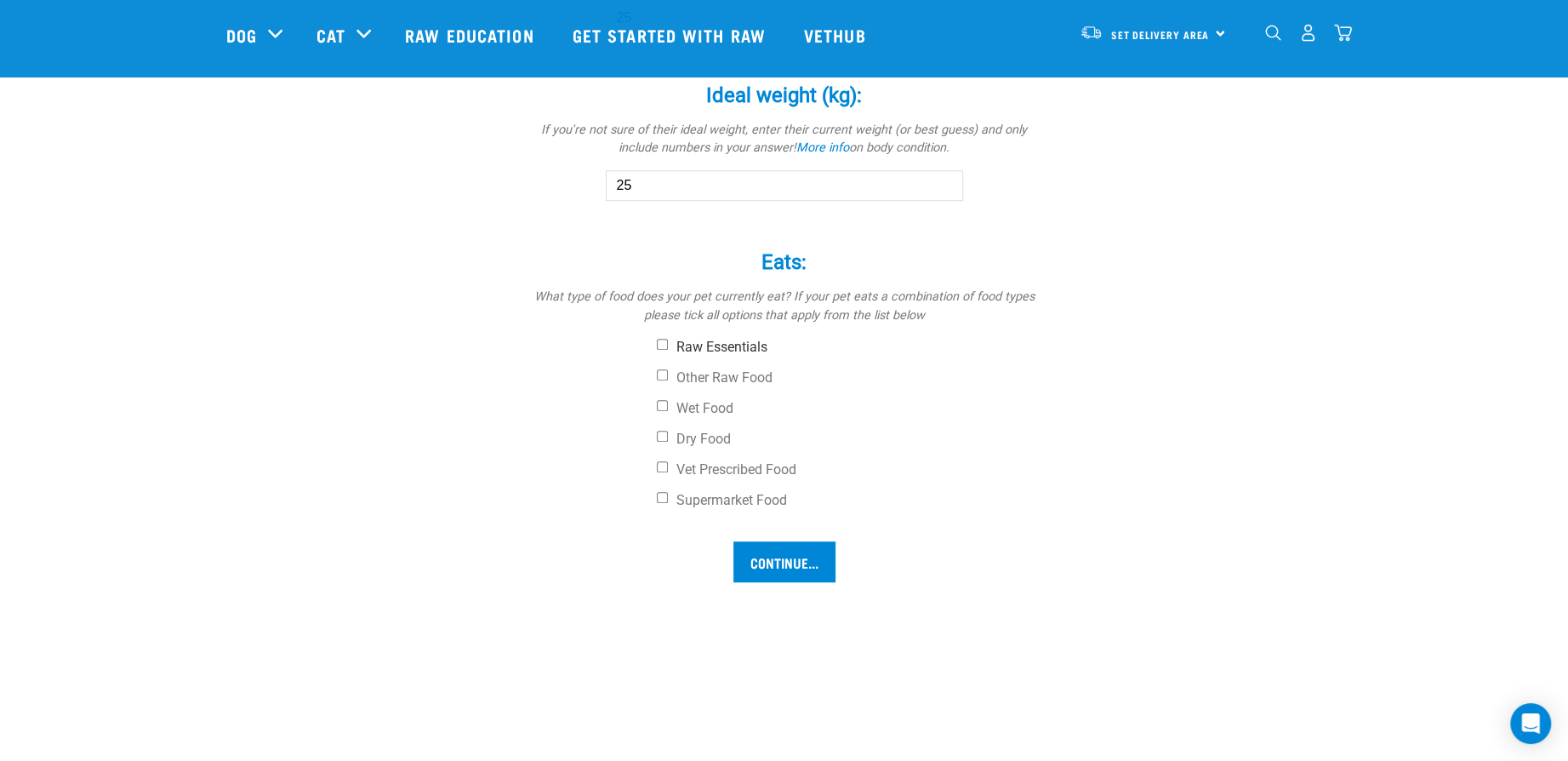
type input "25"
click at [721, 342] on label "Raw Essentials" at bounding box center [849, 347] width 383 height 17
click at [668, 342] on input "Raw Essentials" at bounding box center [663, 344] width 11 height 11
checkbox input "true"
click at [766, 567] on input "Continue..." at bounding box center [784, 562] width 102 height 41
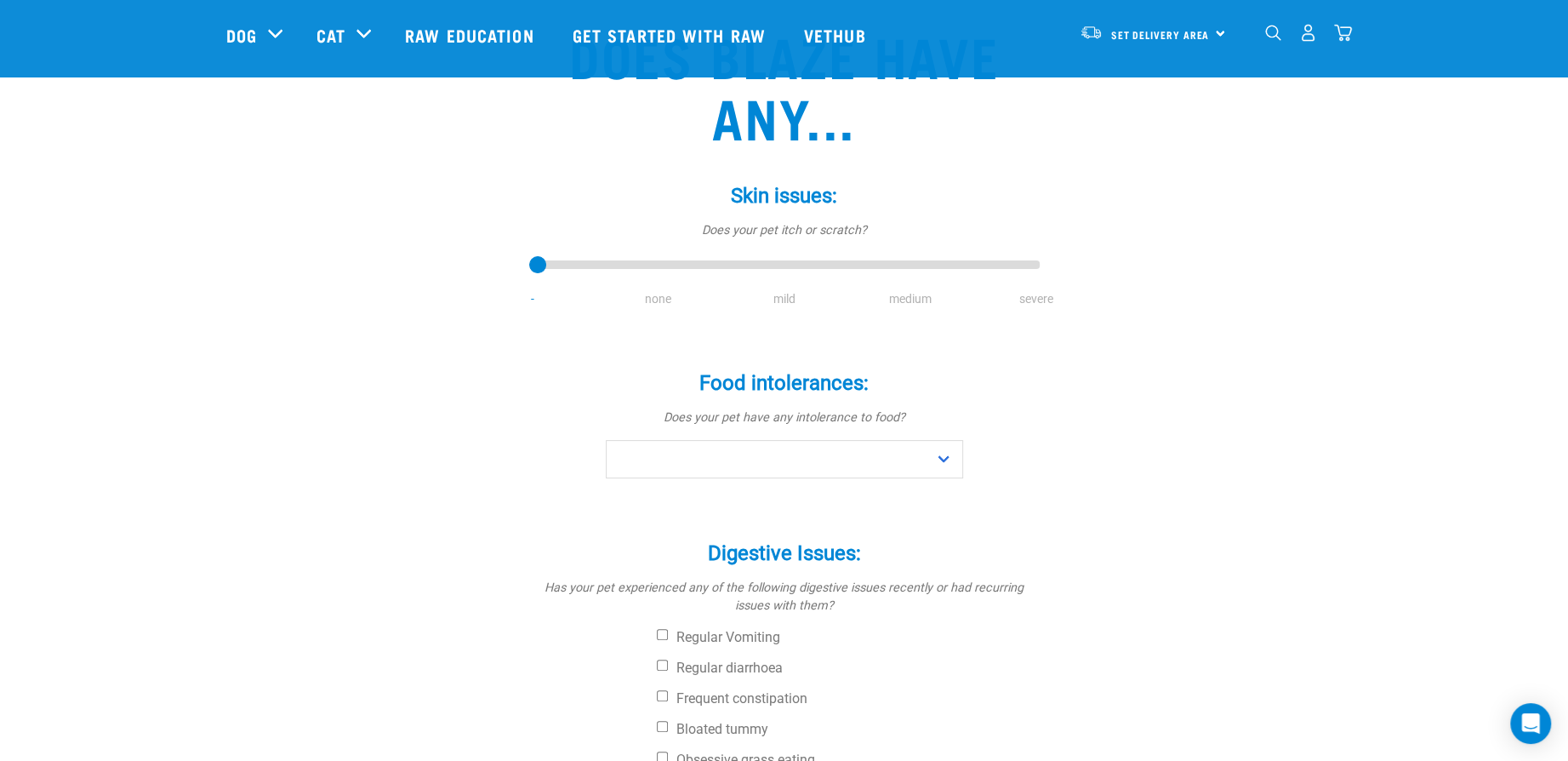
scroll to position [170, 0]
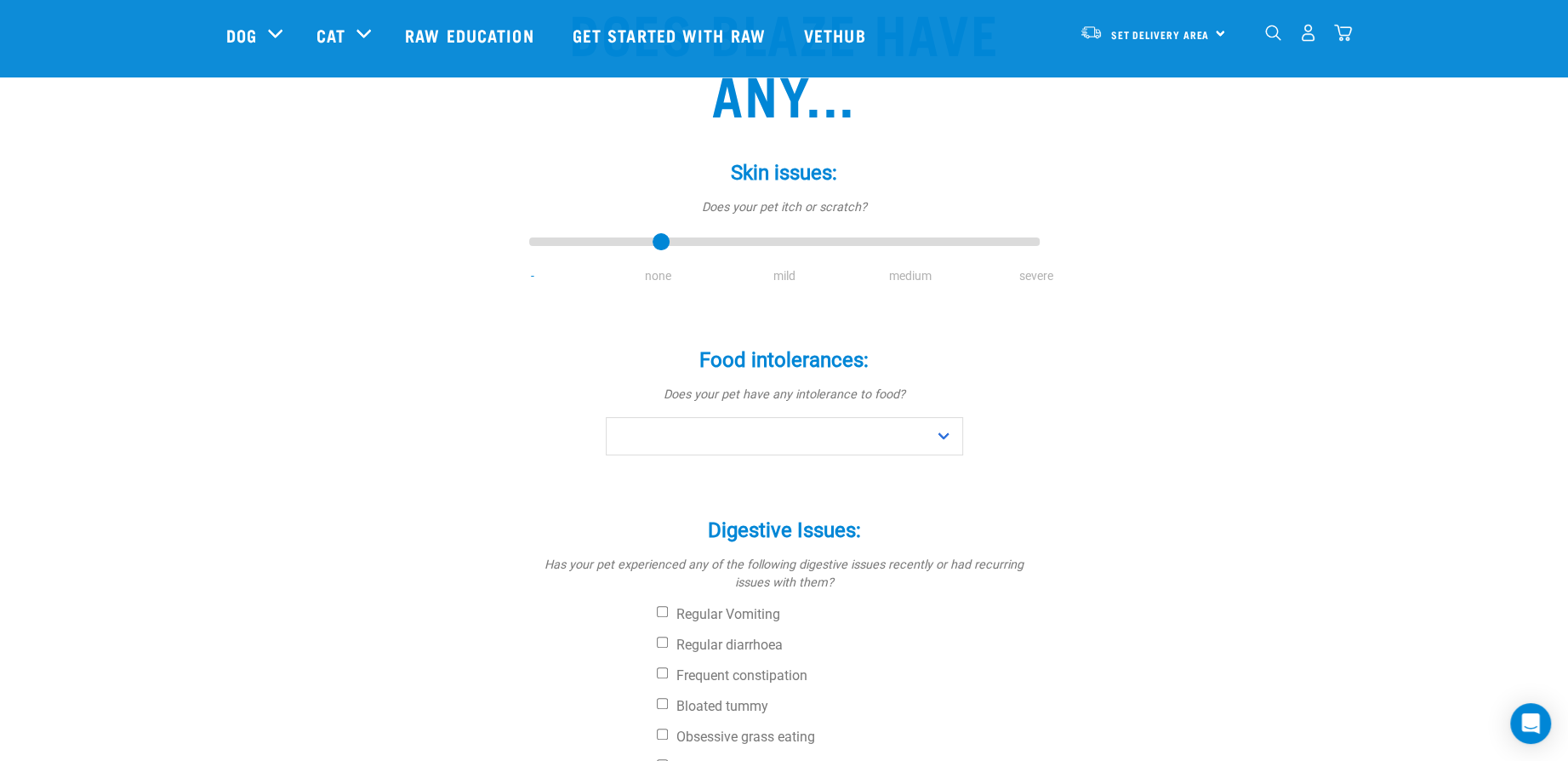
drag, startPoint x: 535, startPoint y: 236, endPoint x: 635, endPoint y: 238, distance: 100.0
type input "1"
click at [635, 238] on input "range" at bounding box center [784, 242] width 510 height 23
click at [759, 441] on select "No Yes" at bounding box center [784, 436] width 357 height 38
select select "no"
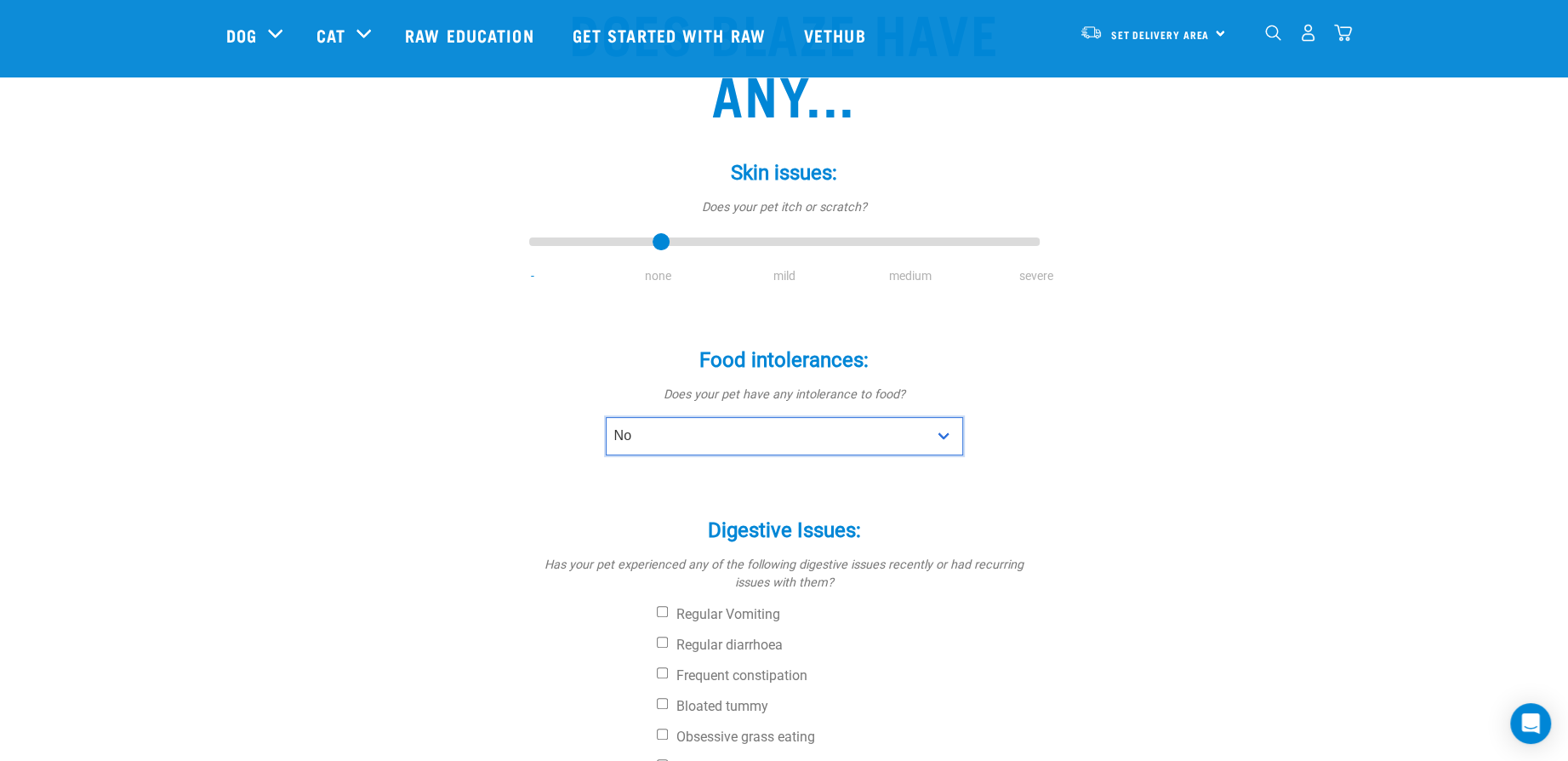
click at [606, 418] on select "No Yes" at bounding box center [784, 436] width 357 height 38
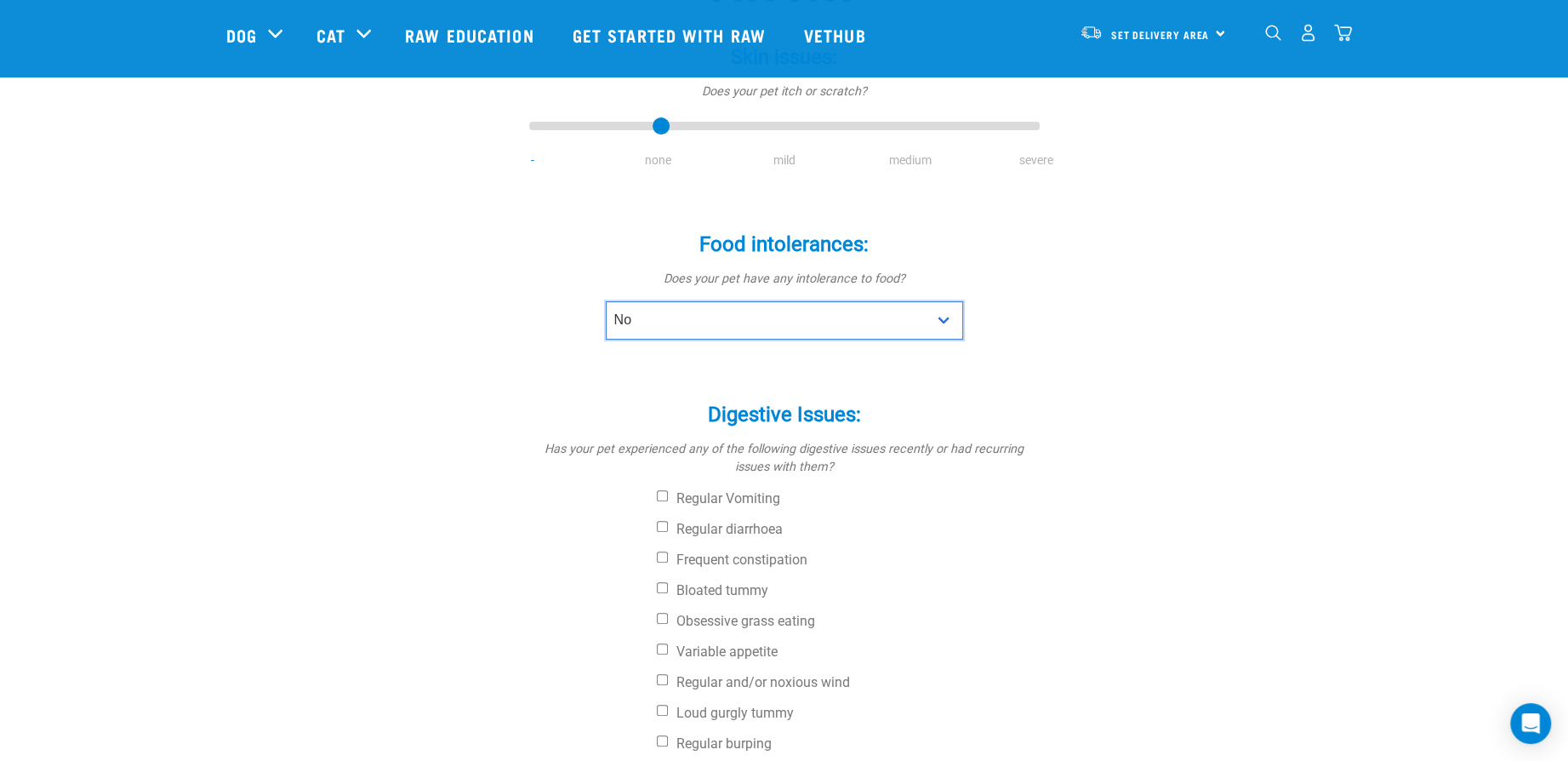
scroll to position [426, 0]
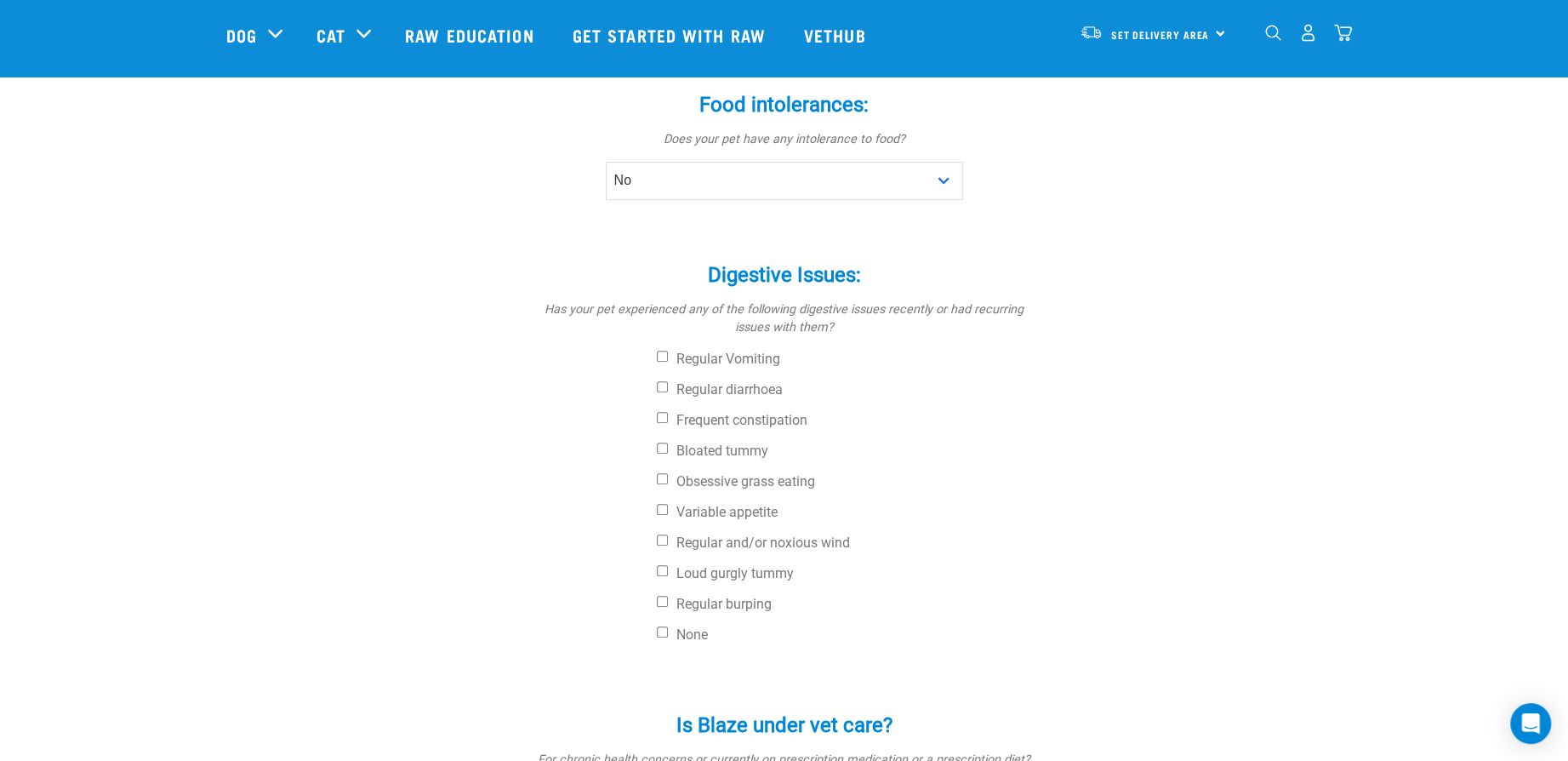
click at [694, 645] on div "Digestive Issues: * Has your pet experienced any of the following digestive iss…" at bounding box center [784, 445] width 510 height 411
click at [690, 630] on label "None" at bounding box center [849, 635] width 383 height 17
click at [668, 630] on input "None" at bounding box center [663, 632] width 11 height 11
checkbox input "true"
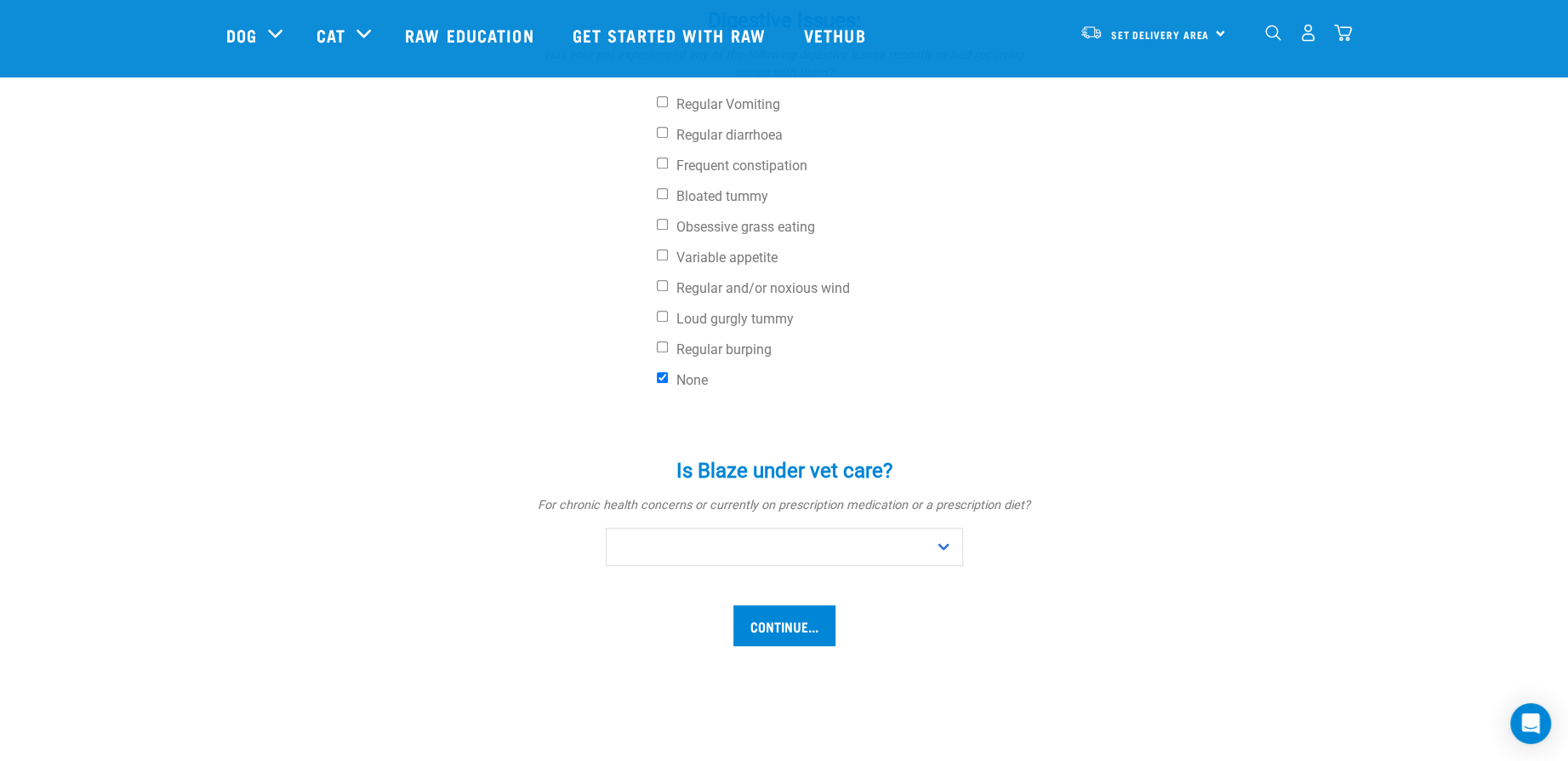
scroll to position [681, 0]
click at [847, 545] on select "No Yes" at bounding box center [784, 546] width 357 height 38
select select "no"
click at [606, 527] on select "No Yes" at bounding box center [784, 546] width 357 height 38
click at [795, 634] on input "Continue..." at bounding box center [784, 625] width 102 height 41
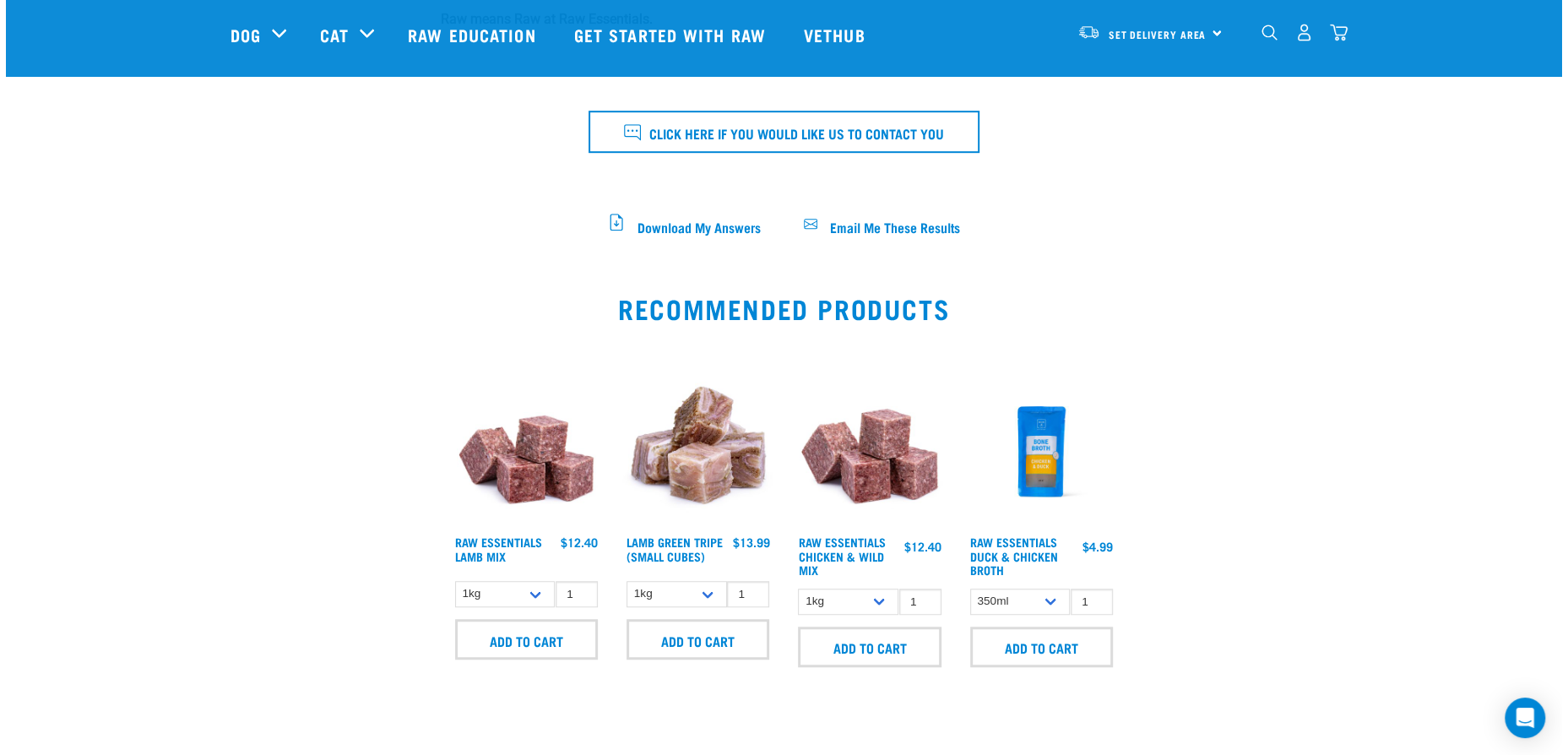
scroll to position [844, 0]
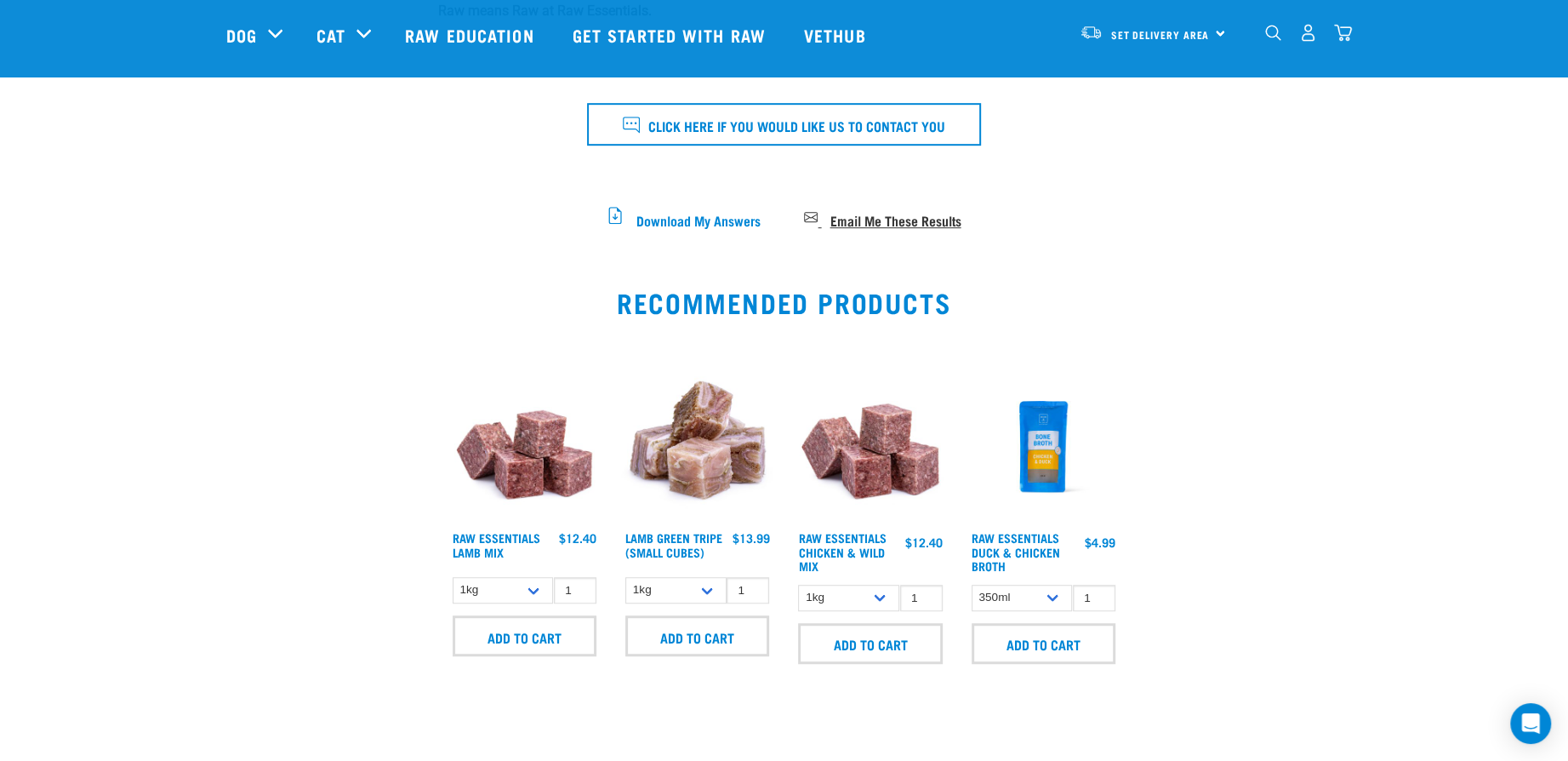
click at [859, 215] on span "Email Me These Results" at bounding box center [896, 220] width 131 height 9
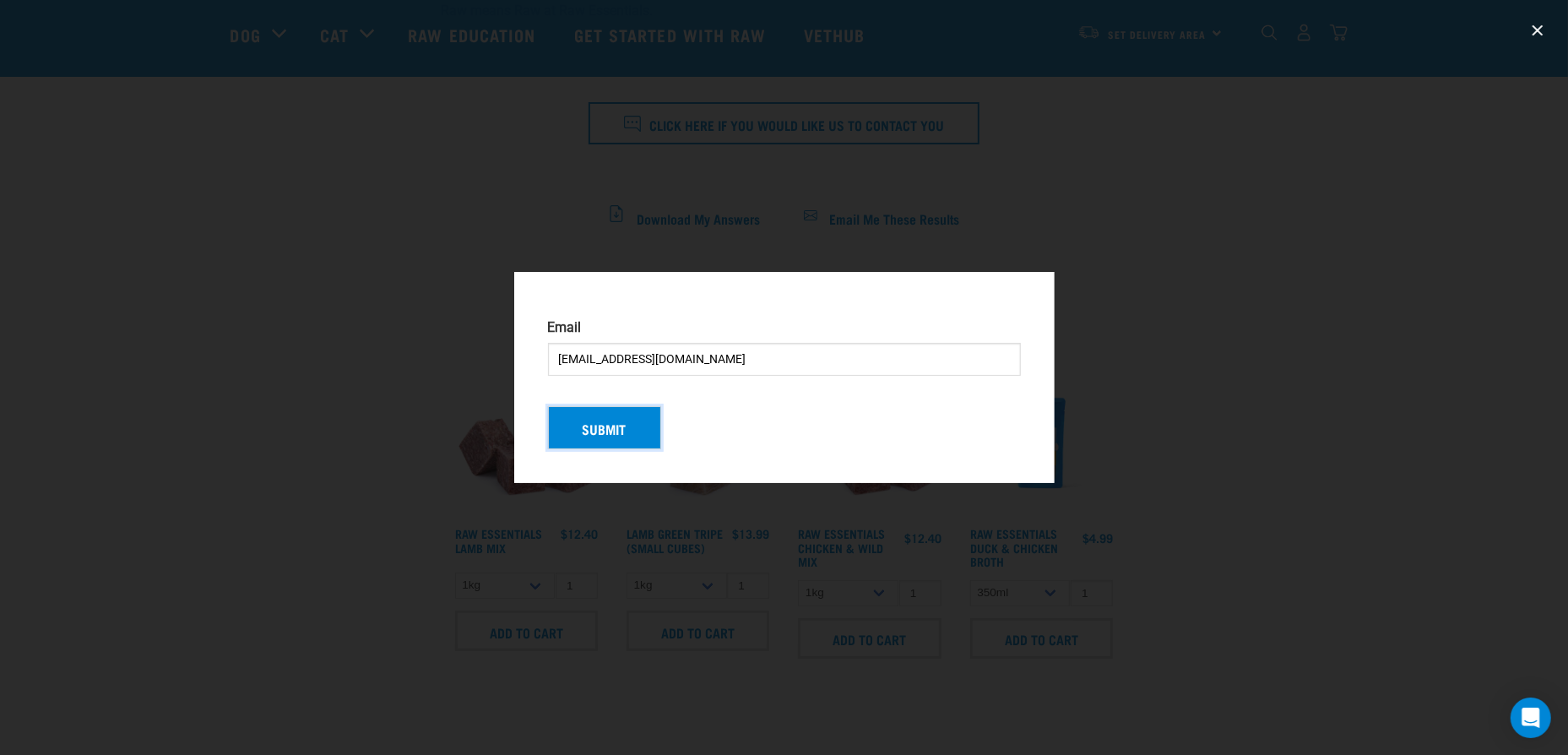
click at [596, 438] on button "Submit" at bounding box center [605, 427] width 114 height 44
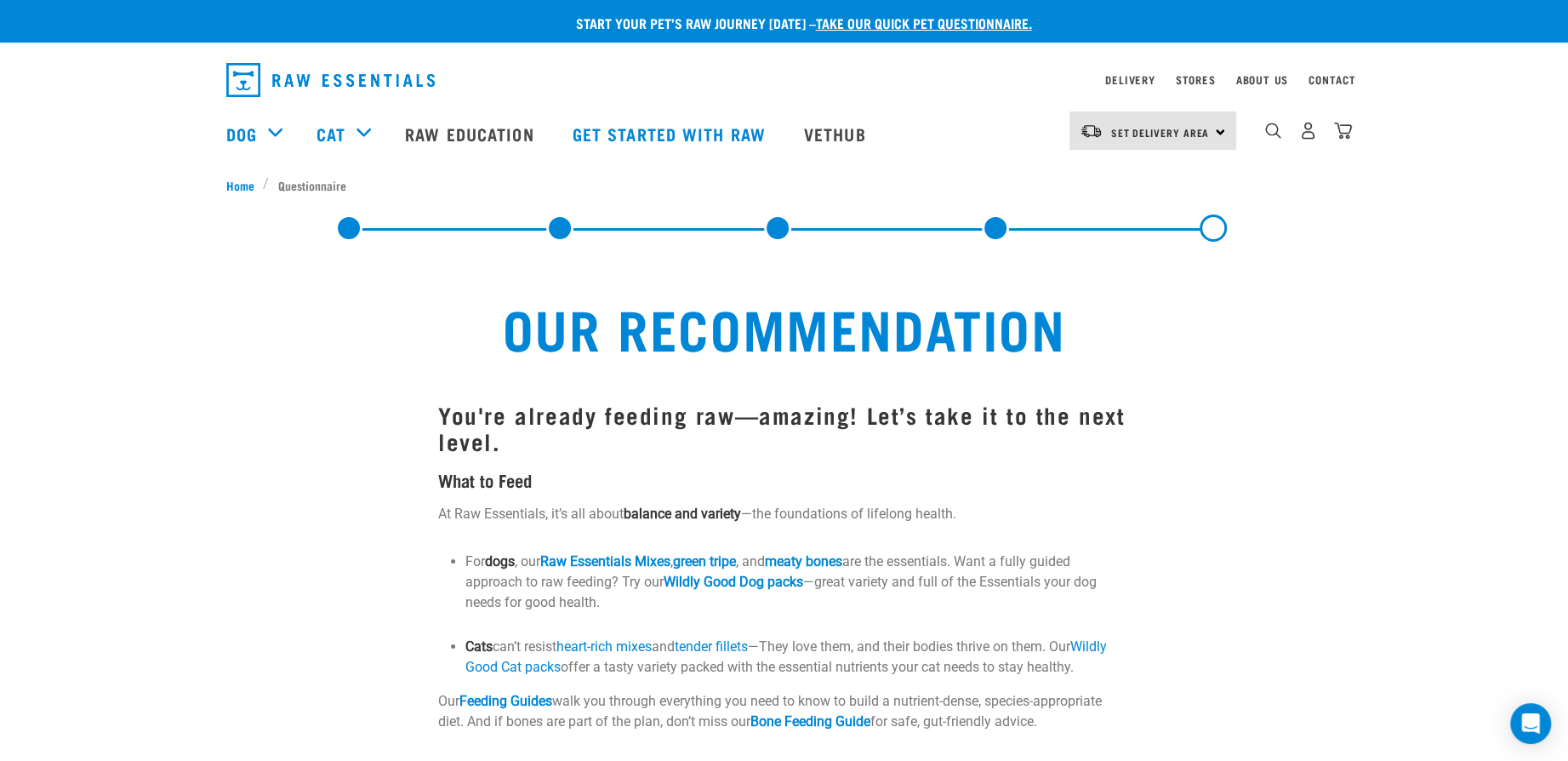
click at [348, 235] on link at bounding box center [349, 228] width 27 height 27
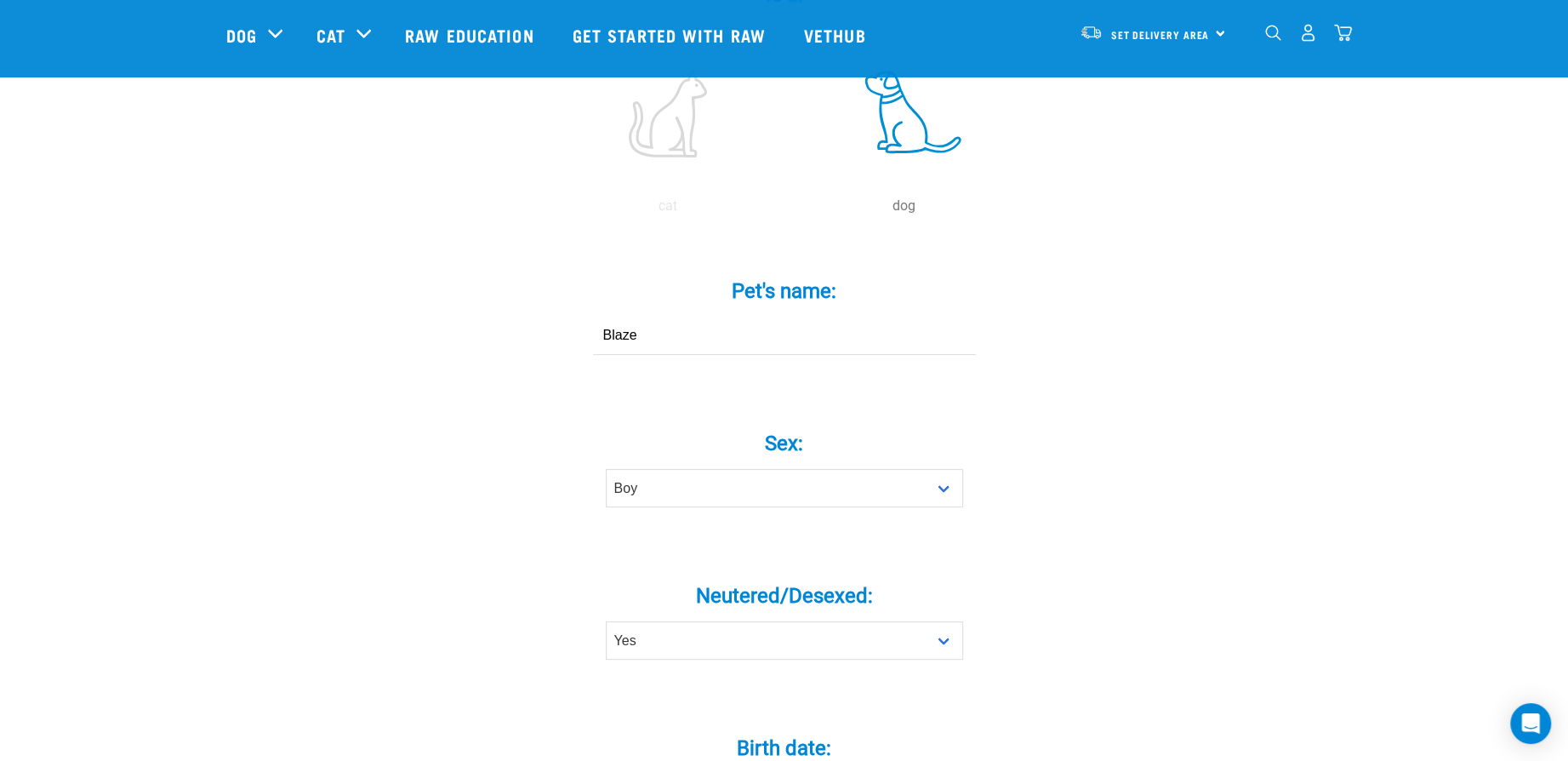
scroll to position [510, 0]
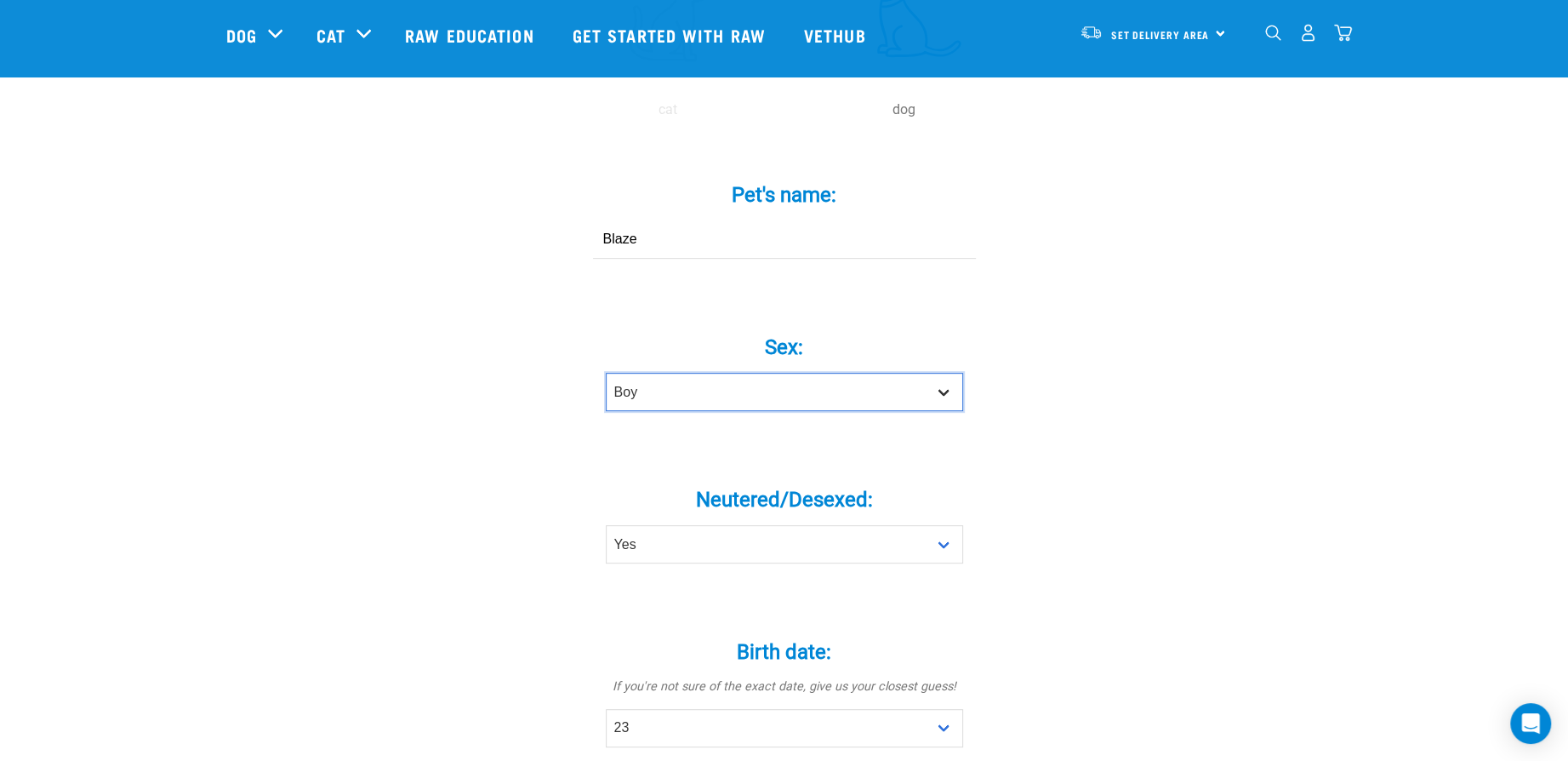
click at [798, 373] on select "Boy Girl" at bounding box center [784, 391] width 357 height 38
select select "girl"
click at [606, 373] on select "Boy Girl" at bounding box center [784, 391] width 357 height 38
drag, startPoint x: 669, startPoint y: 204, endPoint x: 583, endPoint y: 206, distance: 86.0
click at [583, 206] on div "Pet's name: * Blaze" at bounding box center [784, 209] width 510 height 99
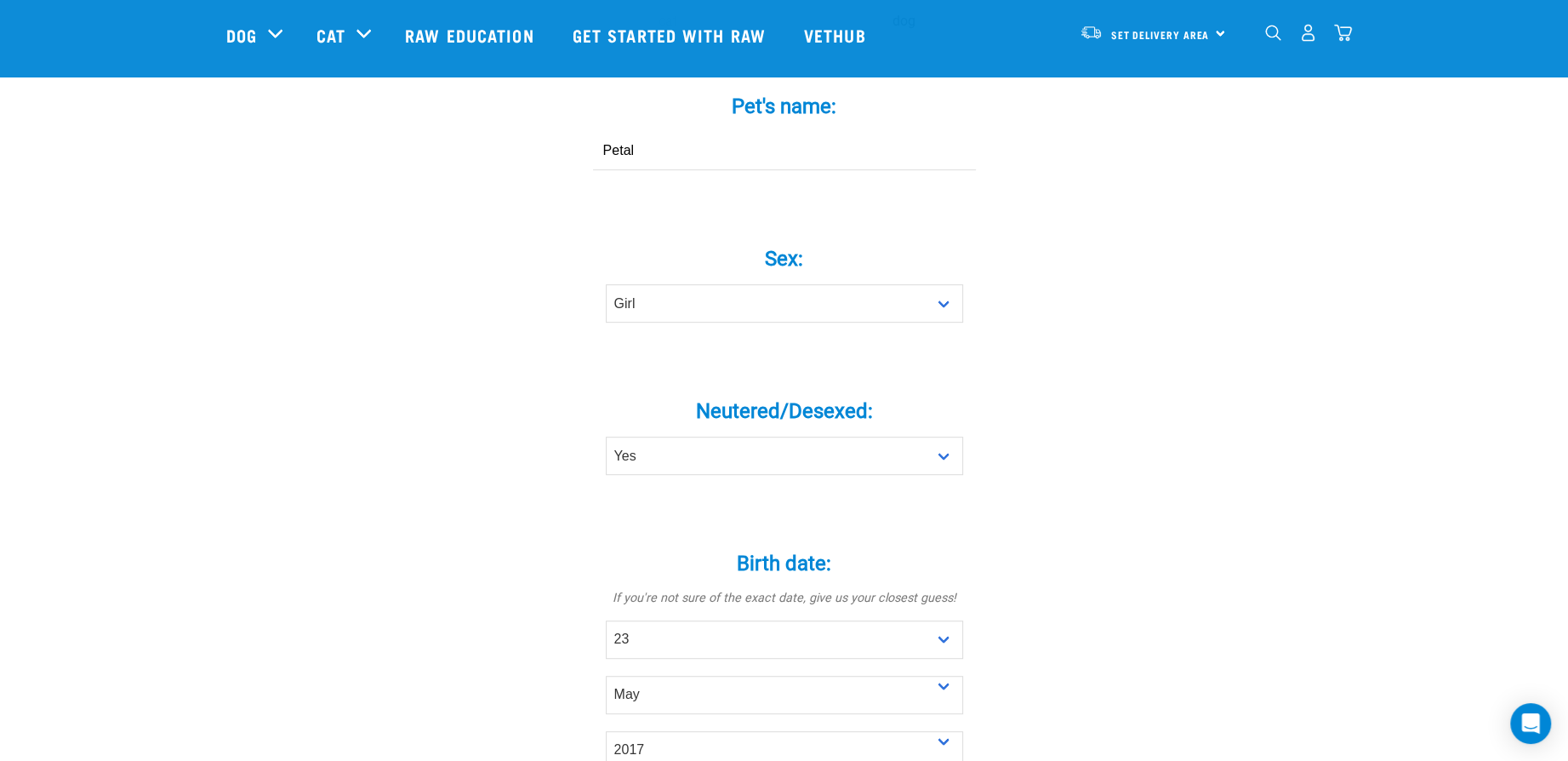
scroll to position [767, 0]
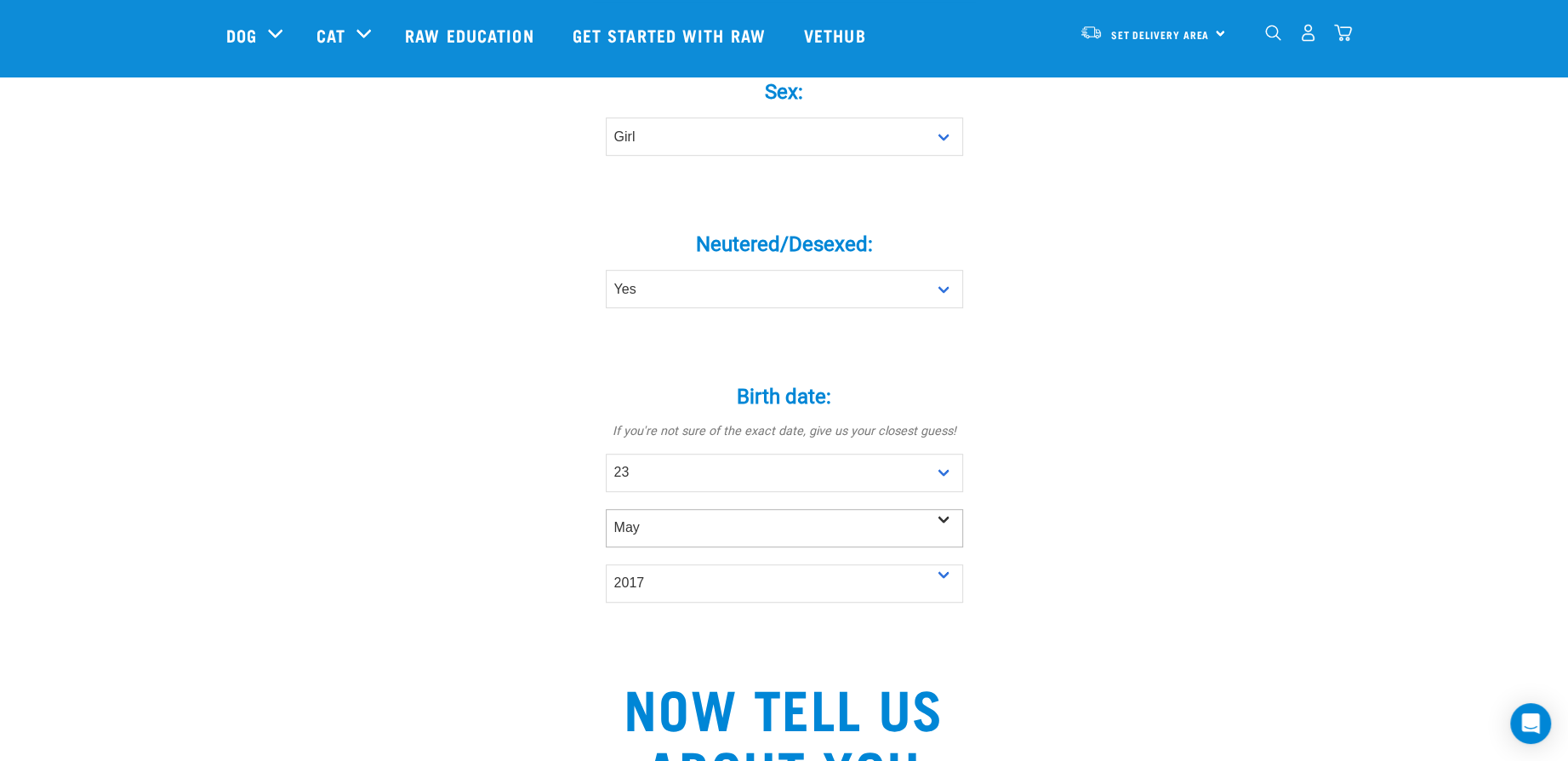
type input "Petal"
click at [659, 510] on select "- Month - January February March April May June July August September October N…" at bounding box center [784, 528] width 357 height 38
select select "November"
click at [606, 510] on select "- Month - January February March April May June July August September October N…" at bounding box center [784, 528] width 357 height 38
click at [639, 454] on select "- Day - 1 2 3 4 5 6 7 8 9 10 11 12 13 14 15 16 17 18 19 20 21 22 23 24 25 26 27" at bounding box center [784, 473] width 357 height 38
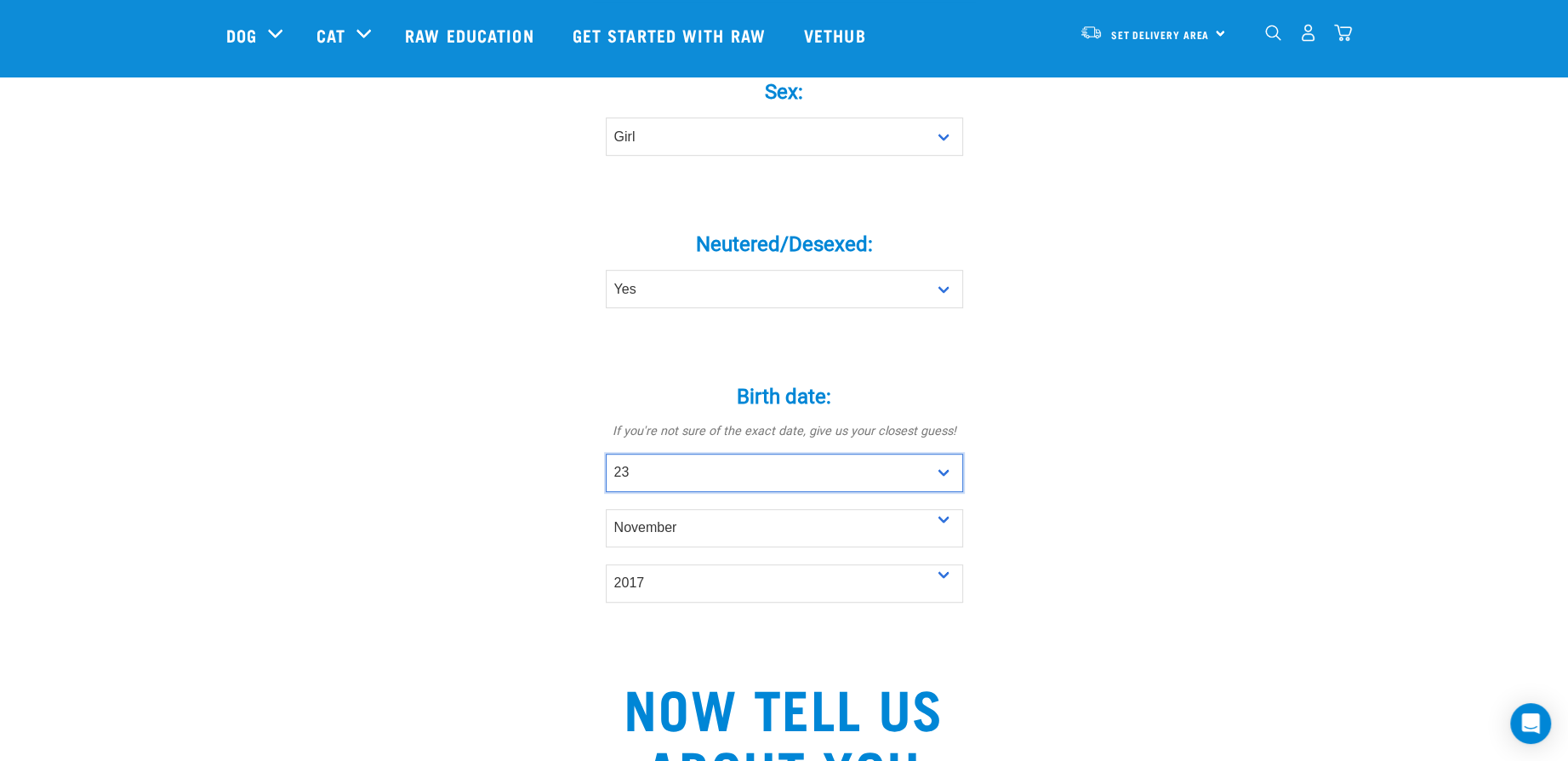
select select "24"
click at [606, 454] on select "- Day - 1 2 3 4 5 6 7 8 9 10 11 12 13 14 15 16 17 18 19 20 21 22 23 24 25 26 27" at bounding box center [784, 473] width 357 height 38
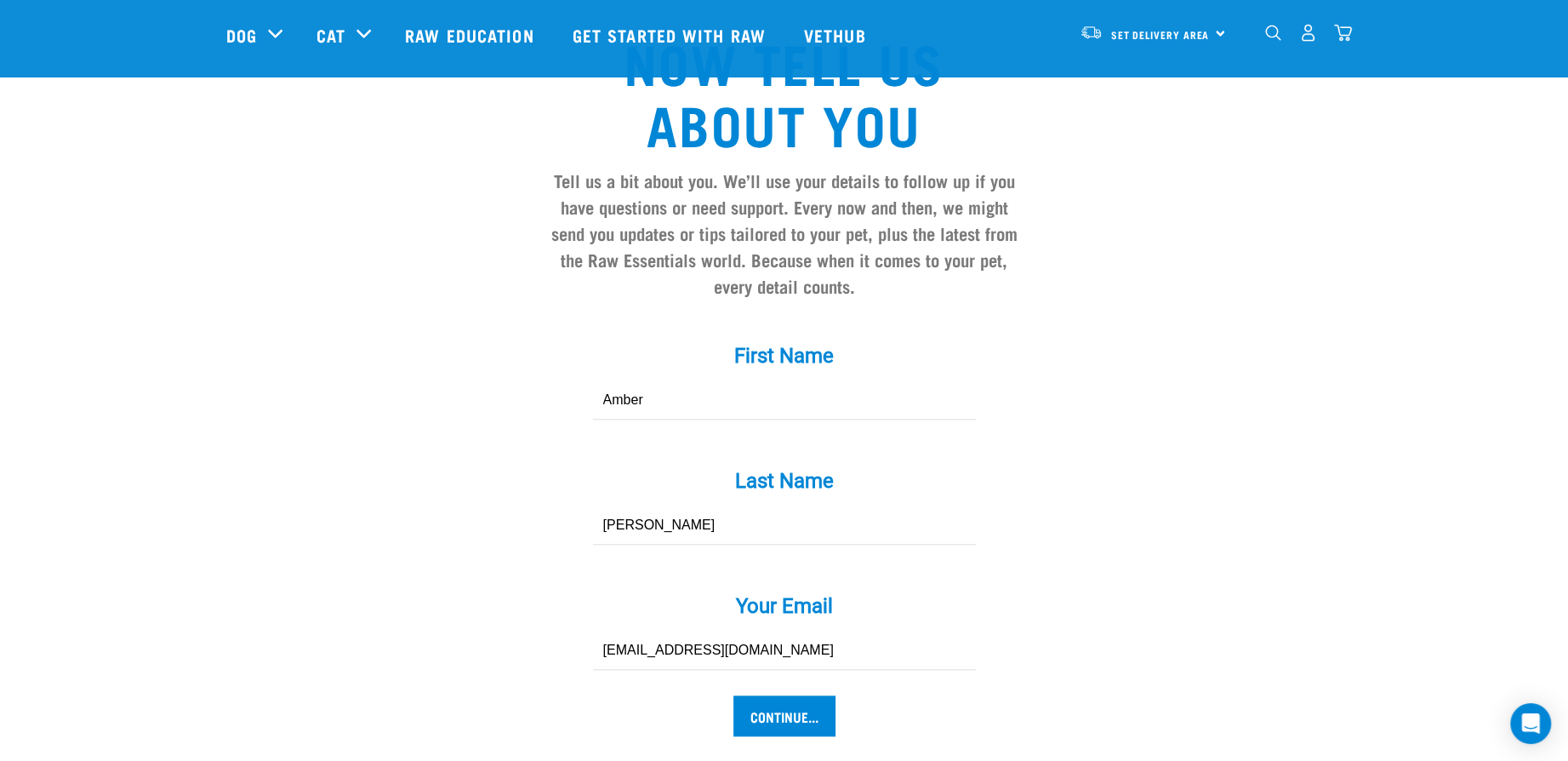
scroll to position [1618, 0]
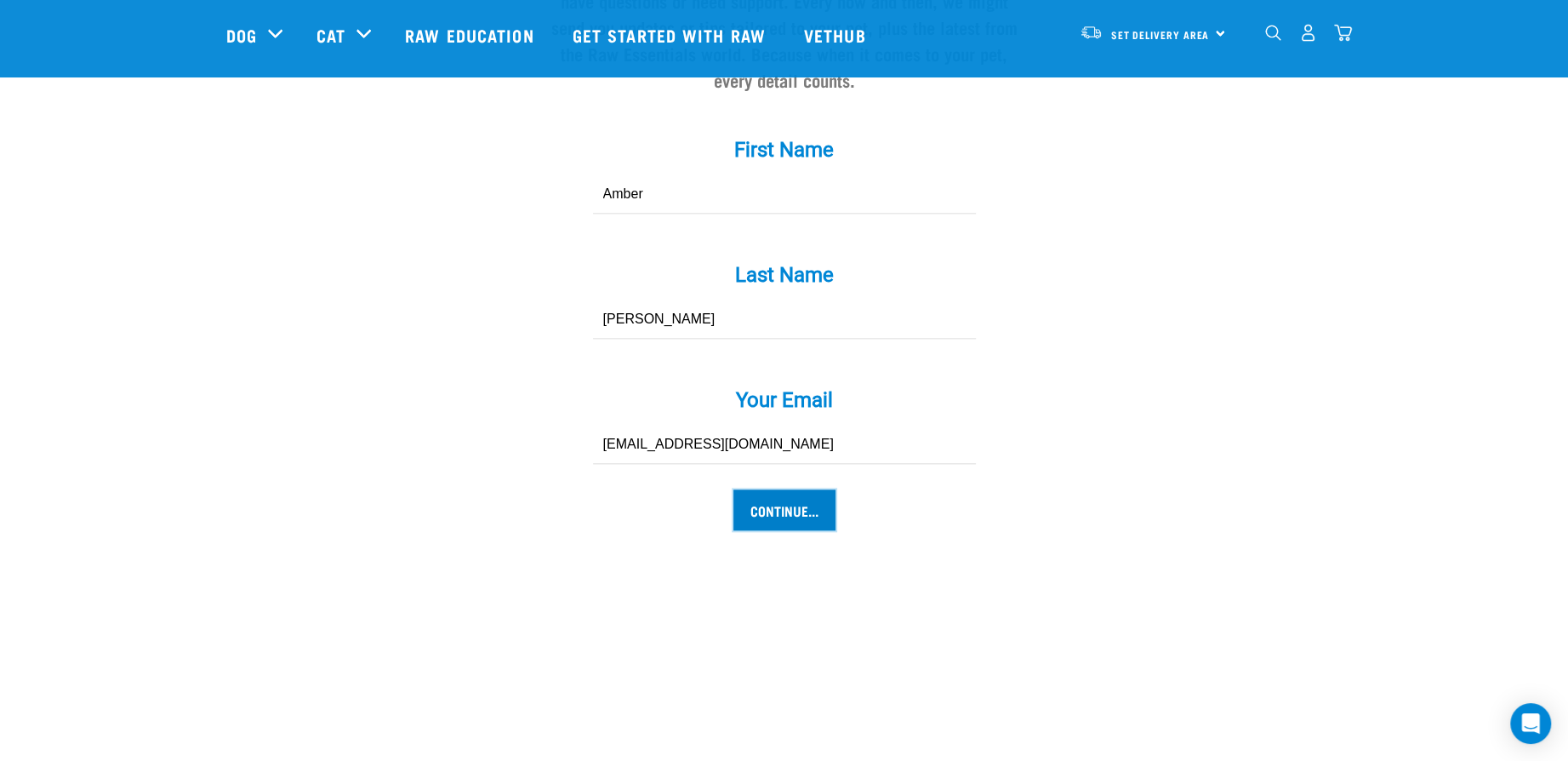
click at [797, 490] on input "Continue..." at bounding box center [784, 510] width 102 height 41
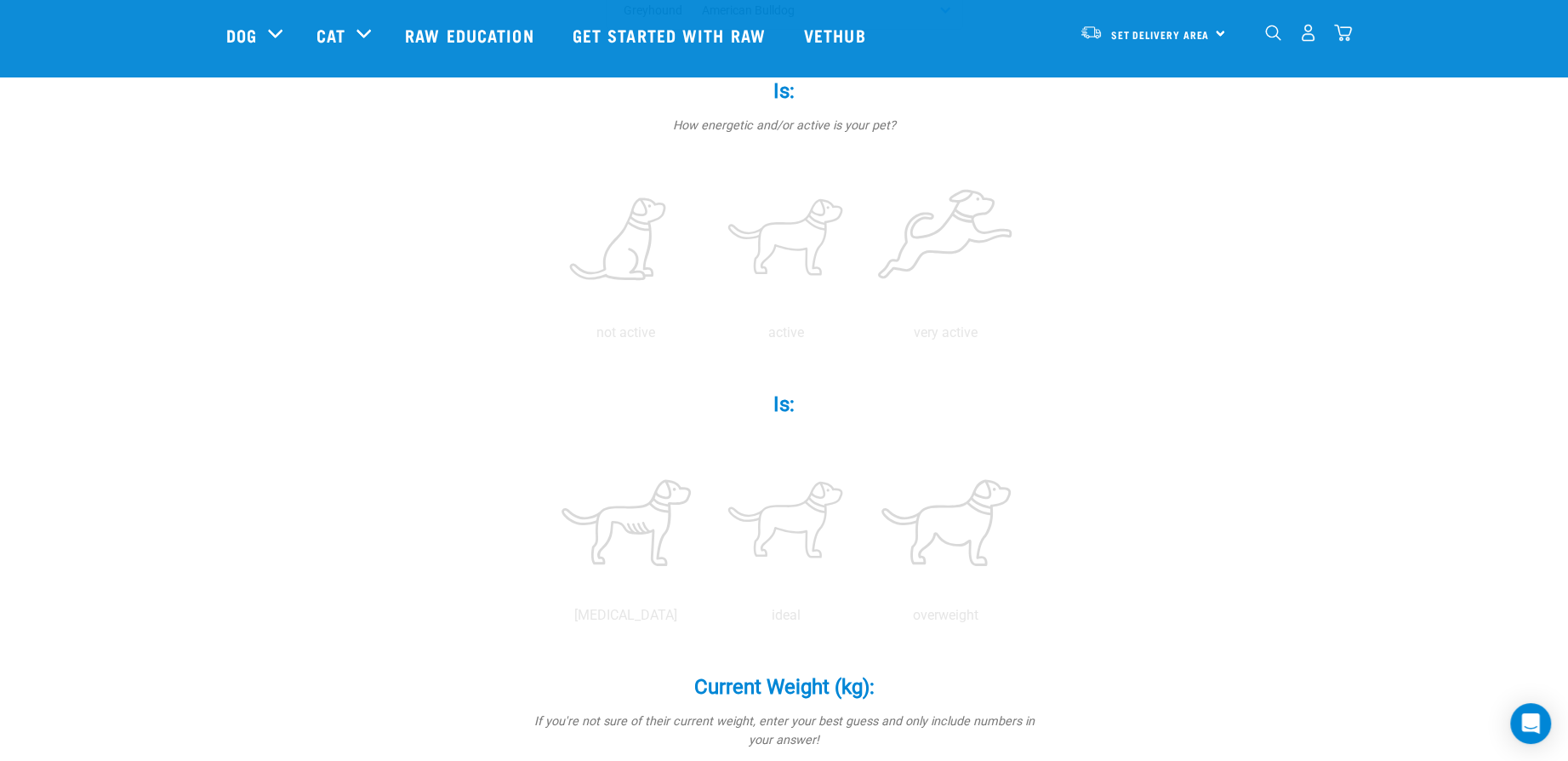
scroll to position [426, 0]
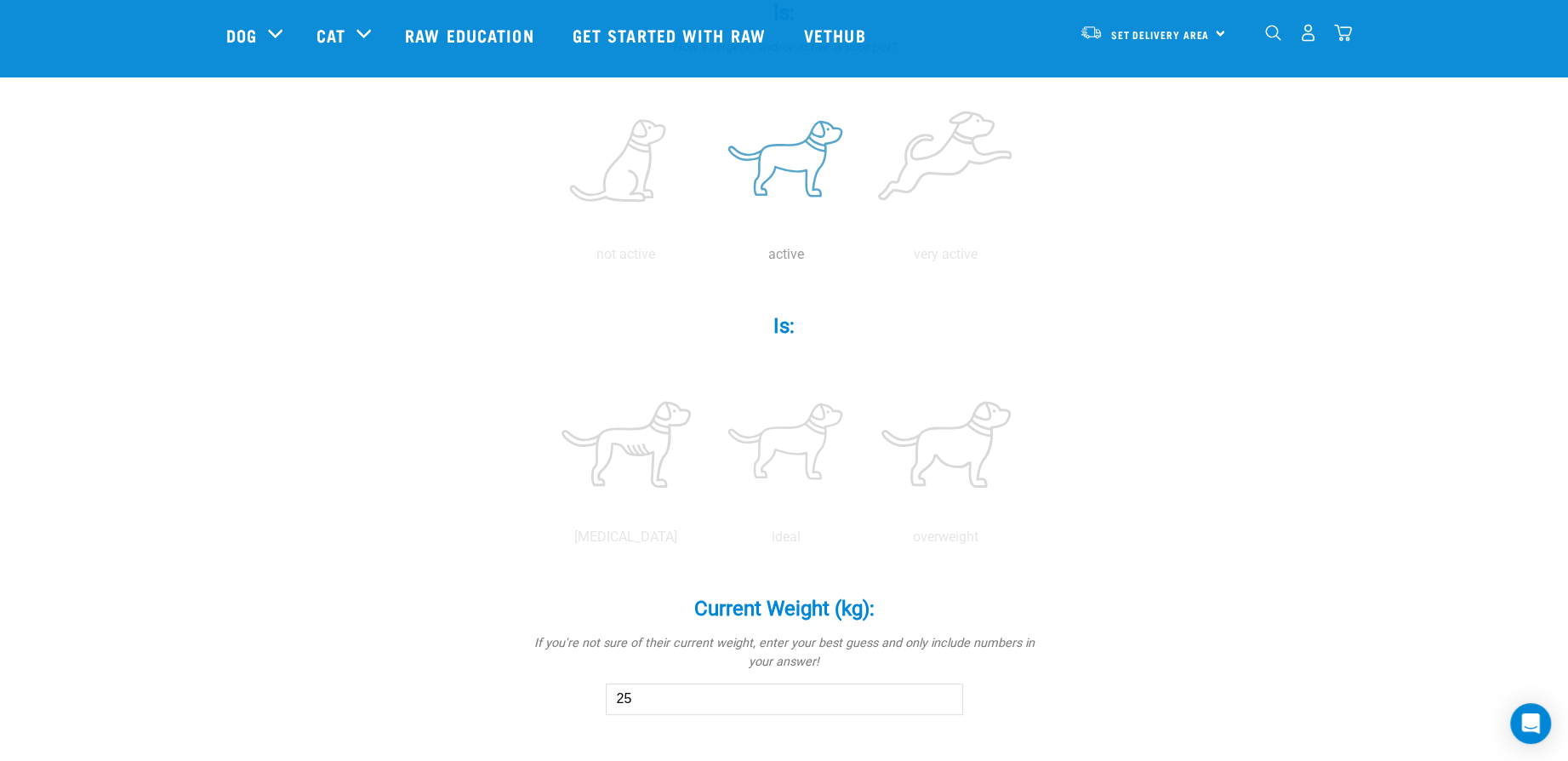
click at [795, 163] on label at bounding box center [786, 161] width 153 height 145
click at [706, 259] on input "radio" at bounding box center [706, 259] width 0 height 0
click at [792, 459] on label at bounding box center [786, 445] width 153 height 145
click at [706, 541] on input "radio" at bounding box center [706, 541] width 0 height 0
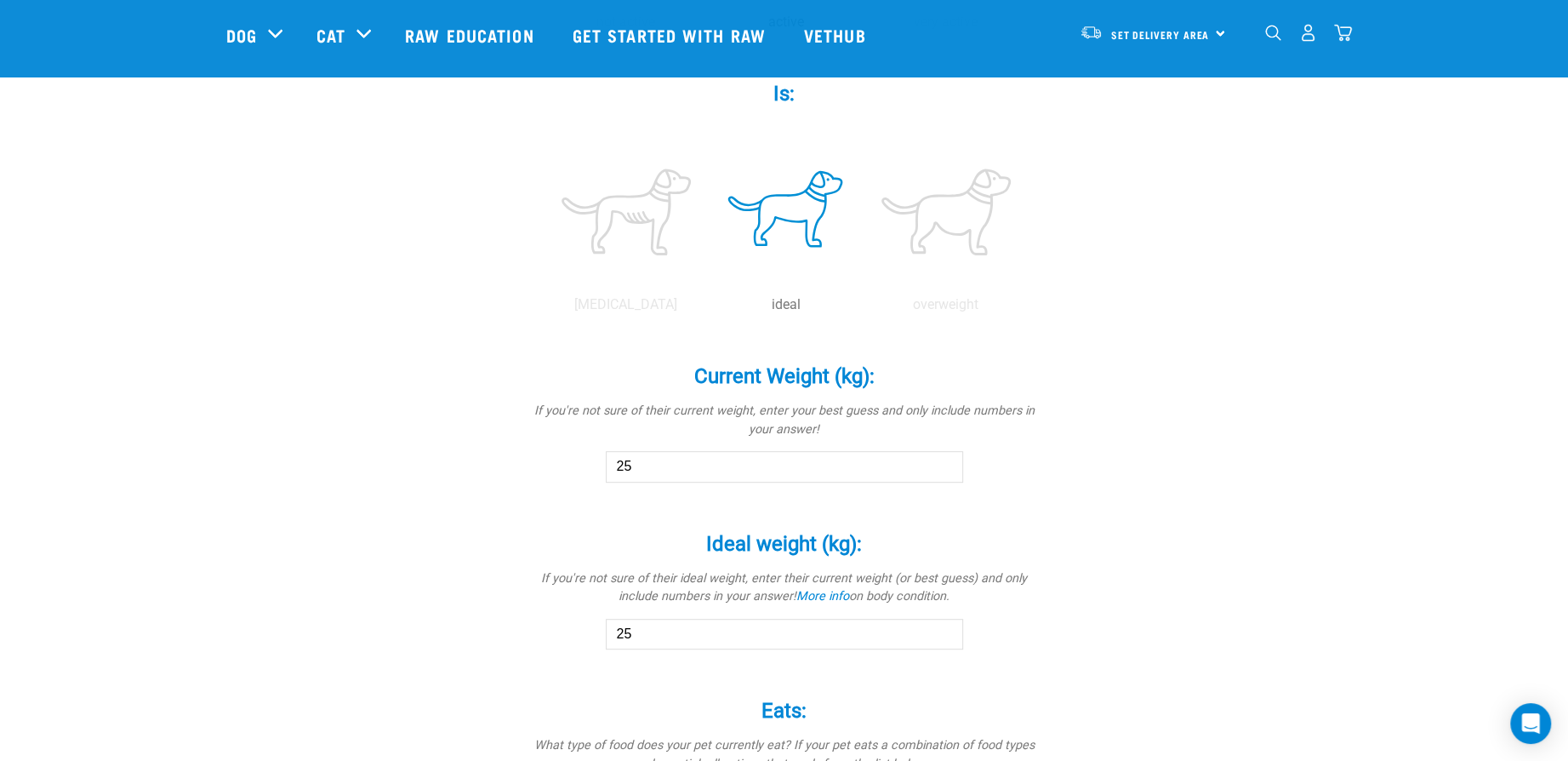
scroll to position [681, 0]
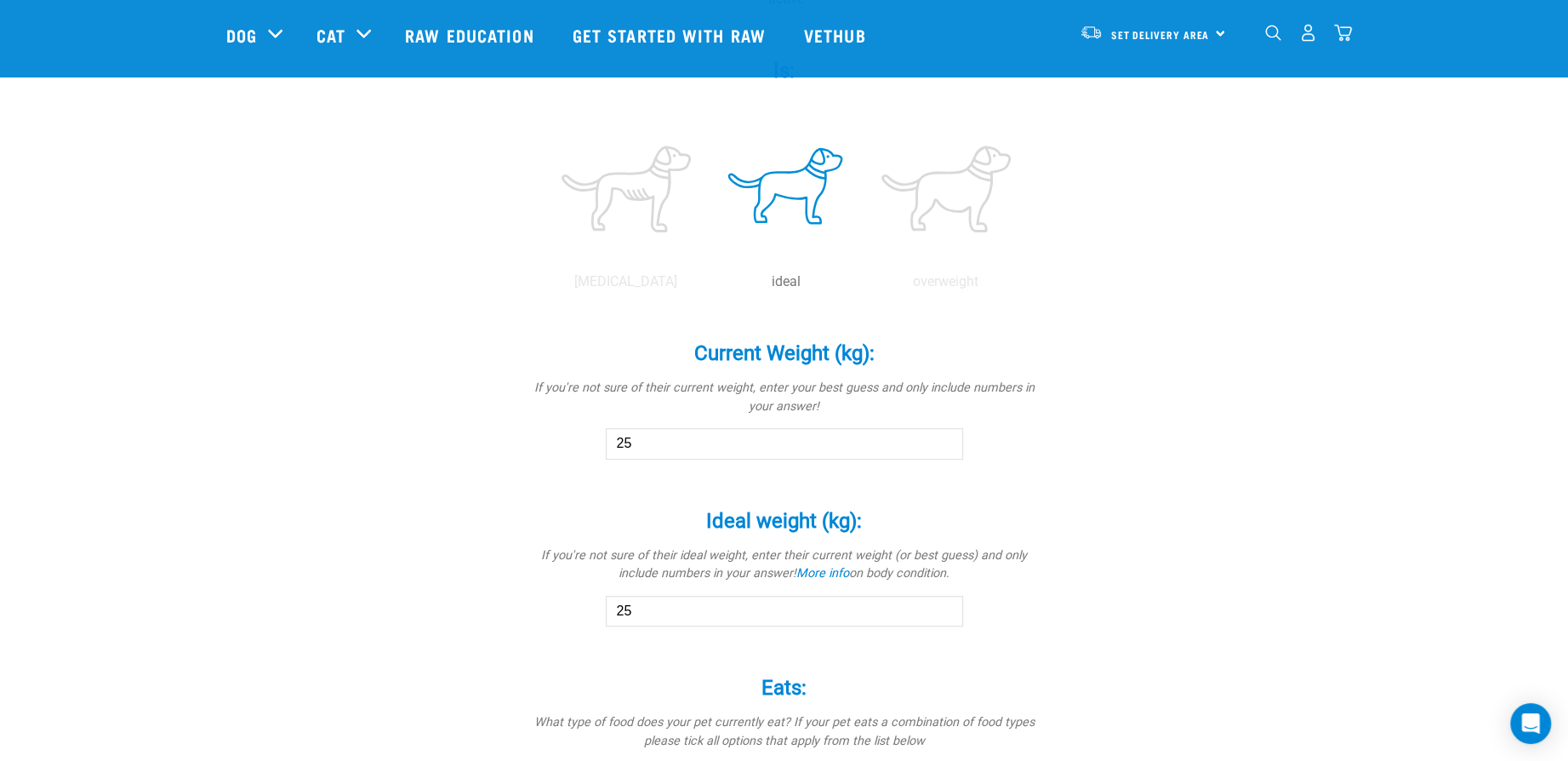
click at [684, 448] on input "25" at bounding box center [784, 443] width 357 height 31
type input "2"
type input "18"
click at [675, 617] on input "25" at bounding box center [784, 611] width 357 height 31
type input "2"
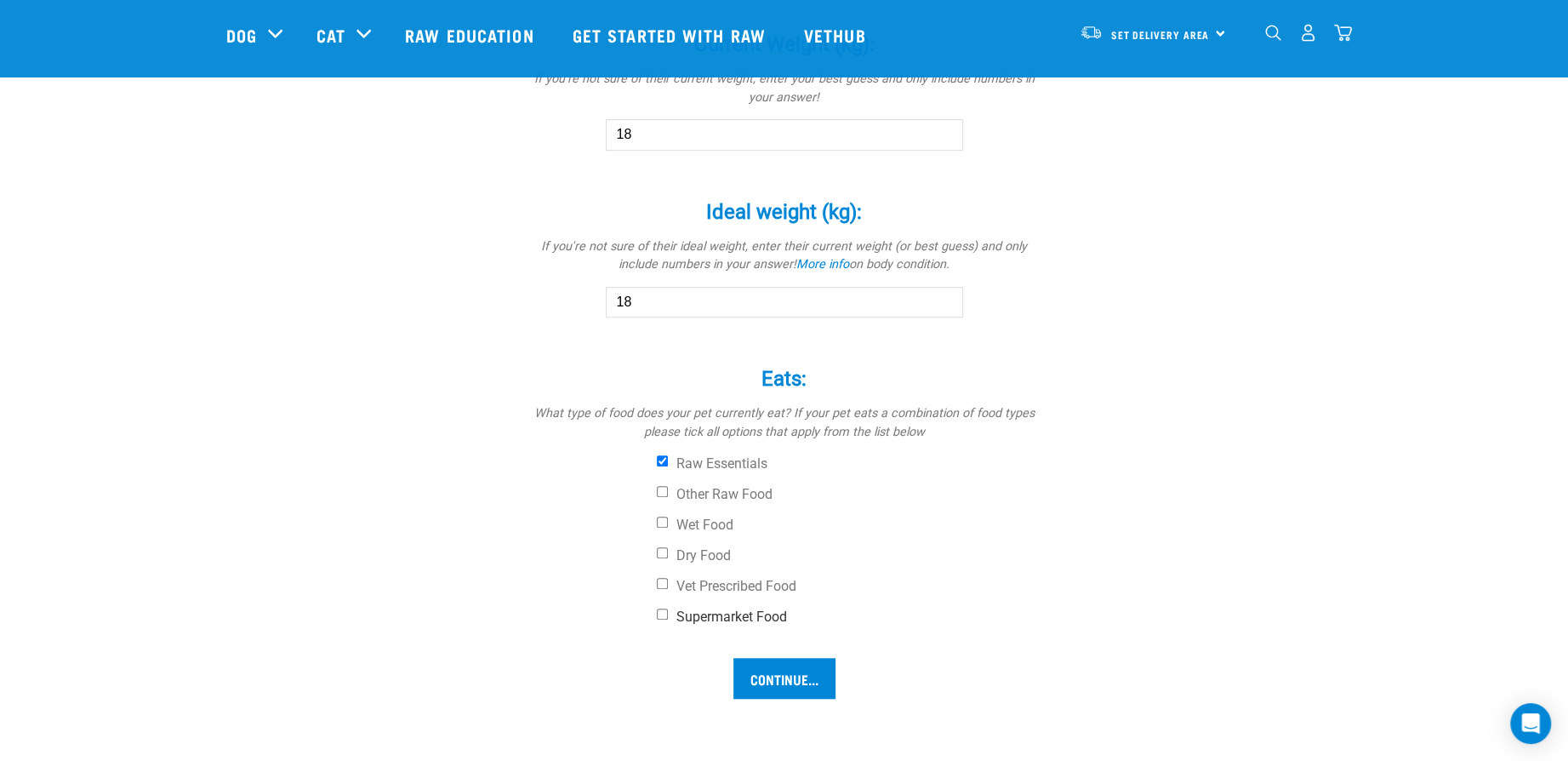
scroll to position [1022, 0]
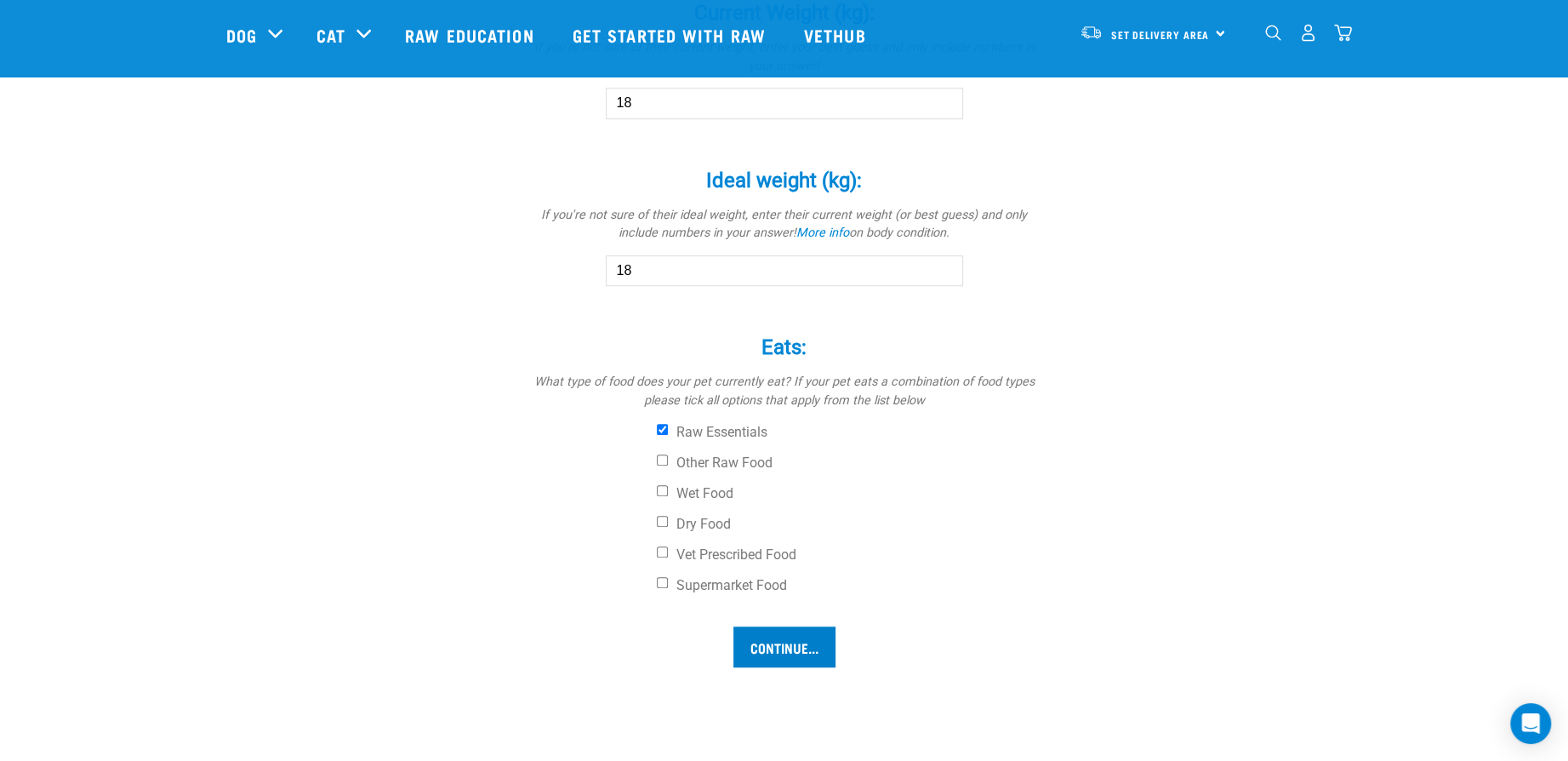
type input "18"
click at [770, 646] on input "Continue..." at bounding box center [784, 647] width 102 height 41
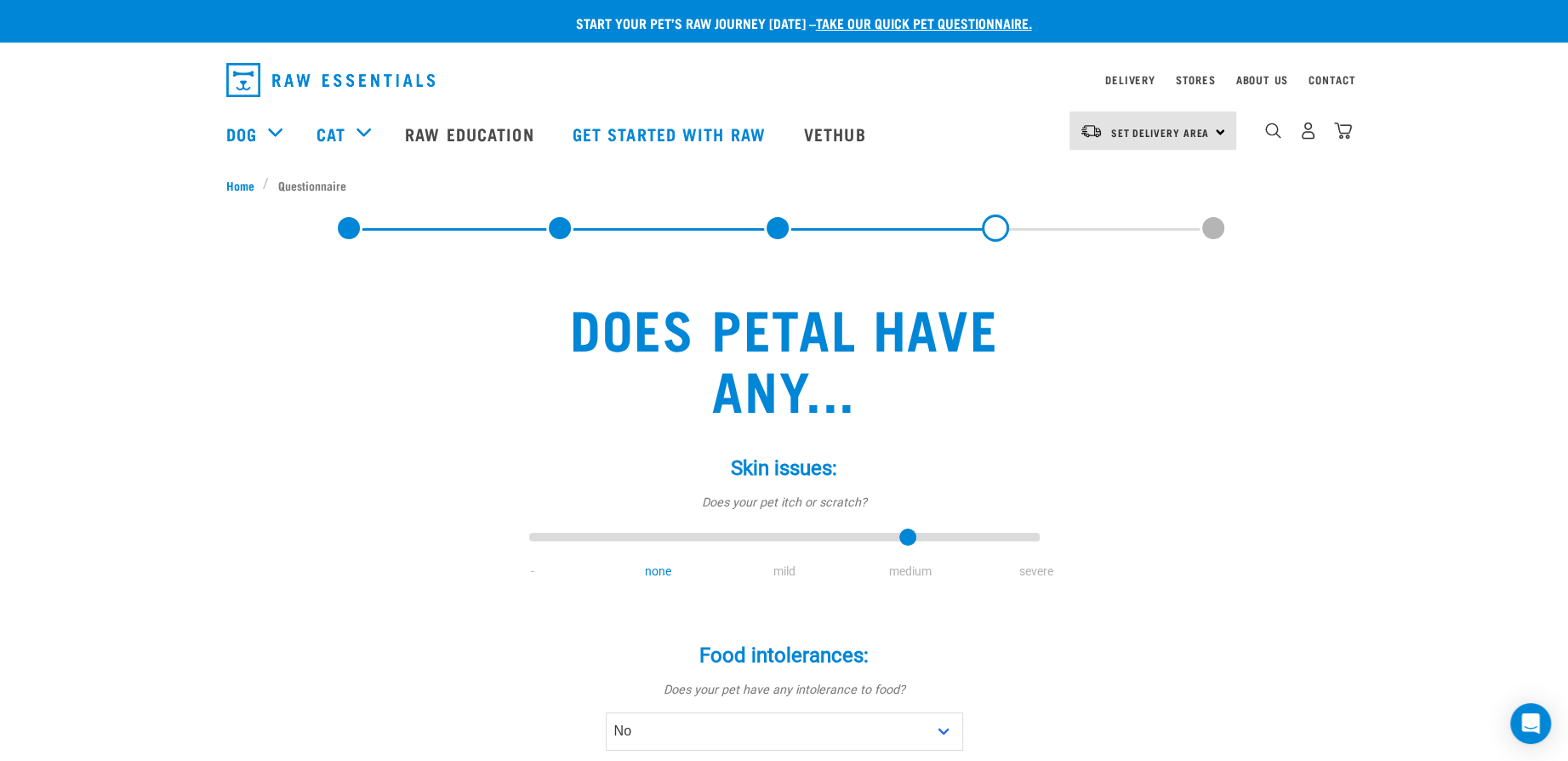
type input "3"
click at [900, 541] on input "range" at bounding box center [784, 538] width 510 height 23
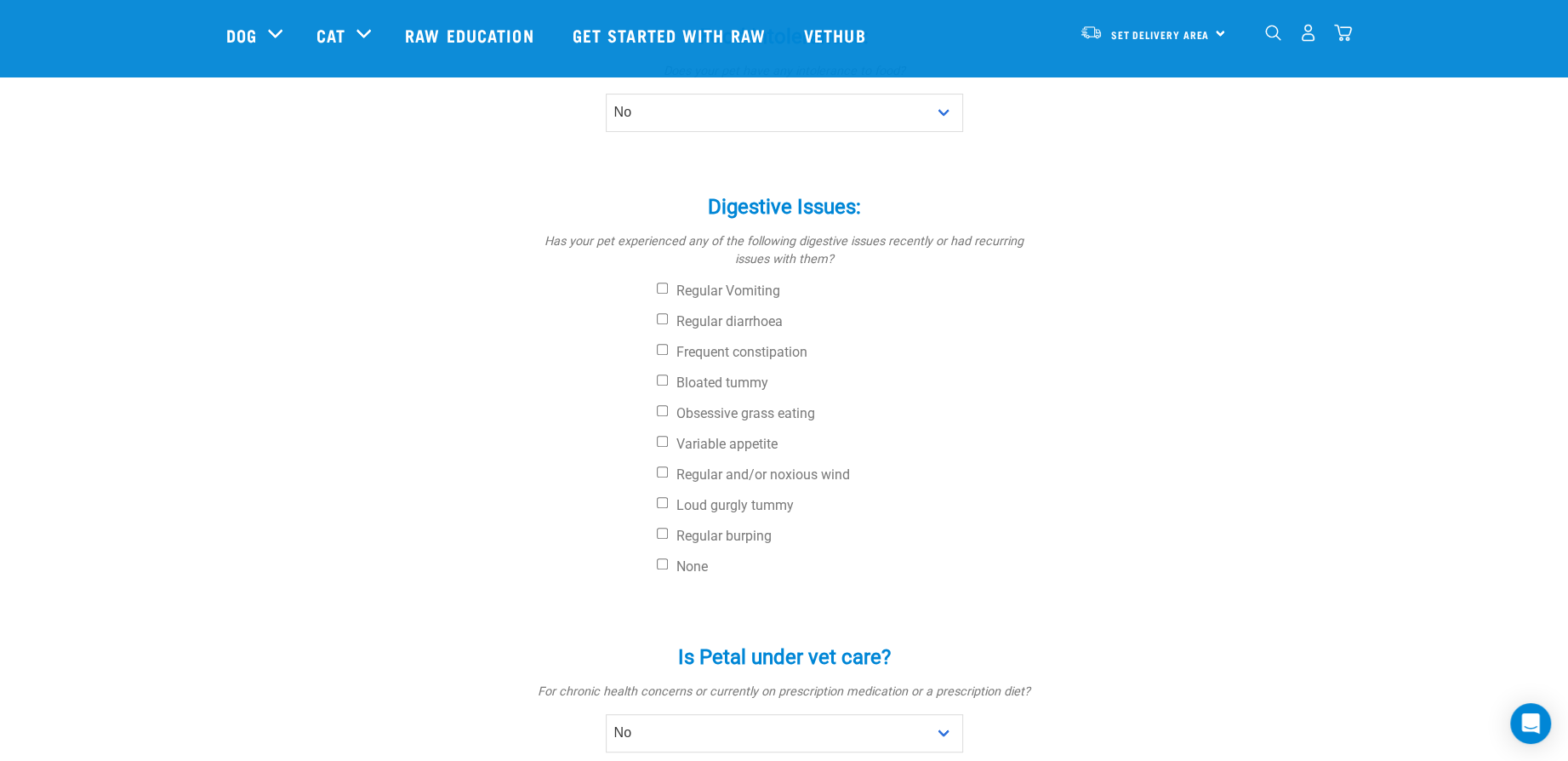
scroll to position [510, 0]
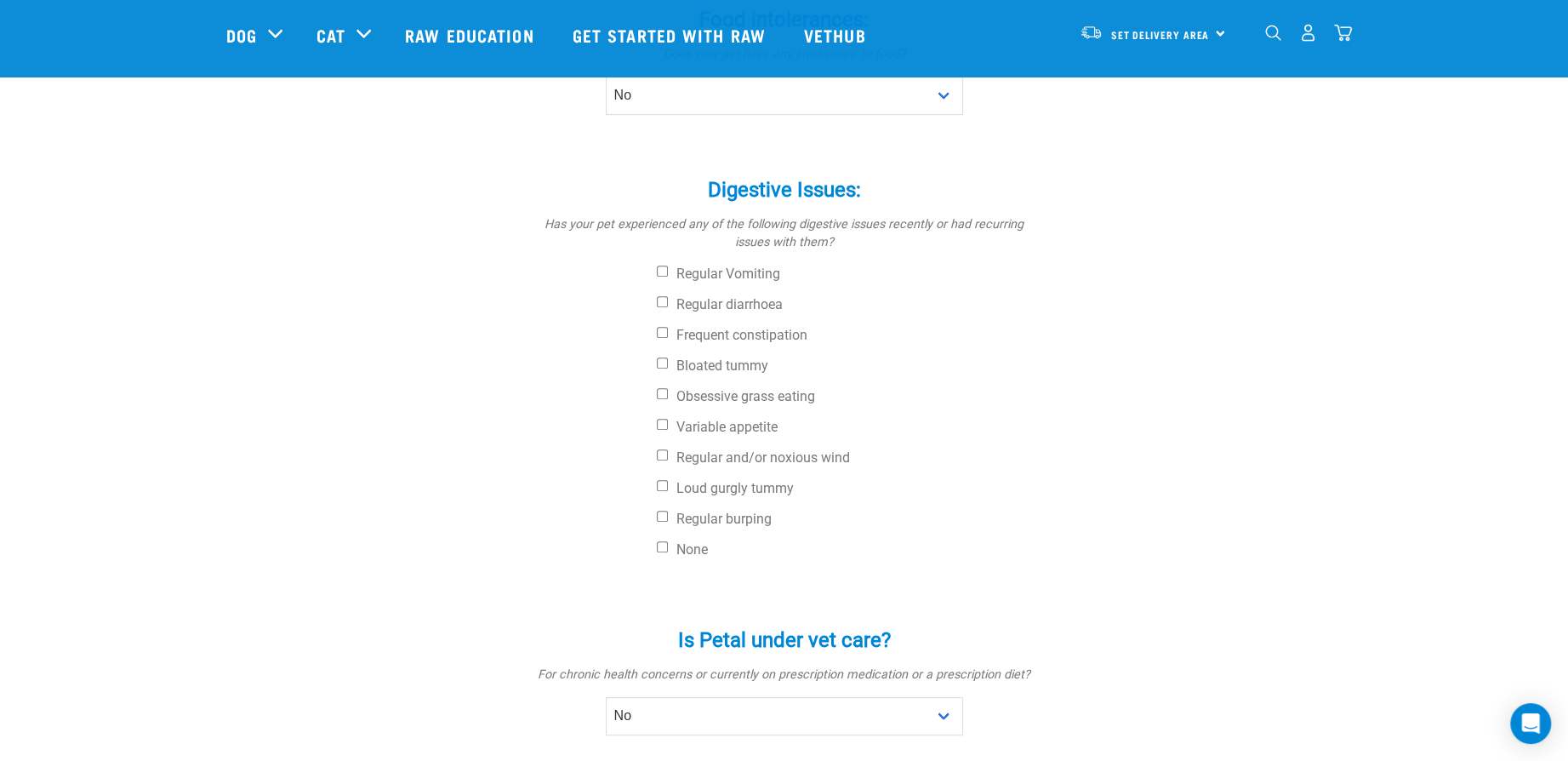
click at [688, 560] on div "Digestive Issues: * Has your pet experienced any of the following digestive iss…" at bounding box center [784, 359] width 510 height 411
click at [698, 543] on label "None" at bounding box center [849, 550] width 383 height 17
click at [668, 543] on input "None" at bounding box center [663, 547] width 11 height 11
checkbox input "true"
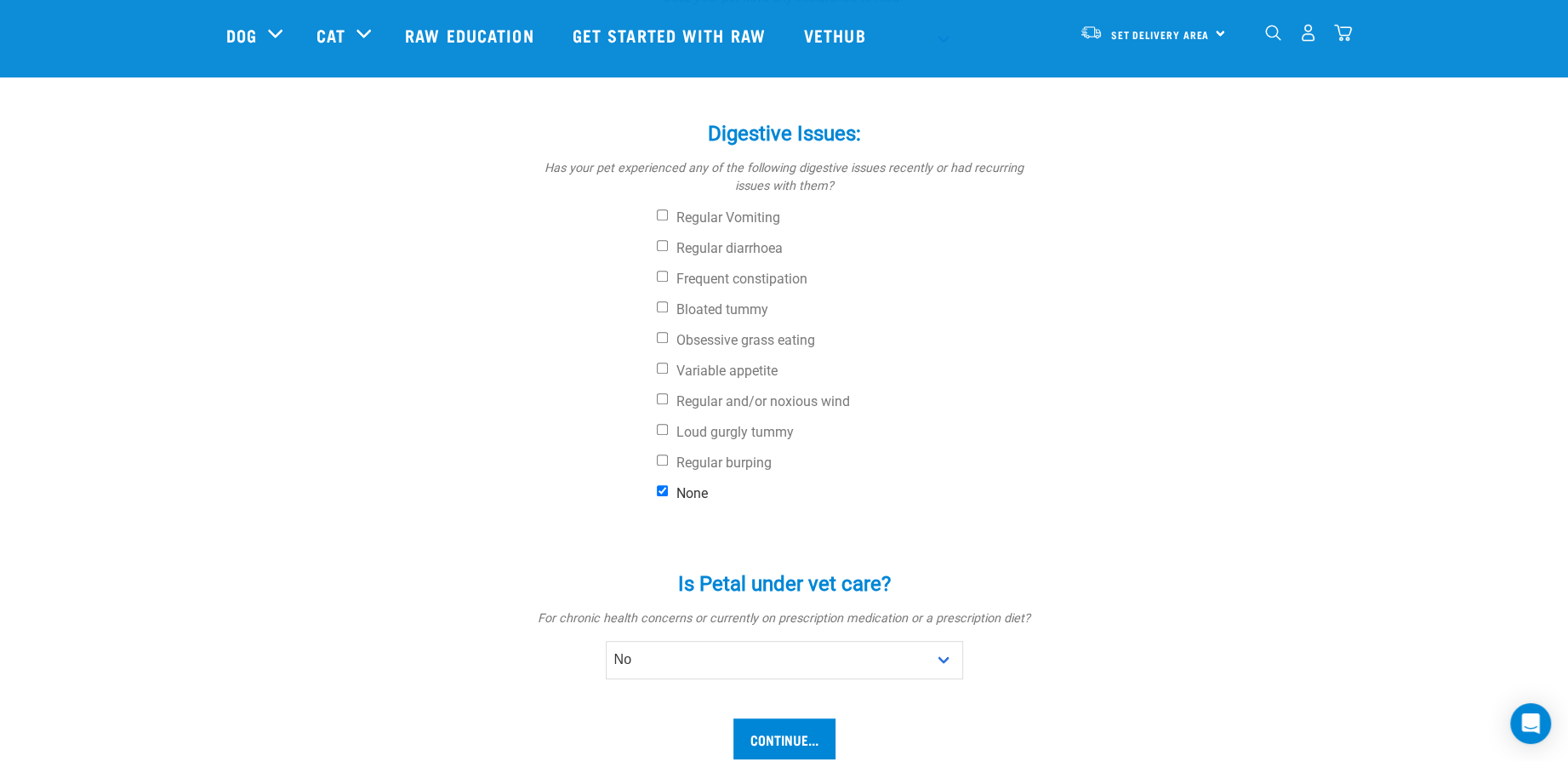
scroll to position [767, 0]
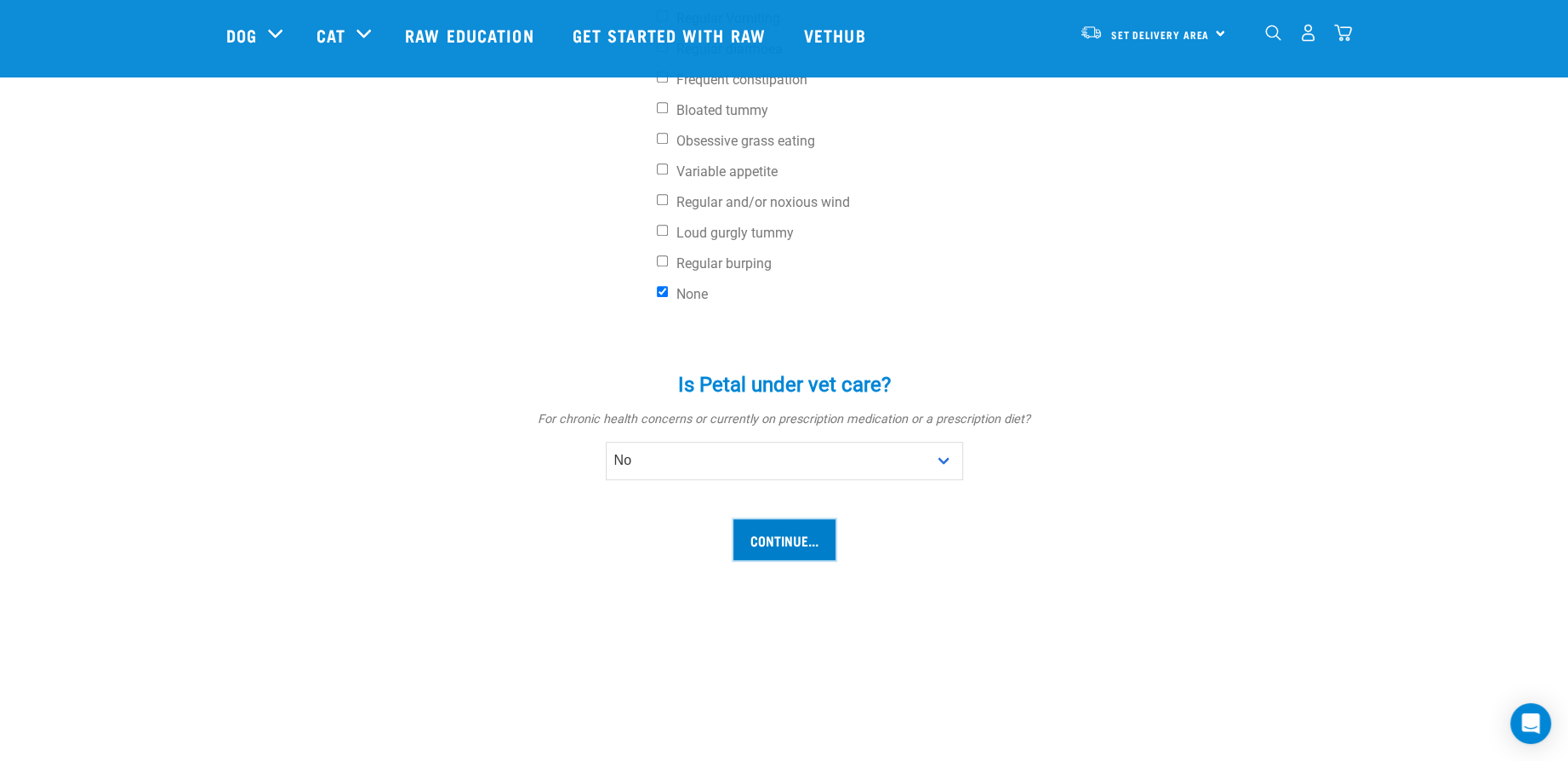
click at [771, 547] on input "Continue..." at bounding box center [784, 540] width 102 height 41
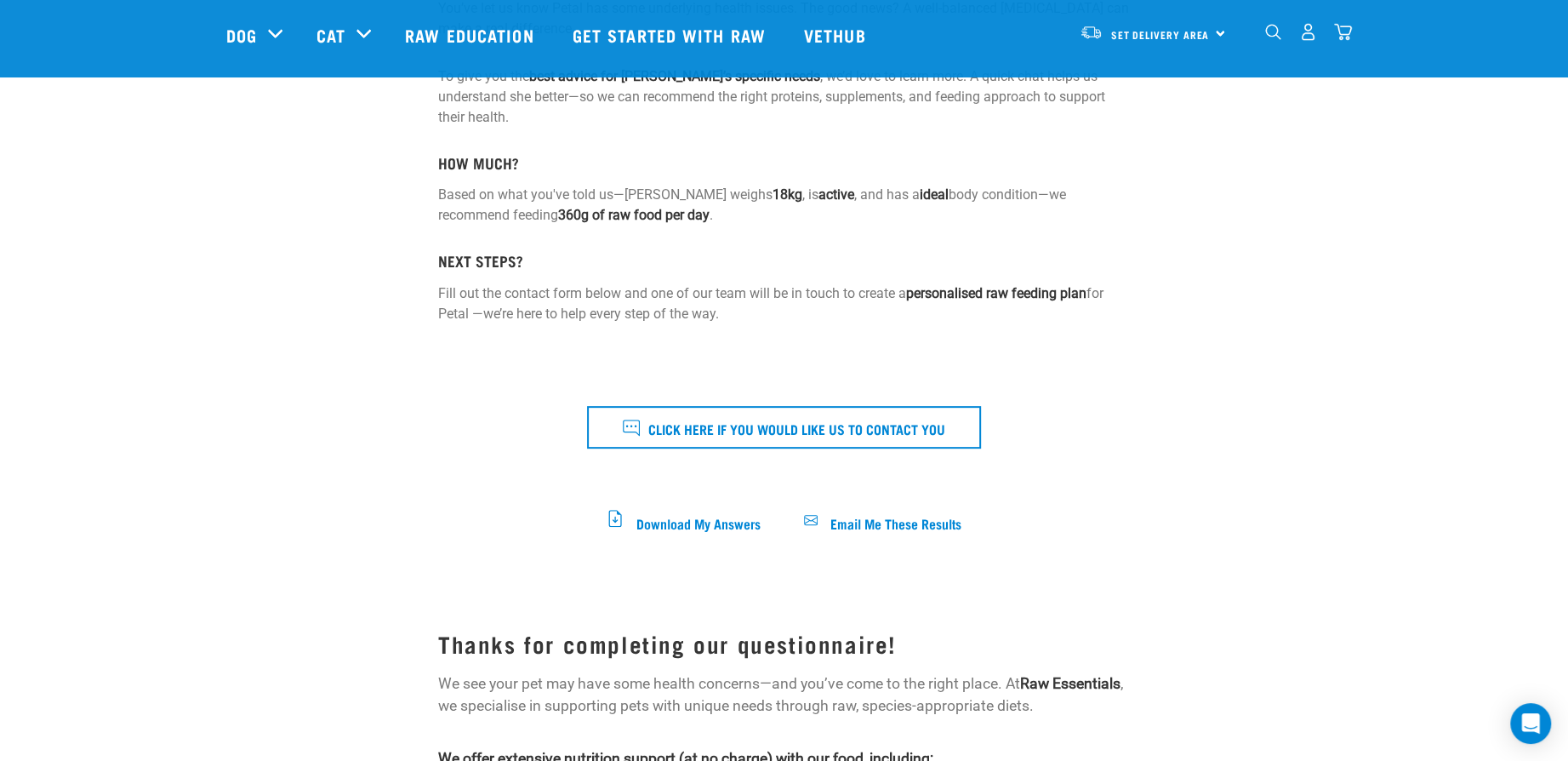
scroll to position [85, 0]
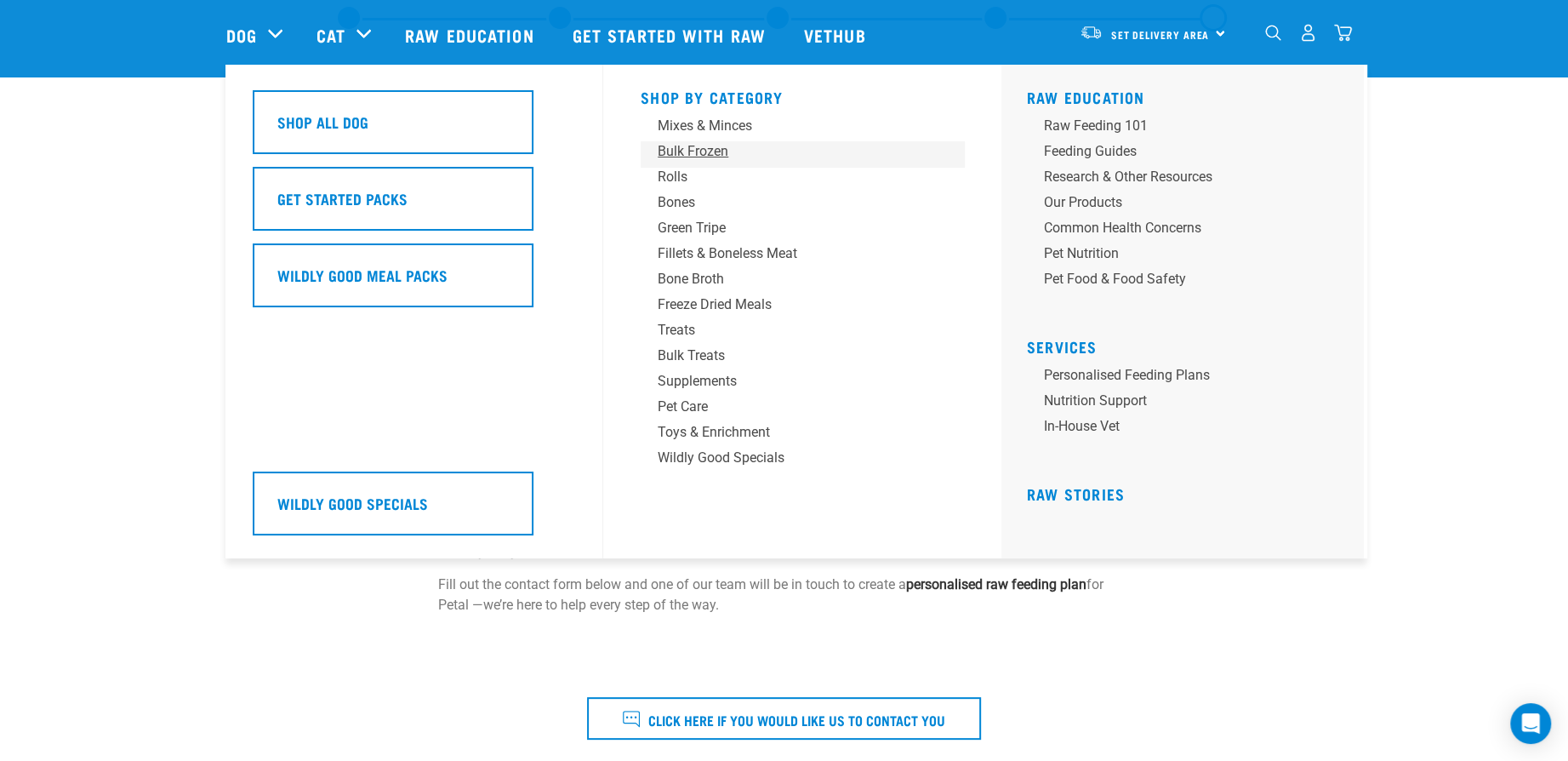
click at [694, 146] on div "Bulk Frozen" at bounding box center [790, 152] width 265 height 21
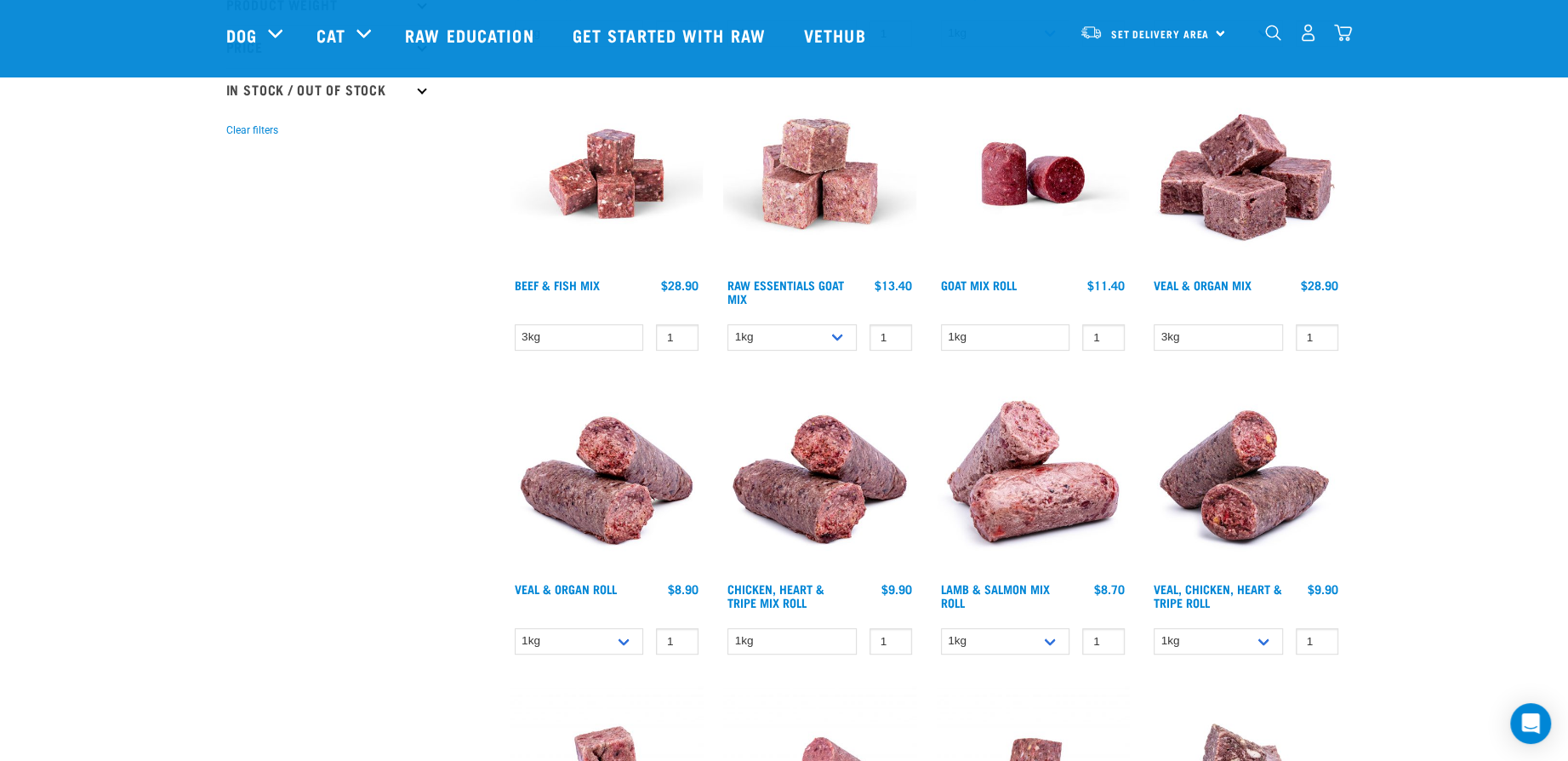
scroll to position [510, 0]
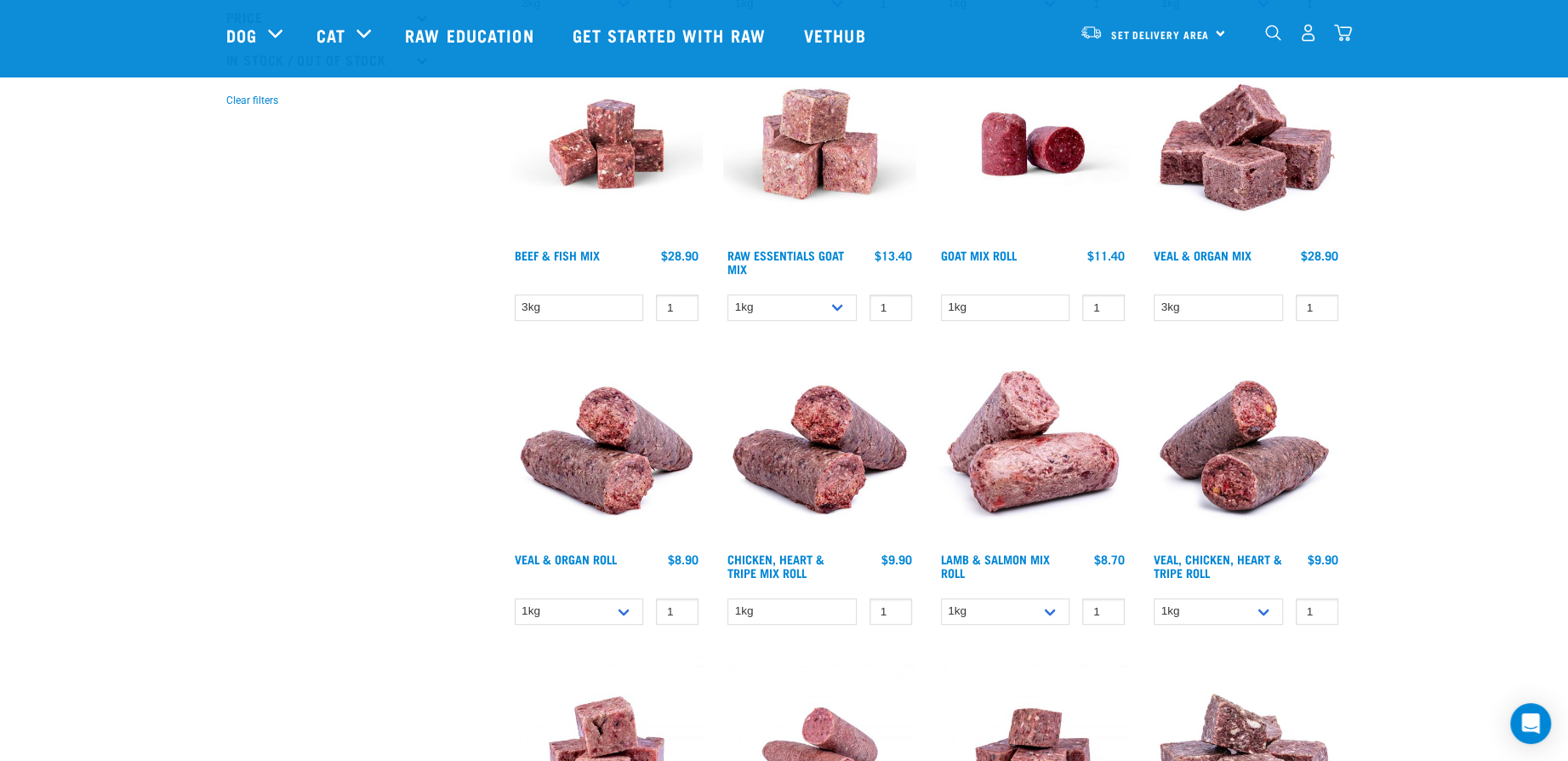
click at [604, 479] on img at bounding box center [607, 449] width 193 height 193
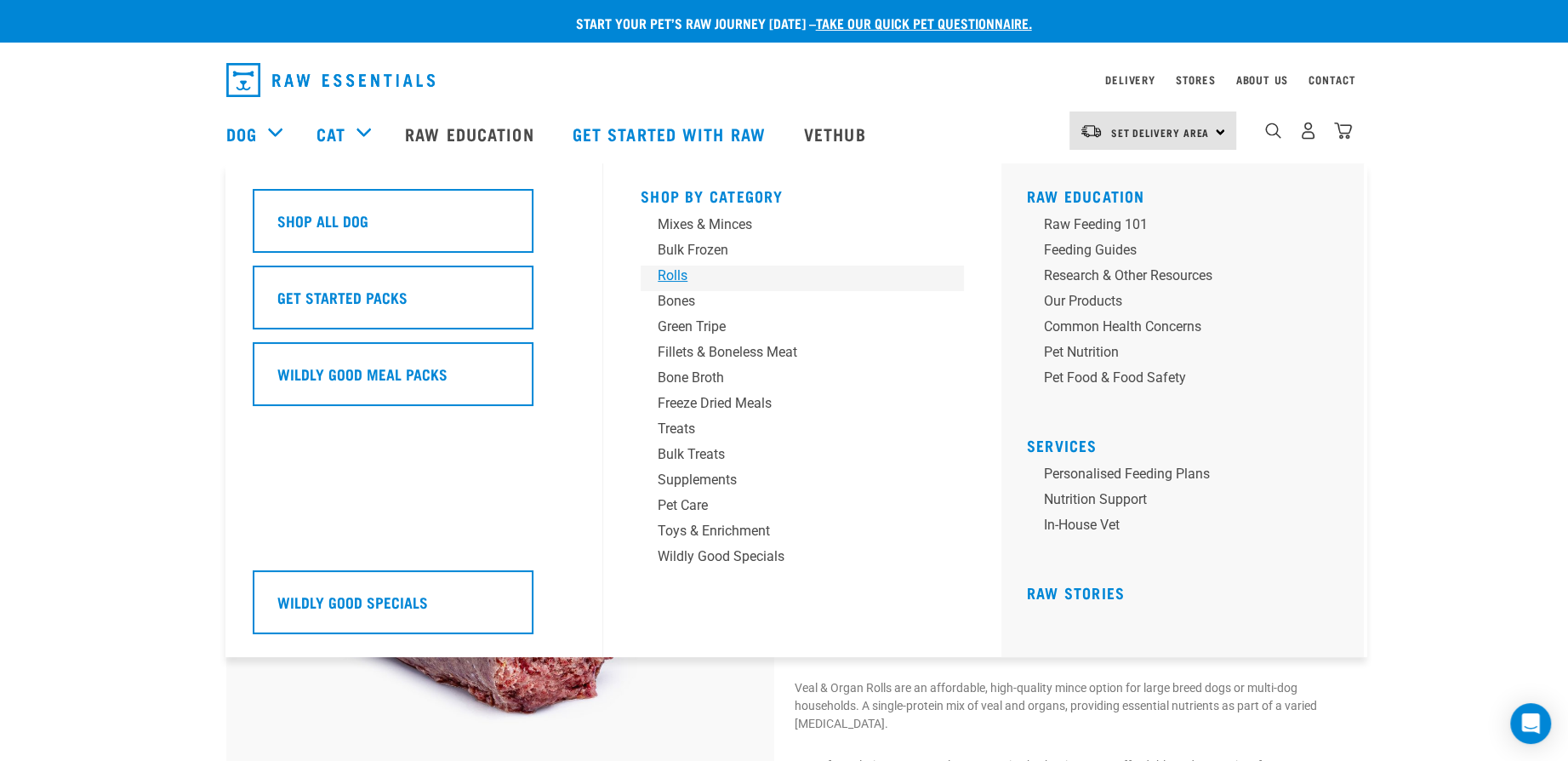
click at [664, 268] on div "Rolls" at bounding box center [790, 276] width 265 height 21
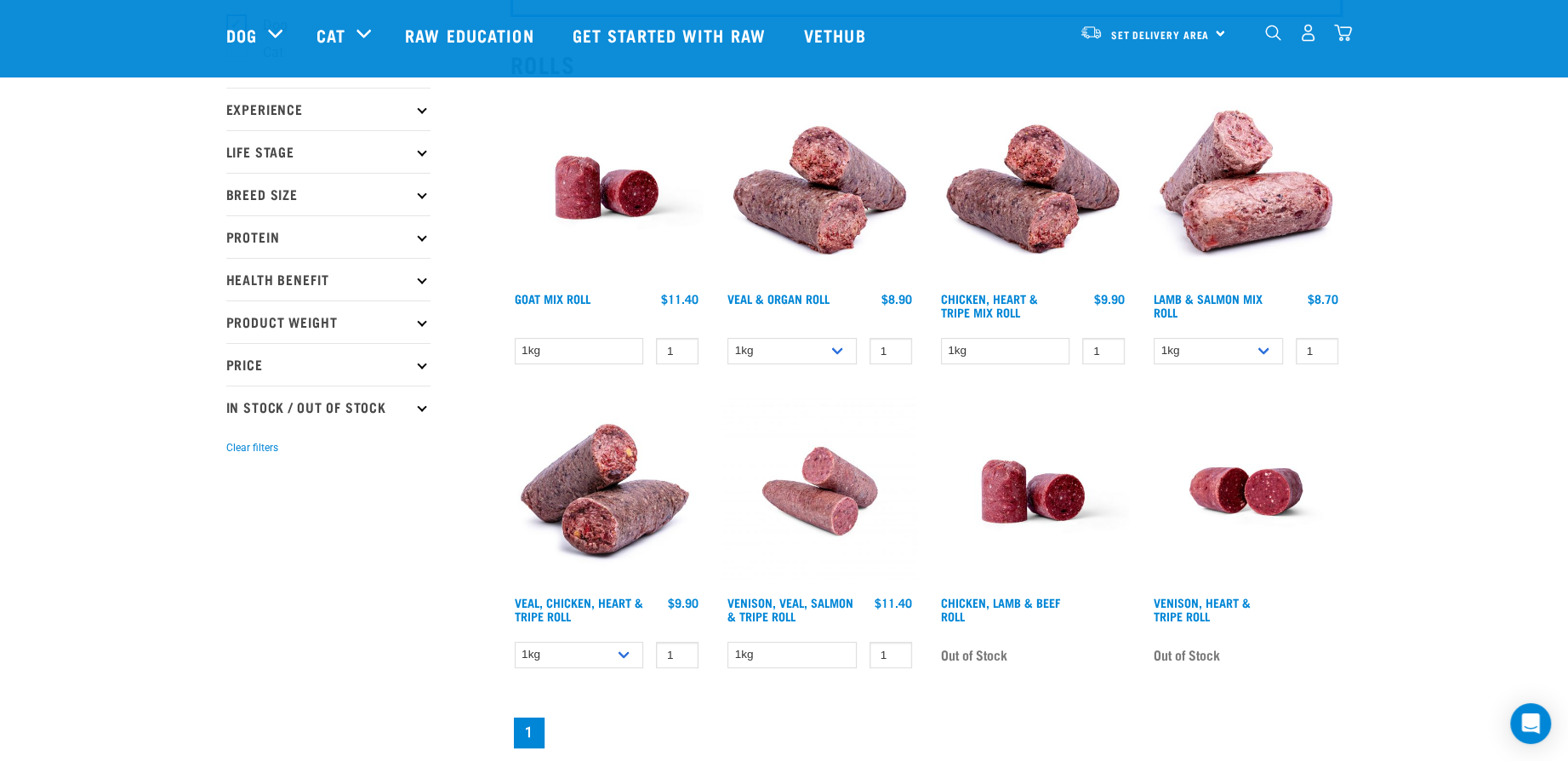
scroll to position [170, 0]
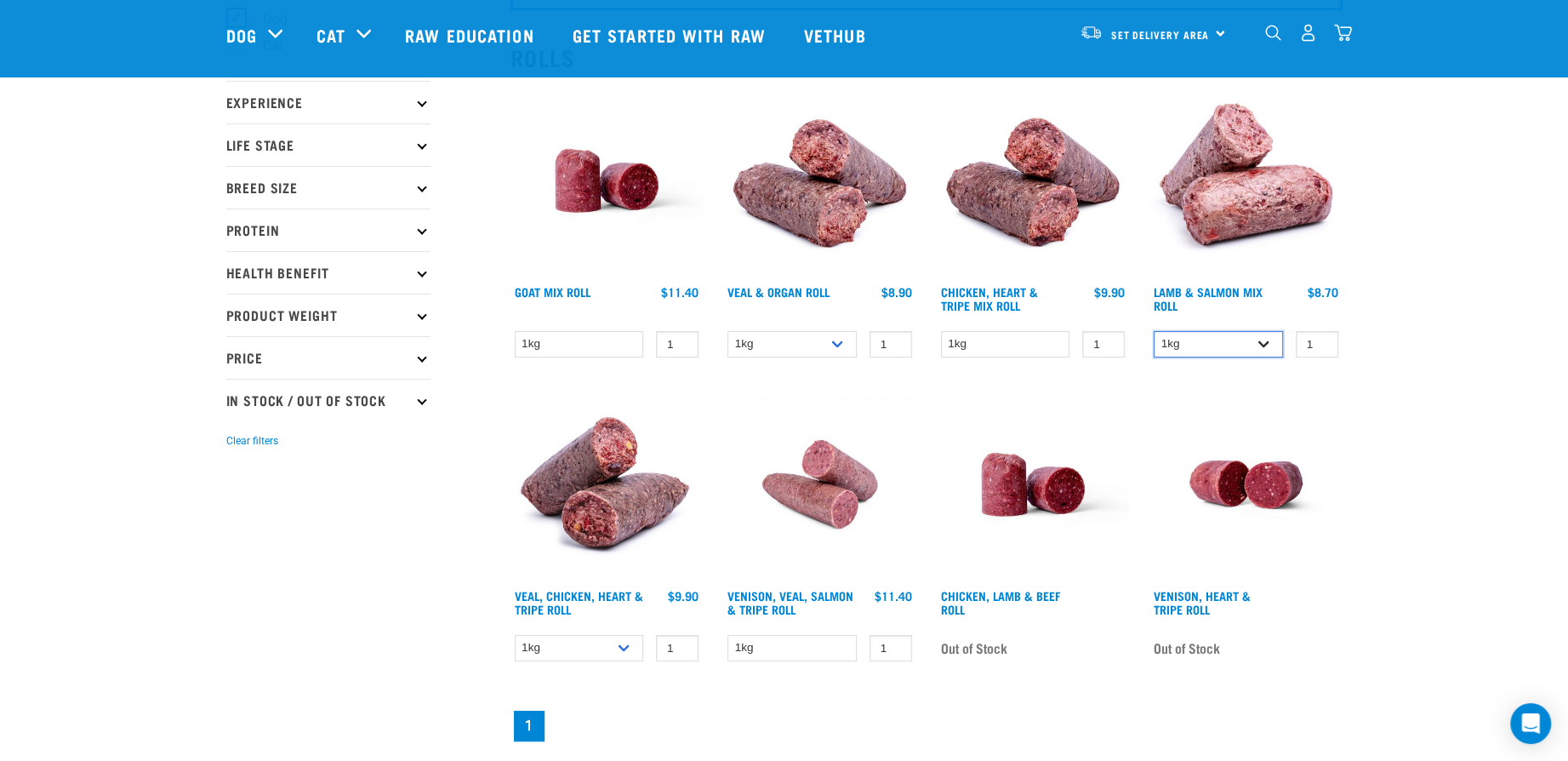
click at [1235, 342] on select "1kg Bulk (10kg)" at bounding box center [1218, 344] width 129 height 26
select select "913"
click at [1153, 331] on select "1kg Bulk (10kg)" at bounding box center [1218, 344] width 129 height 26
click at [1394, 338] on div "Start your pet’s raw journey today – take our quick pet questionnaire. Delivery…" at bounding box center [784, 393] width 1568 height 1126
type input "2"
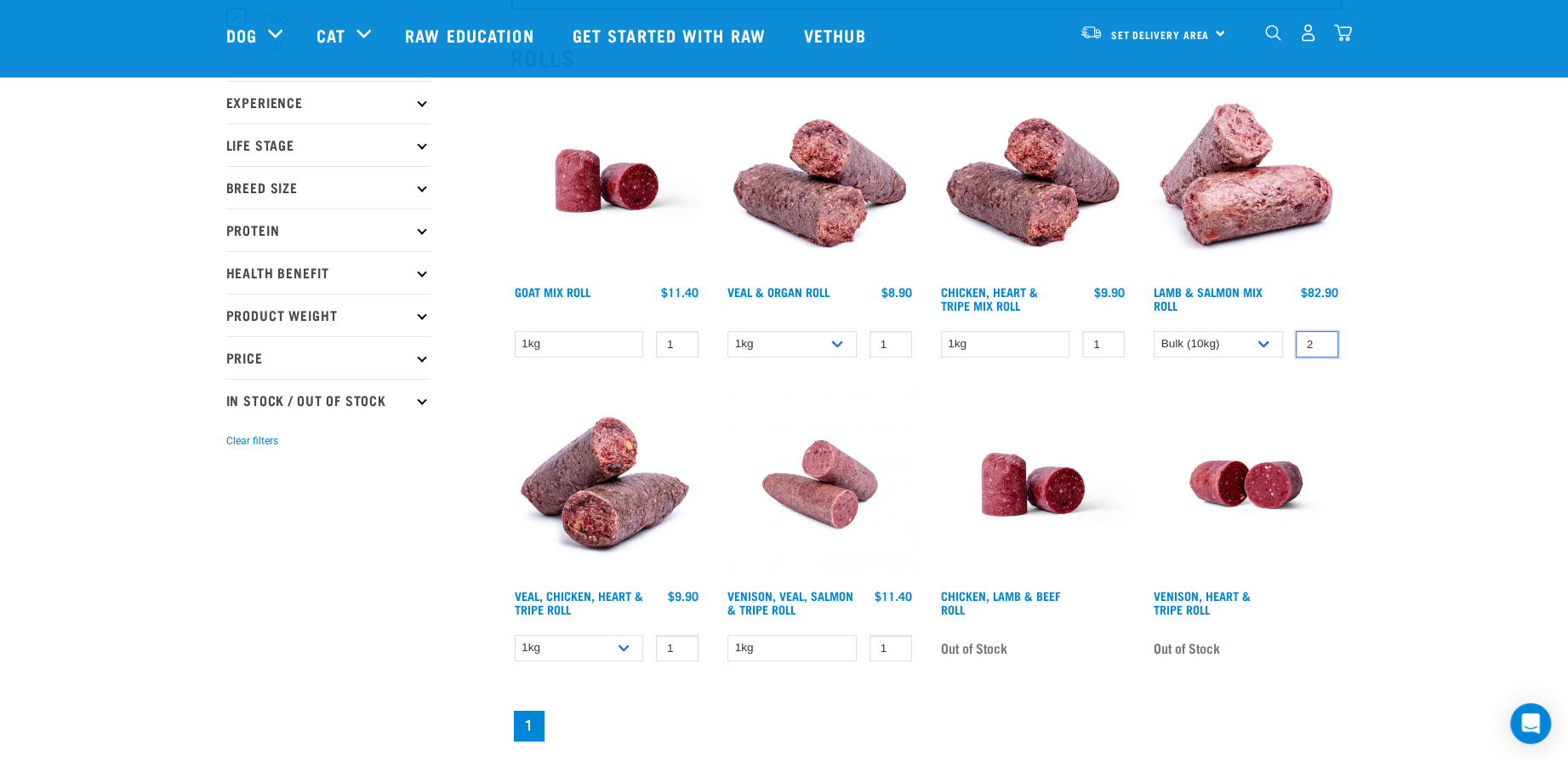
click at [1325, 337] on input "2" at bounding box center [1317, 344] width 42 height 26
click at [1415, 323] on div "Start your pet’s raw journey today – take our quick pet questionnaire. Delivery…" at bounding box center [784, 393] width 1568 height 1126
click at [1256, 352] on select "1kg Bulk (10kg)" at bounding box center [1218, 344] width 129 height 26
click at [1366, 308] on div "Start your pet’s raw journey today – take our quick pet questionnaire. Delivery…" at bounding box center [784, 393] width 1568 height 1126
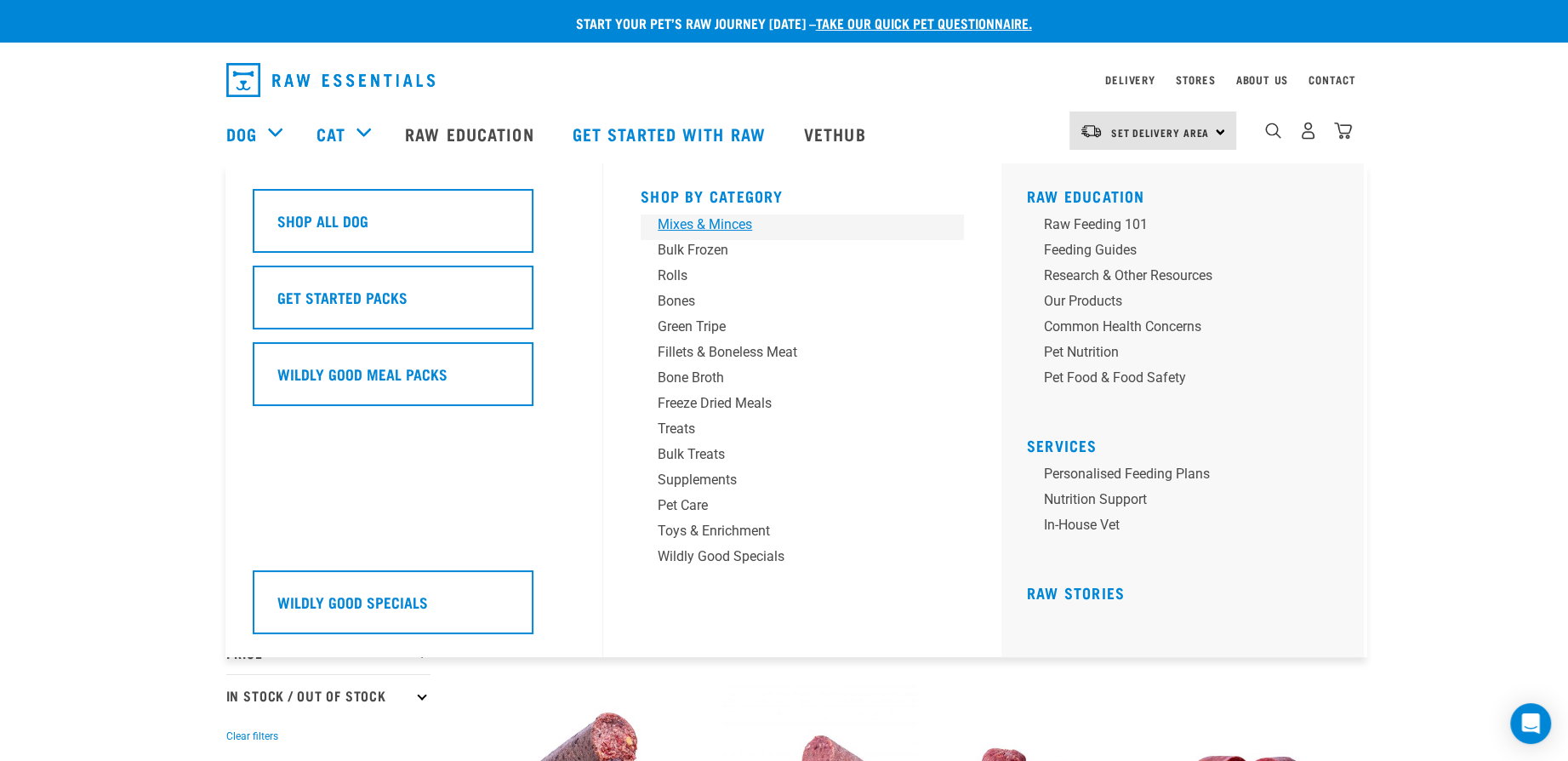
click at [713, 216] on div "Mixes & Minces" at bounding box center [790, 225] width 265 height 21
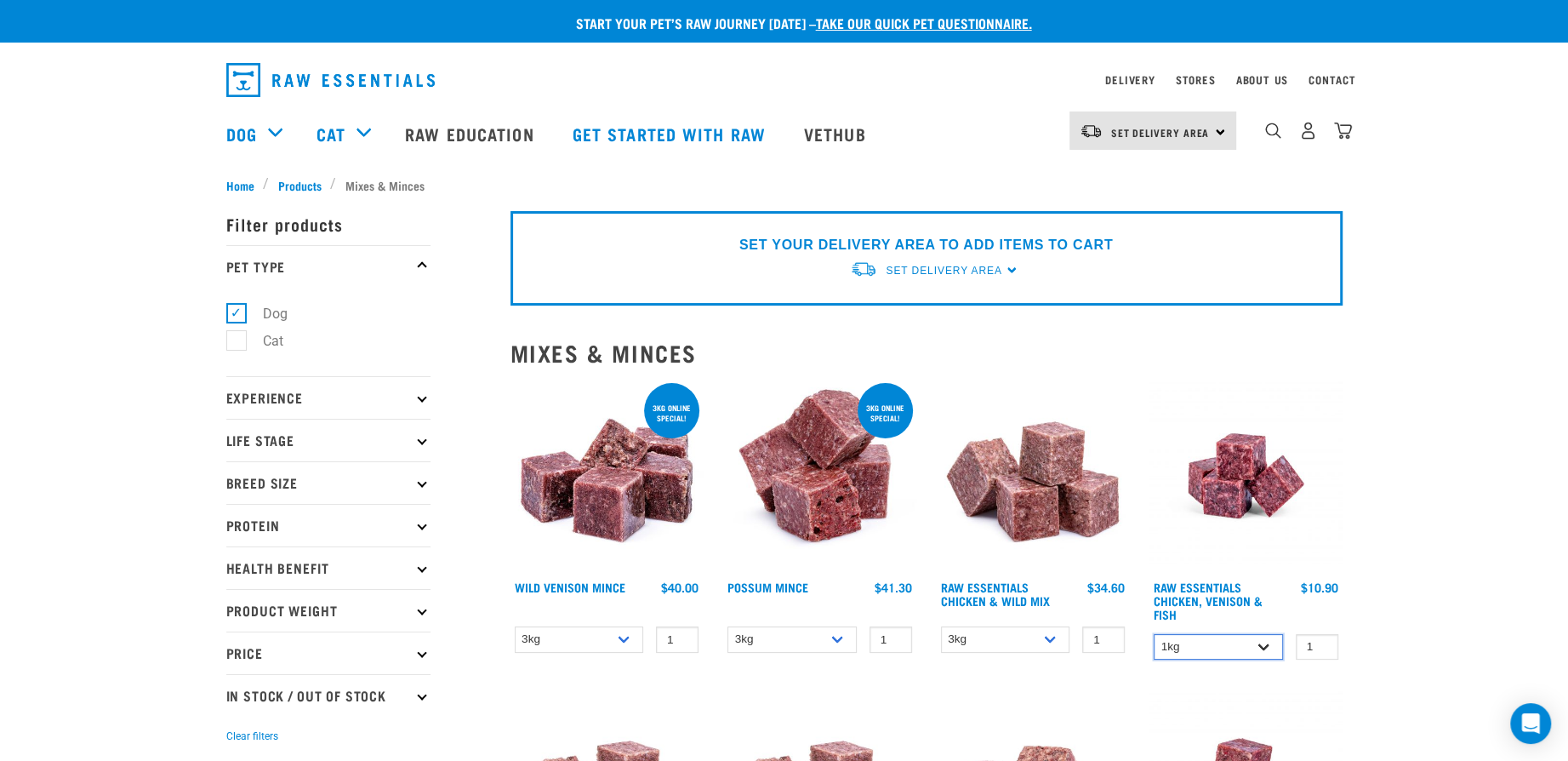
click at [1202, 647] on select "1kg 3kg" at bounding box center [1218, 647] width 129 height 26
select select "28665"
click at [1153, 634] on select "1kg 3kg" at bounding box center [1218, 647] width 129 height 26
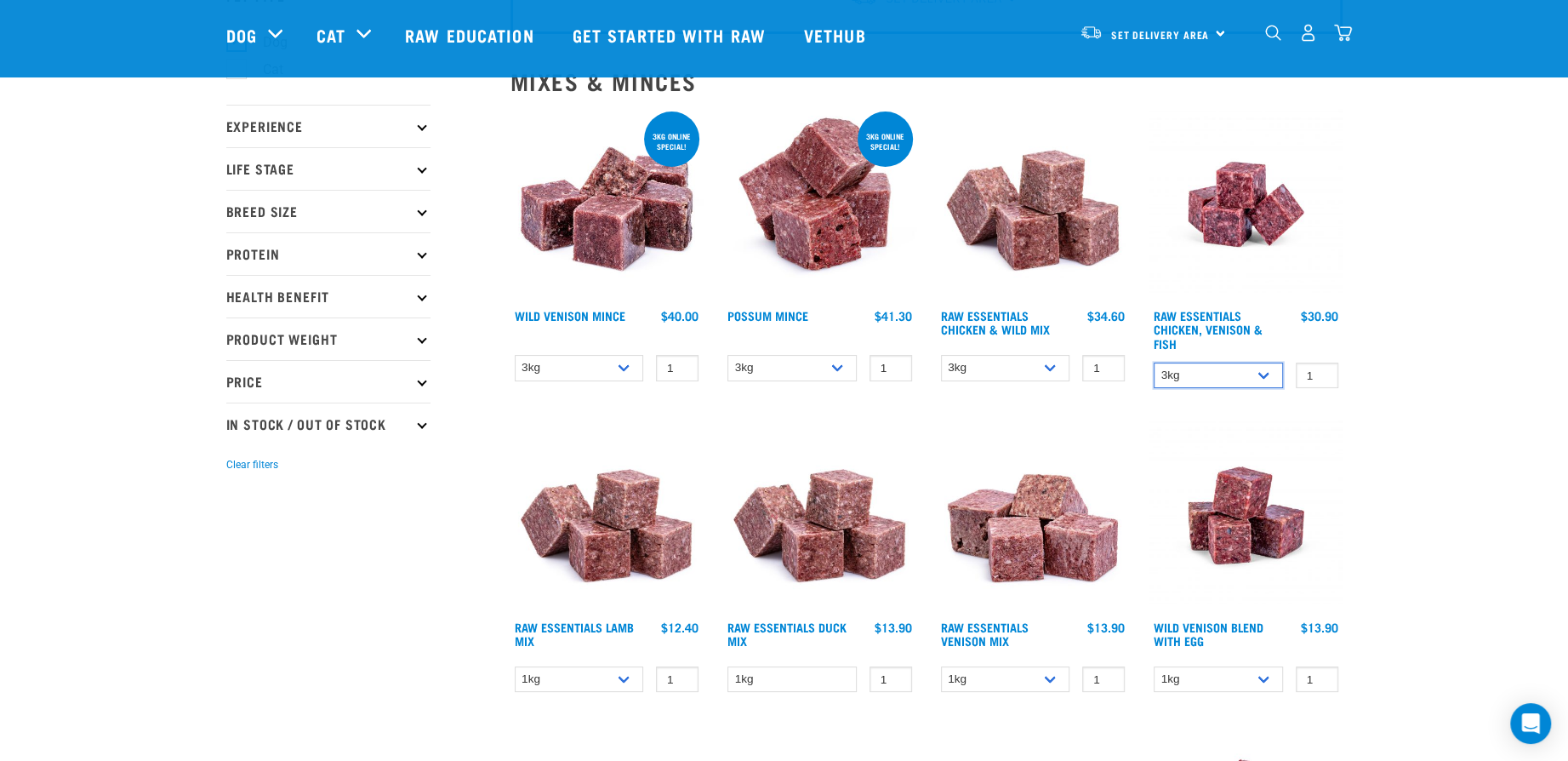
scroll to position [170, 0]
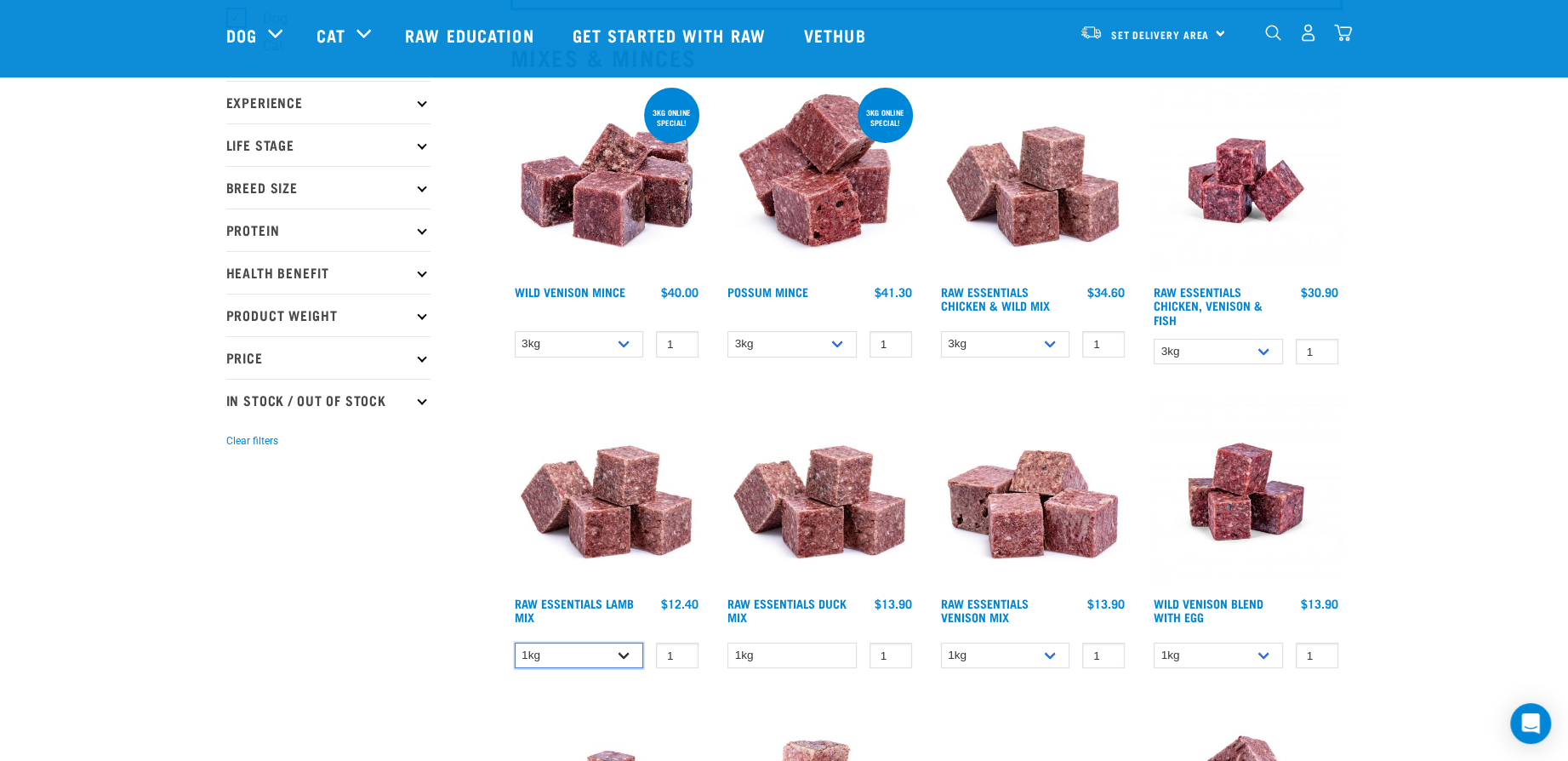
click at [536, 652] on select "1kg 3kg Bulk (10kg)" at bounding box center [580, 656] width 129 height 26
select select "24"
click at [515, 643] on select "1kg 3kg Bulk (10kg)" at bounding box center [580, 656] width 129 height 26
drag, startPoint x: 1238, startPoint y: 346, endPoint x: 1237, endPoint y: 364, distance: 18.0
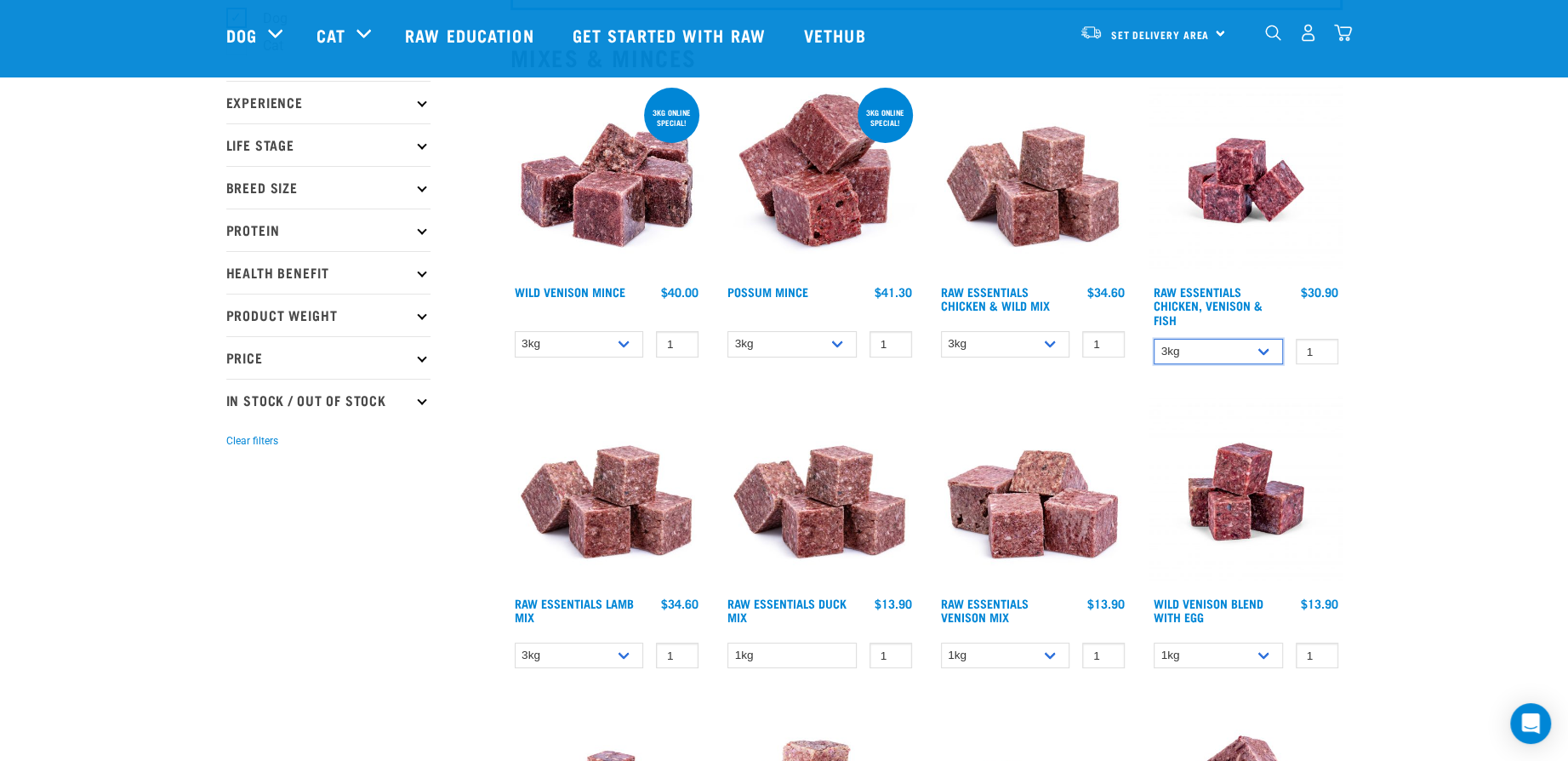
click at [1238, 346] on select "1kg 3kg" at bounding box center [1218, 352] width 129 height 26
click at [1243, 170] on img at bounding box center [1246, 181] width 193 height 193
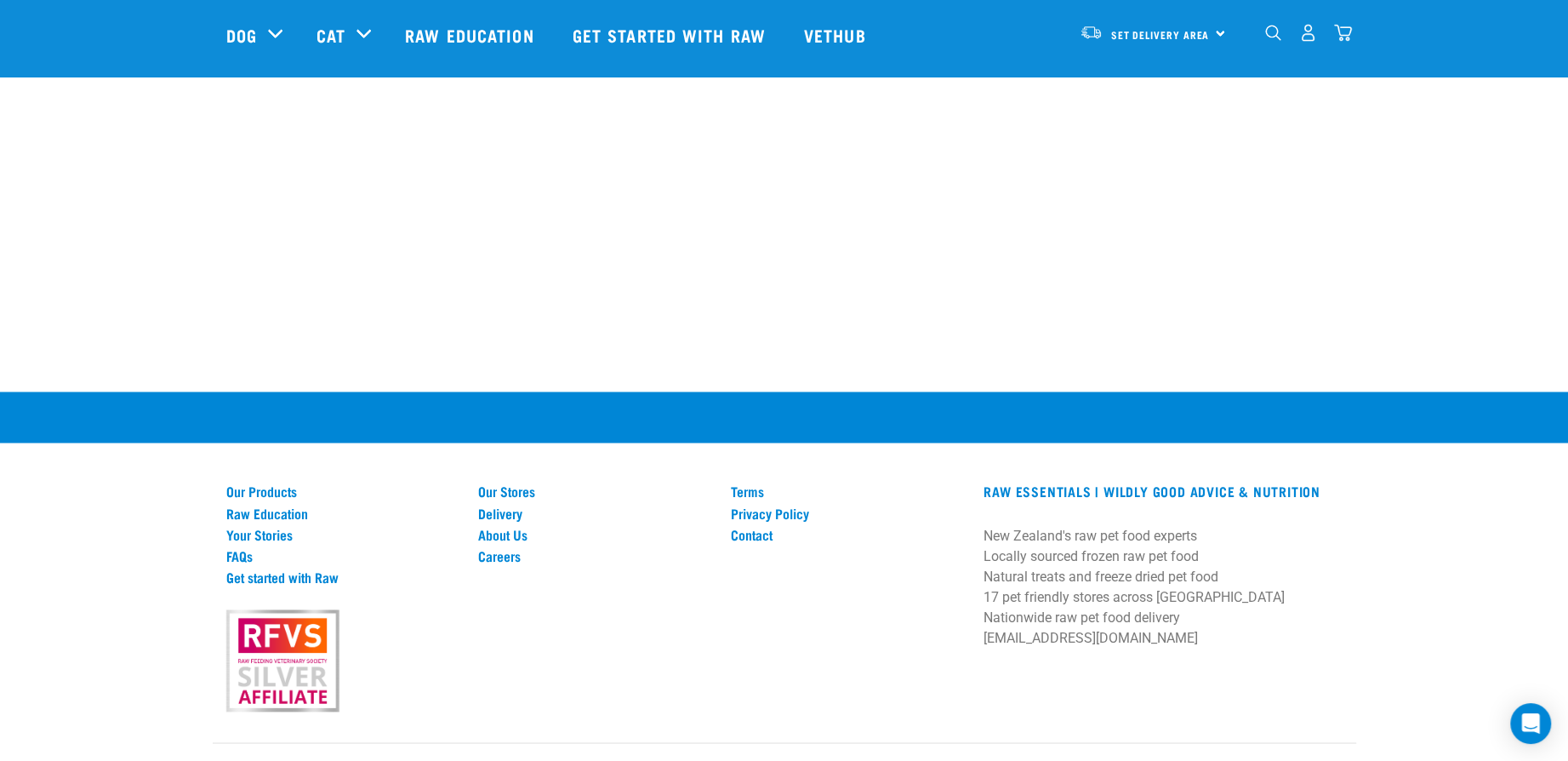
scroll to position [2333, 0]
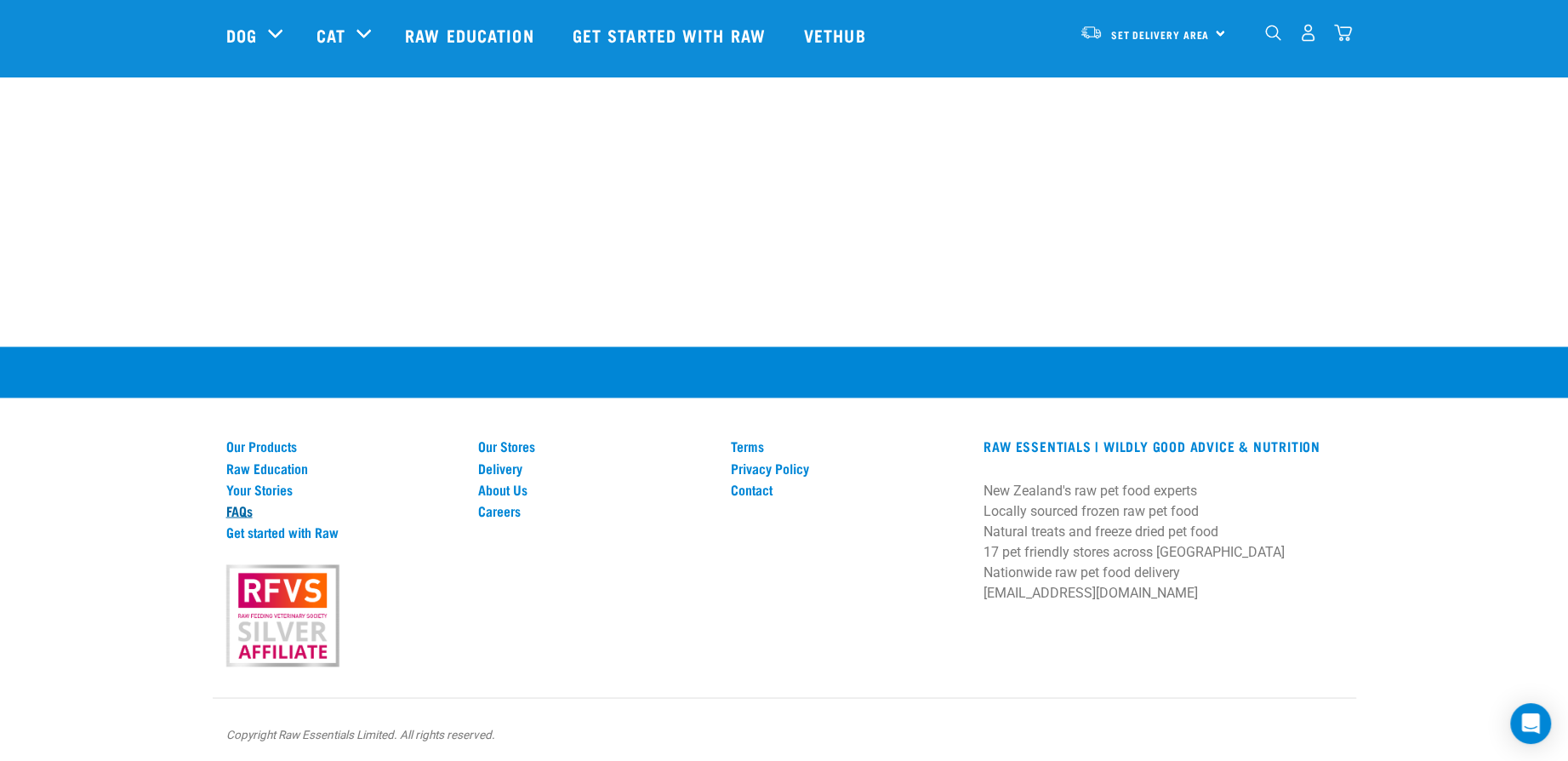
click at [235, 510] on link "FAQs" at bounding box center [342, 510] width 233 height 15
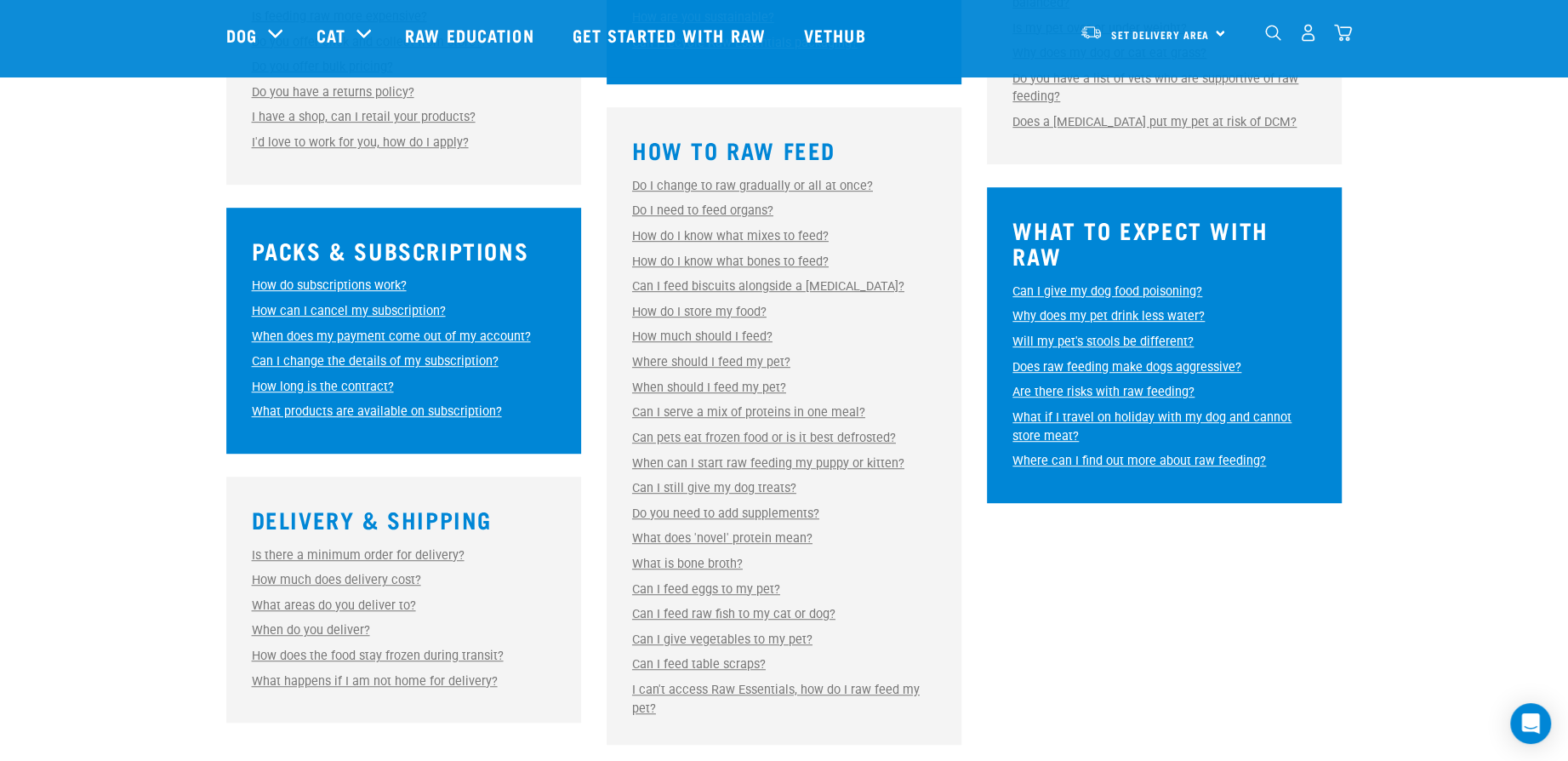
scroll to position [767, 0]
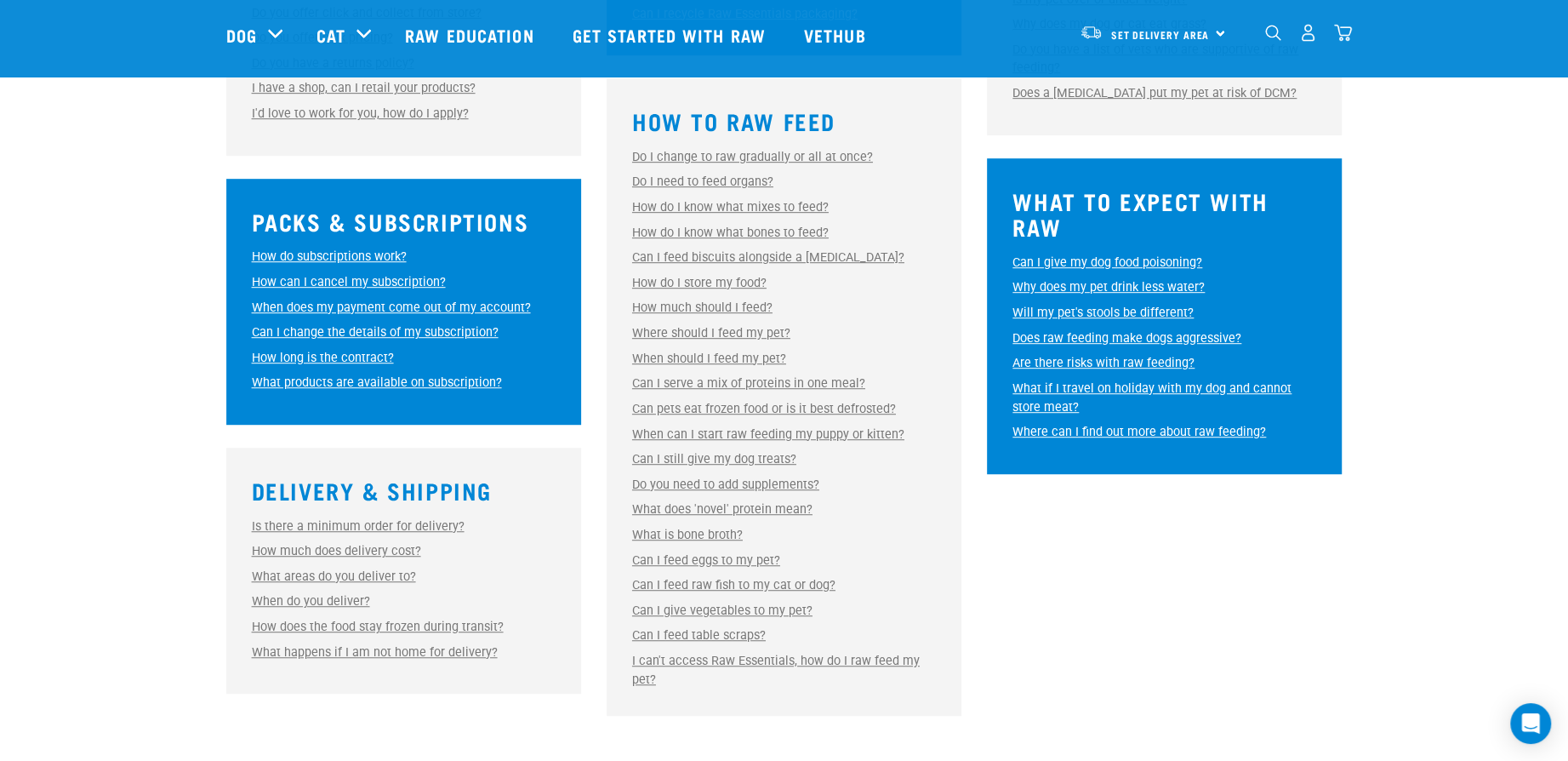
click at [738, 300] on link "How much should I feed?" at bounding box center [702, 307] width 141 height 14
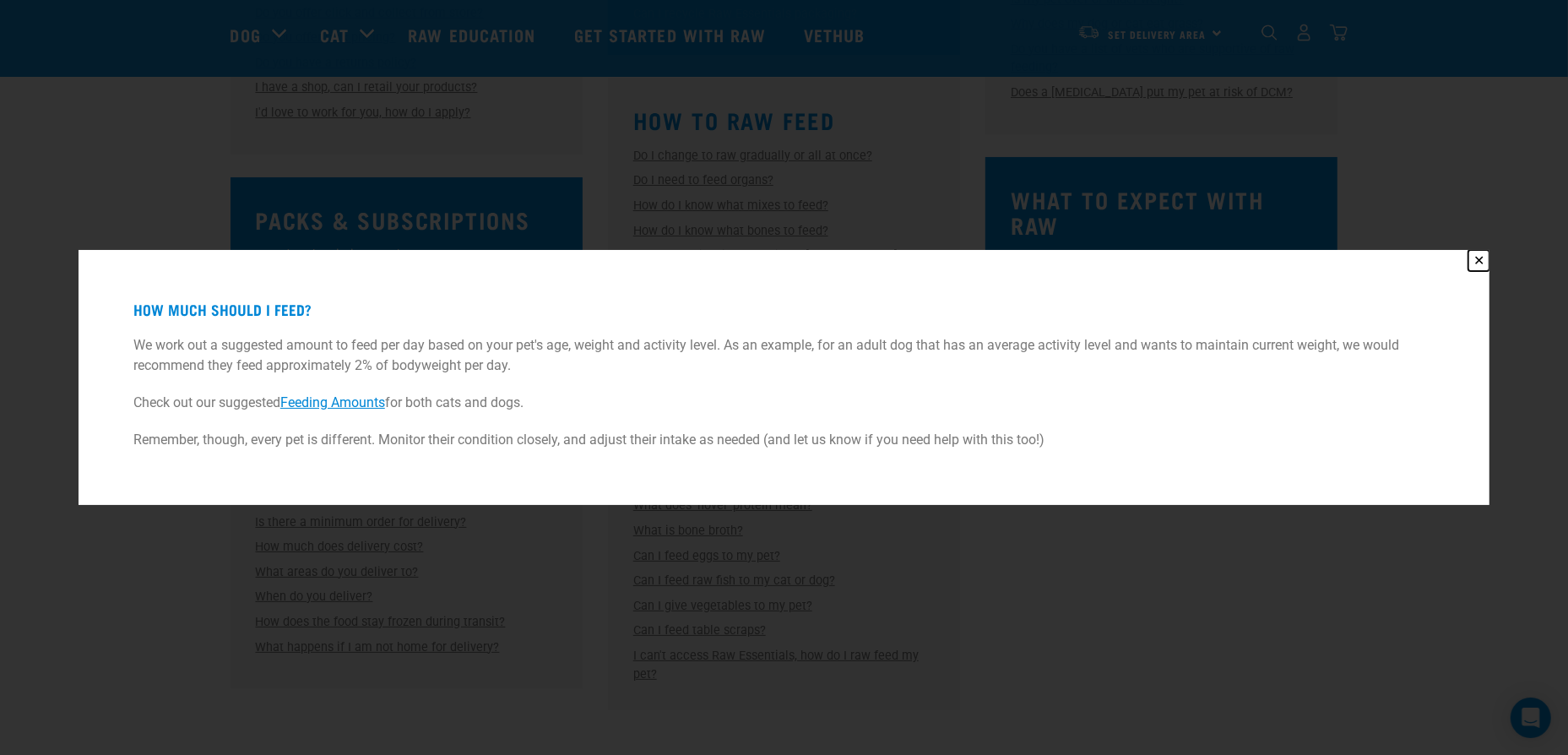
click at [1468, 258] on button "✕" at bounding box center [1479, 261] width 21 height 21
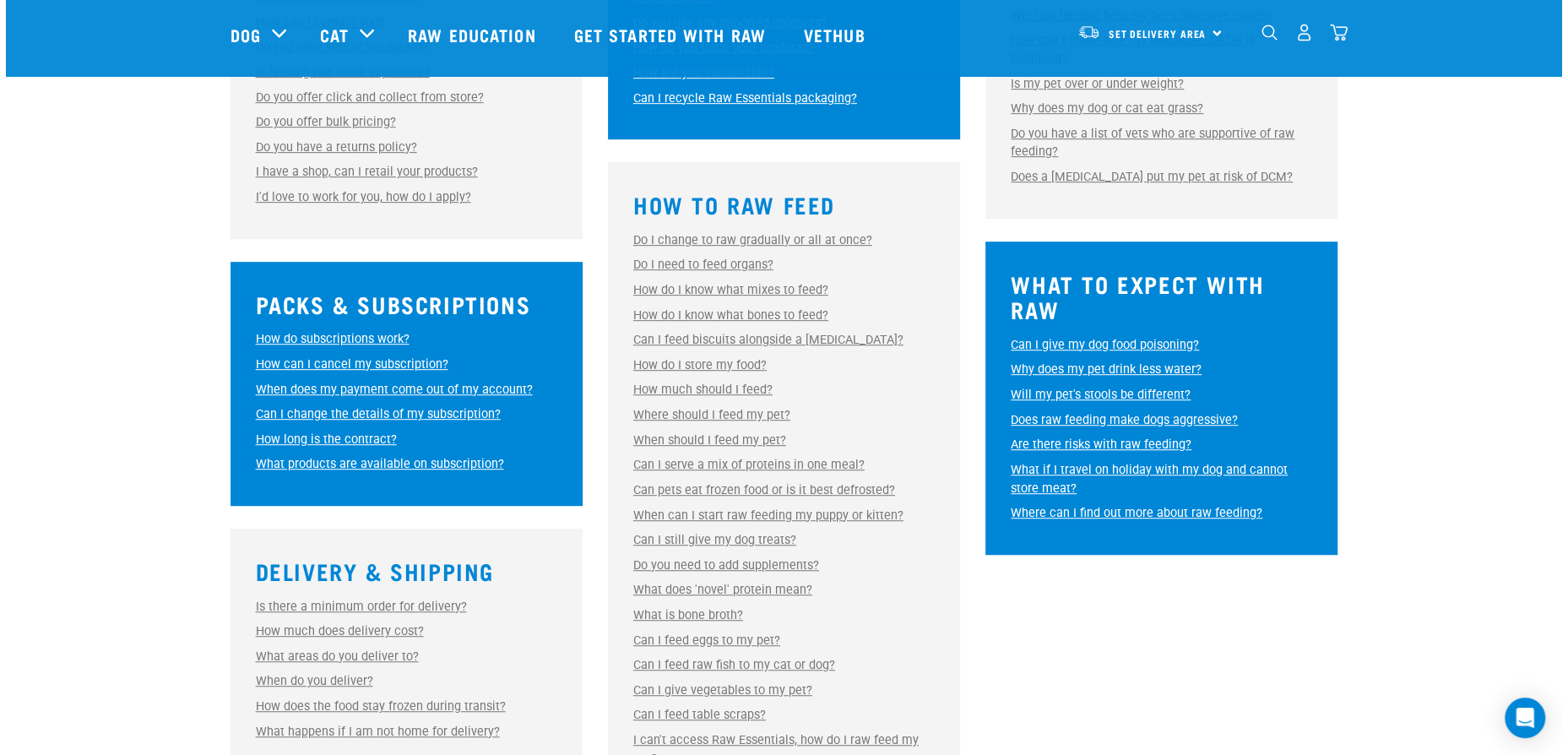
scroll to position [676, 0]
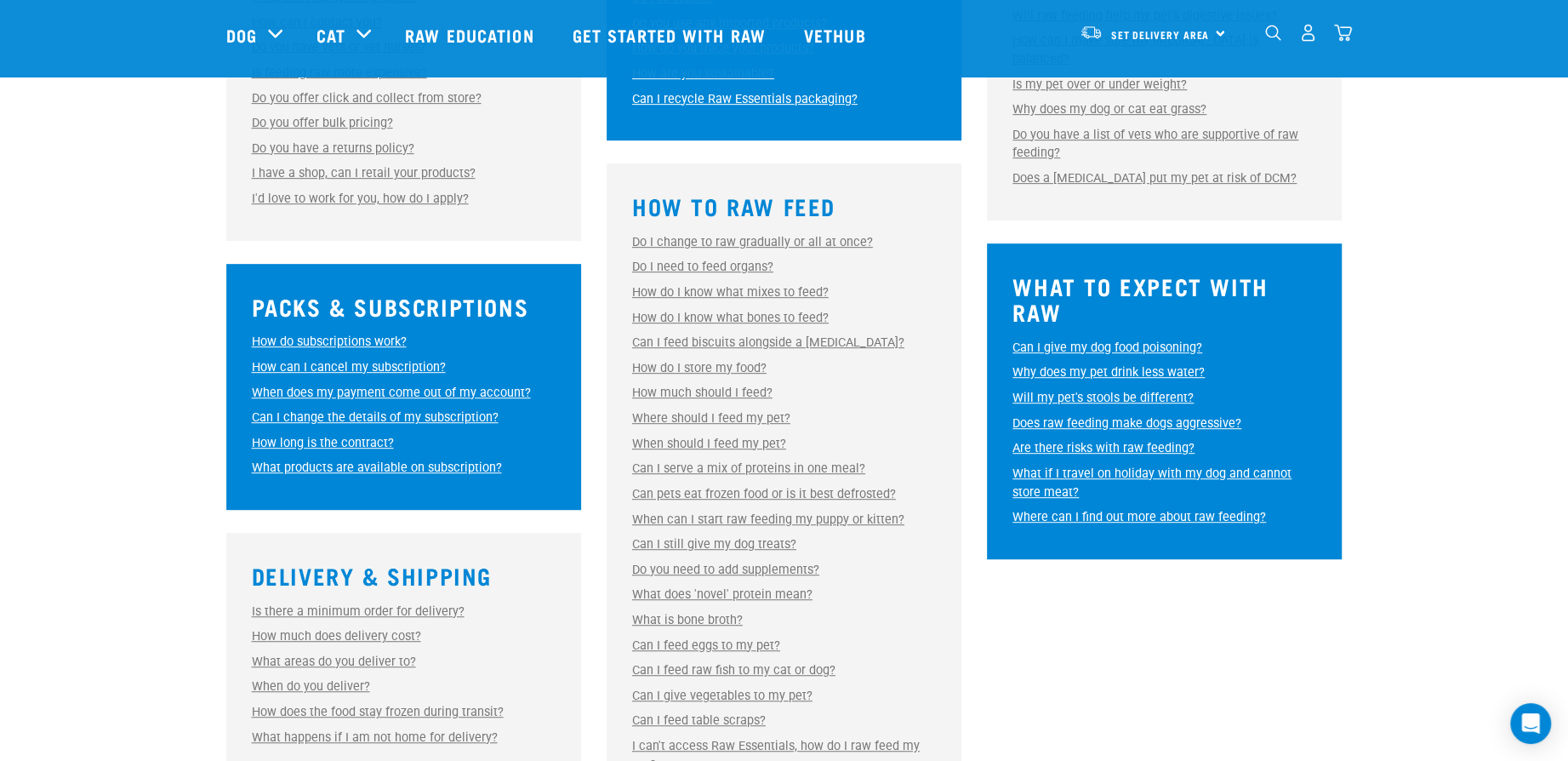
click at [792, 292] on link "How do I know what mixes to feed?" at bounding box center [731, 292] width 197 height 14
